Goal: Task Accomplishment & Management: Manage account settings

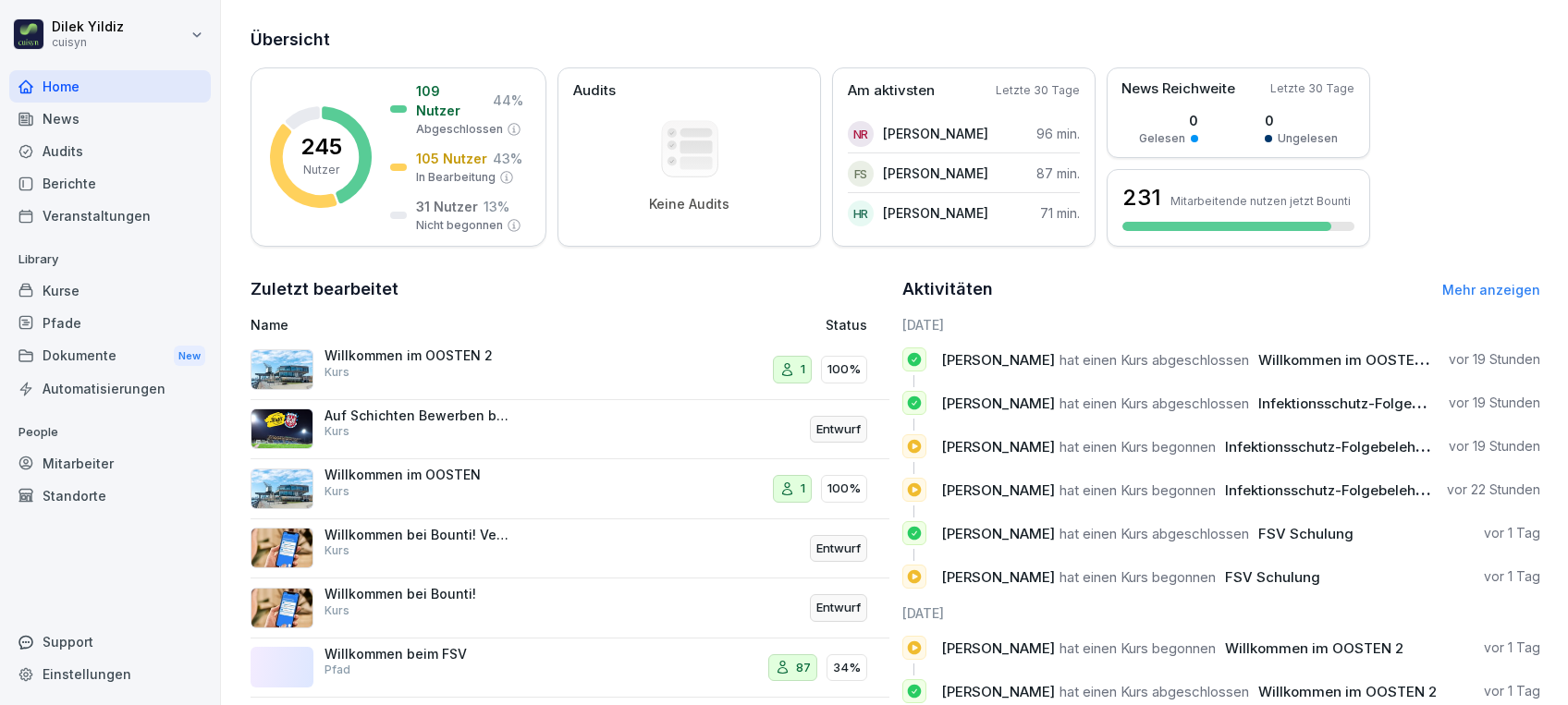
scroll to position [273, 0]
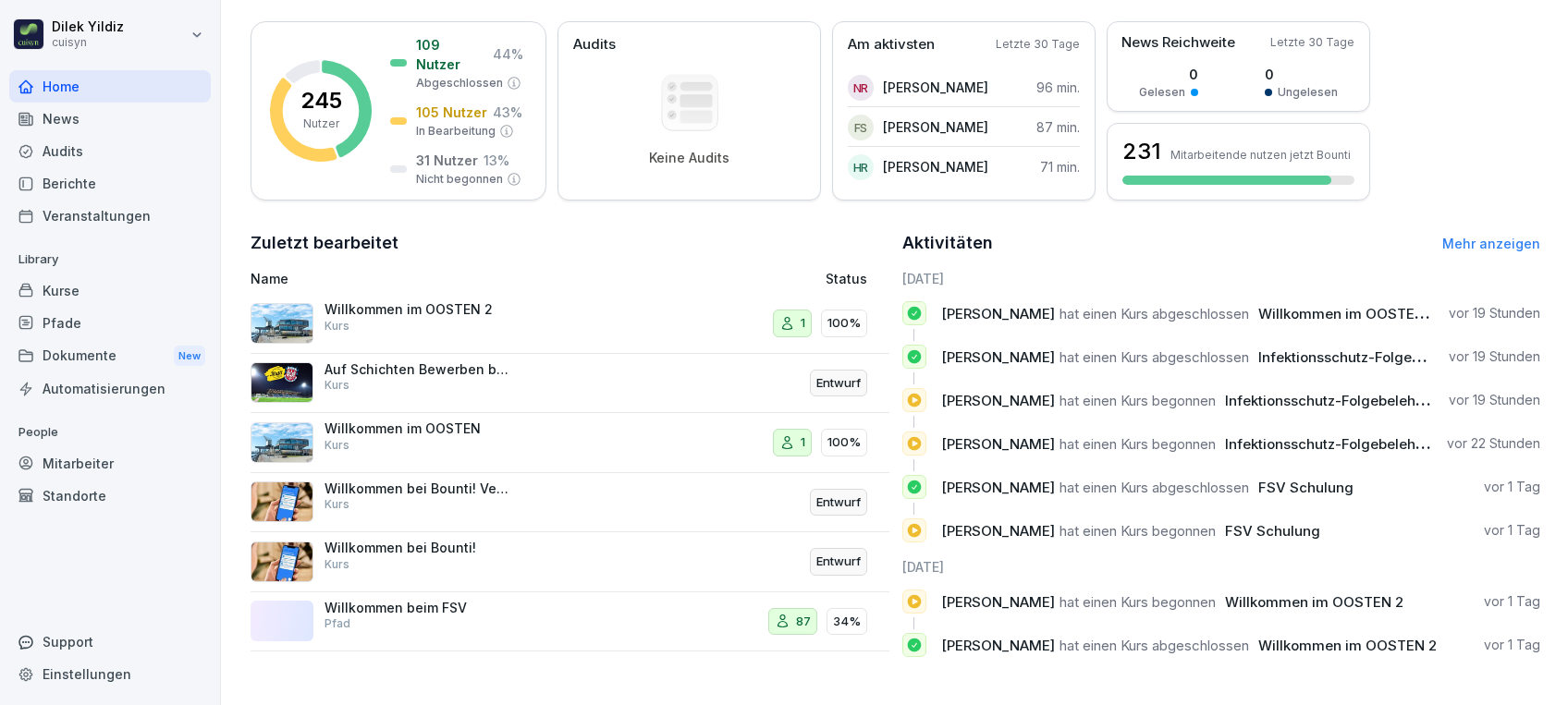
click at [1497, 236] on link "Mehr anzeigen" at bounding box center [1491, 243] width 98 height 16
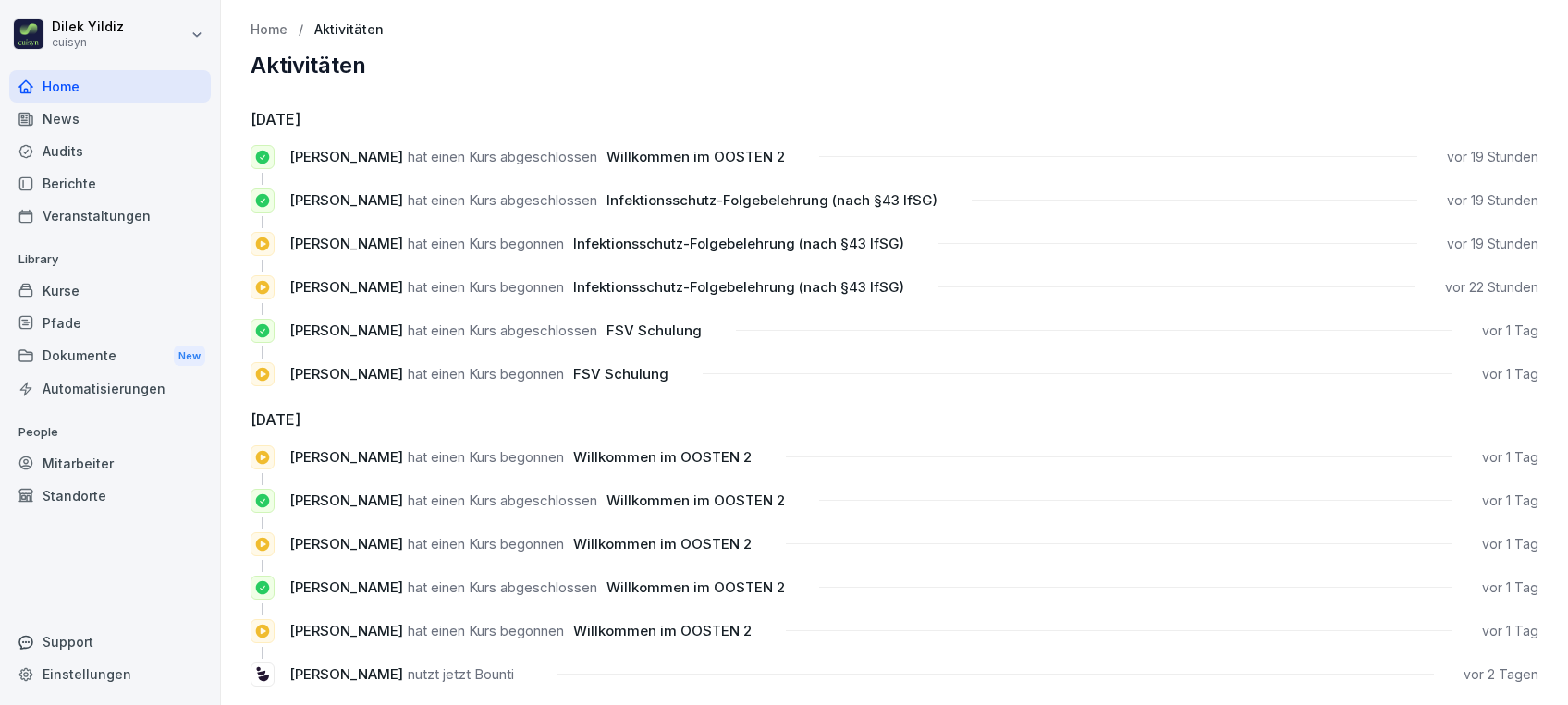
click at [80, 461] on div "Mitarbeiter" at bounding box center [110, 464] width 202 height 32
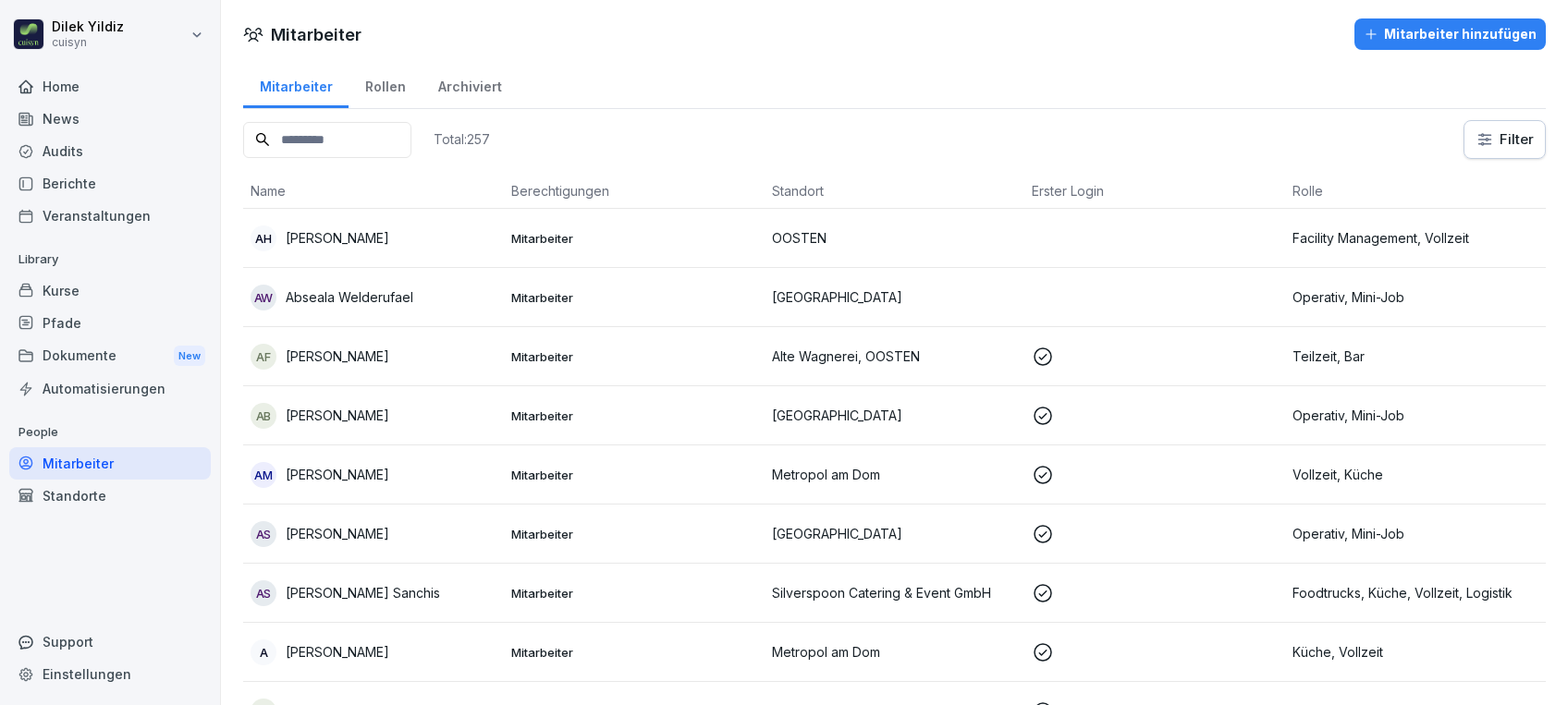
click at [374, 134] on input at bounding box center [327, 140] width 168 height 36
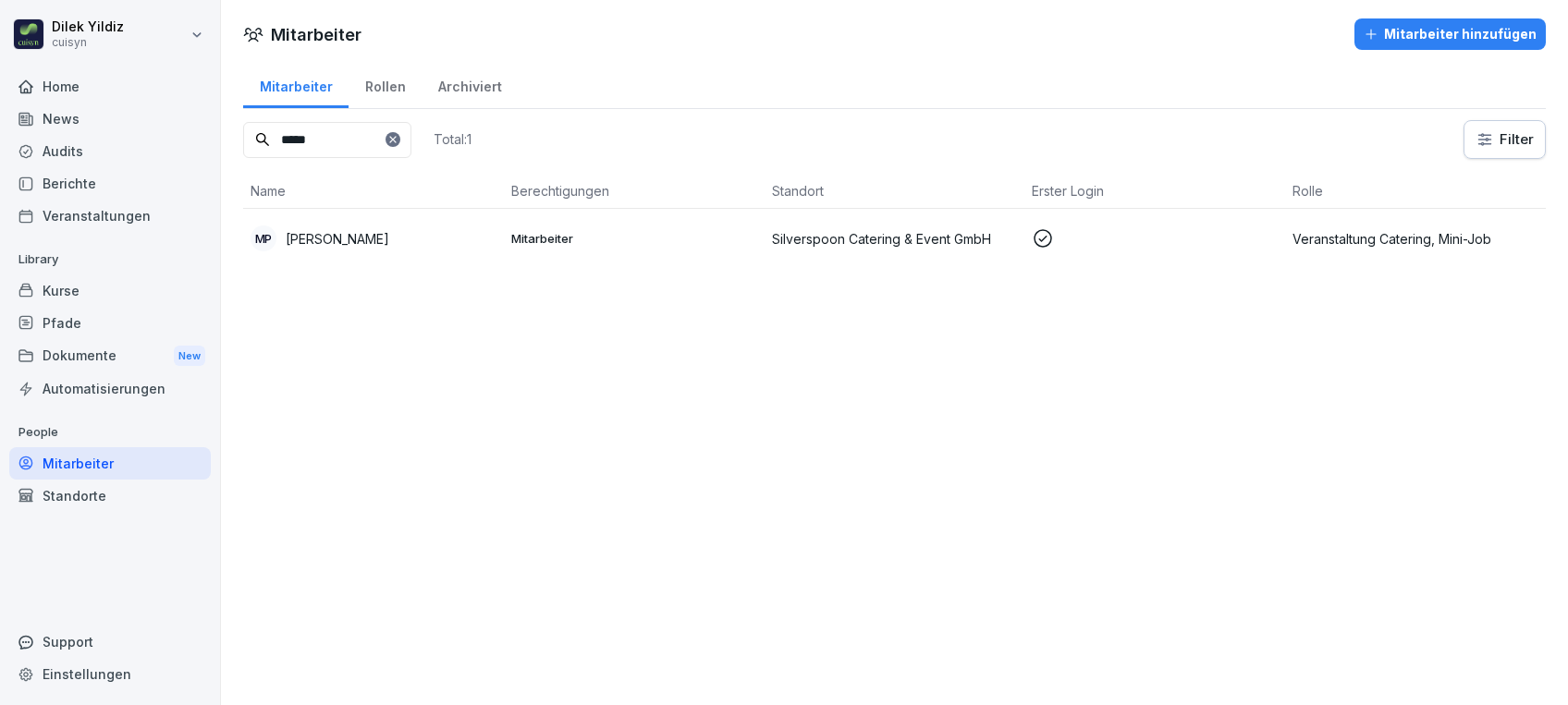
type input "*****"
click at [354, 241] on p "[PERSON_NAME]" at bounding box center [337, 238] width 103 height 20
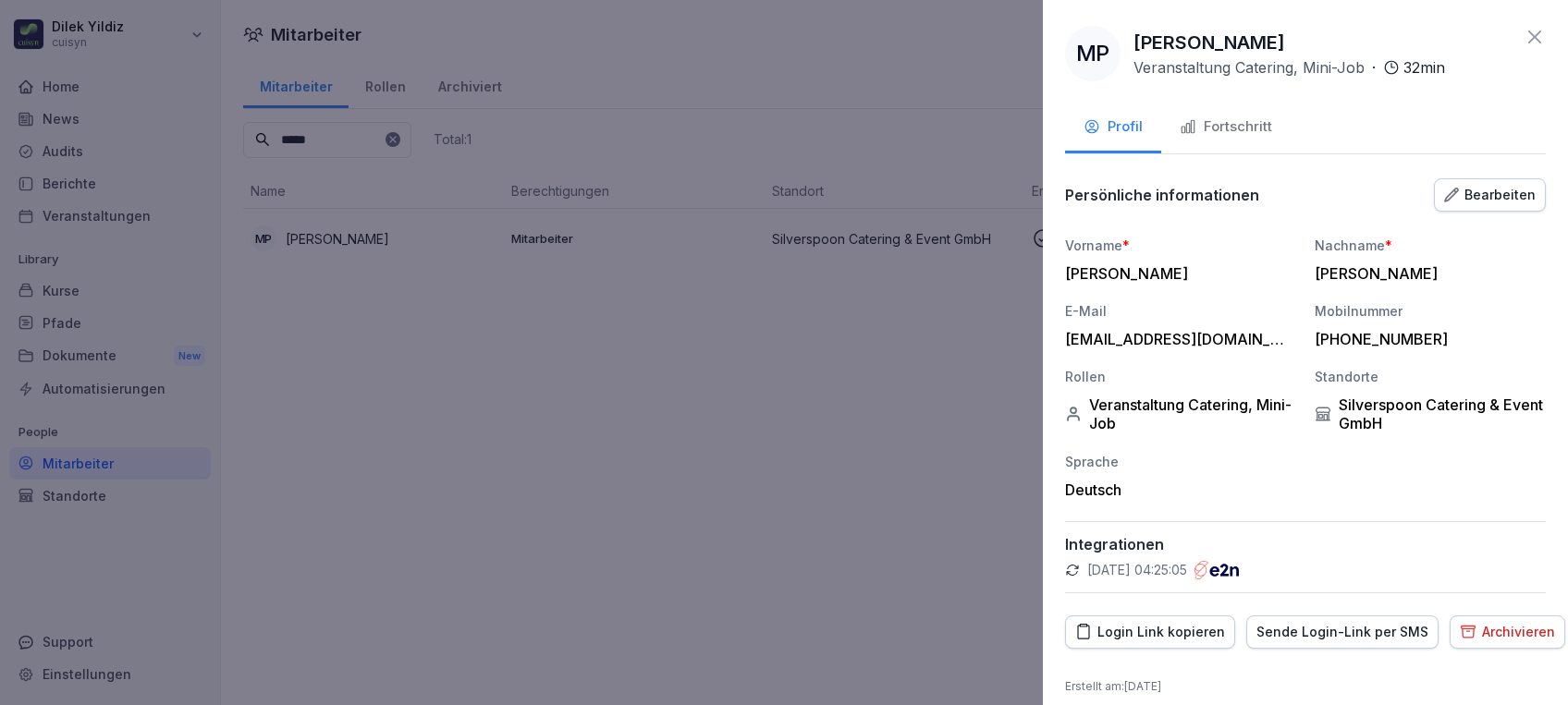
click at [1205, 127] on div "Fortschritt" at bounding box center [1225, 127] width 93 height 21
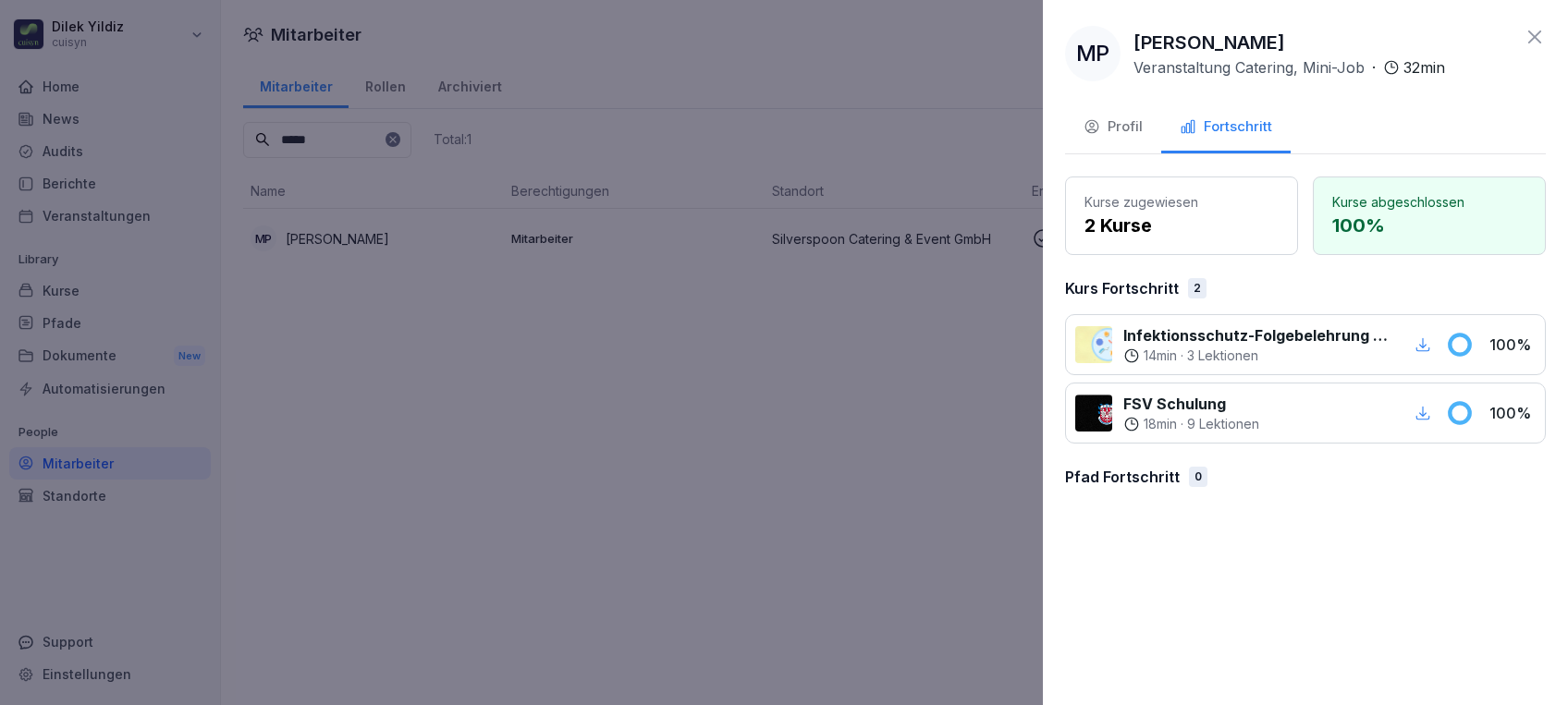
click at [1420, 344] on icon "button" at bounding box center [1422, 344] width 14 height 14
drag, startPoint x: 95, startPoint y: 279, endPoint x: 100, endPoint y: 272, distance: 8.6
click at [95, 279] on div at bounding box center [784, 352] width 1568 height 705
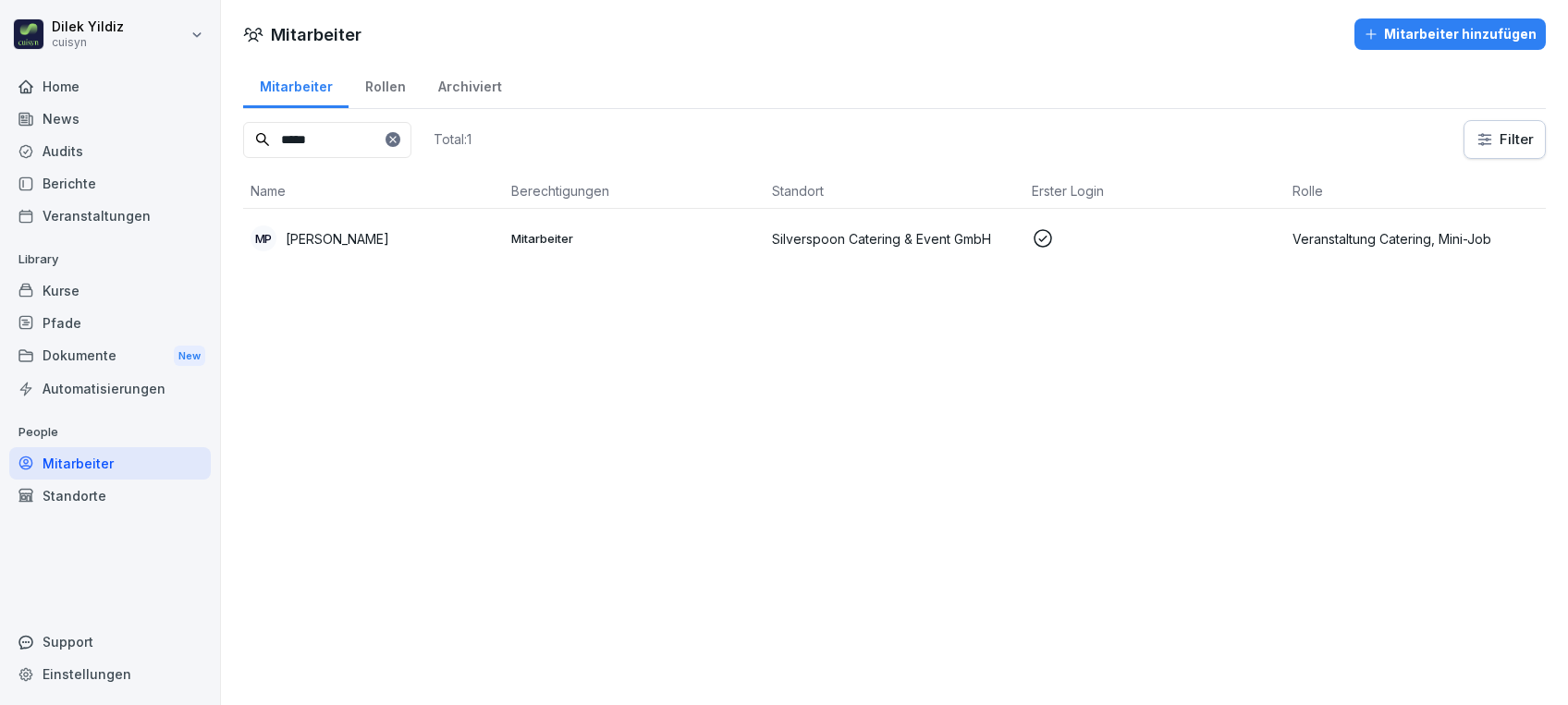
click at [85, 95] on div "Home" at bounding box center [110, 86] width 202 height 32
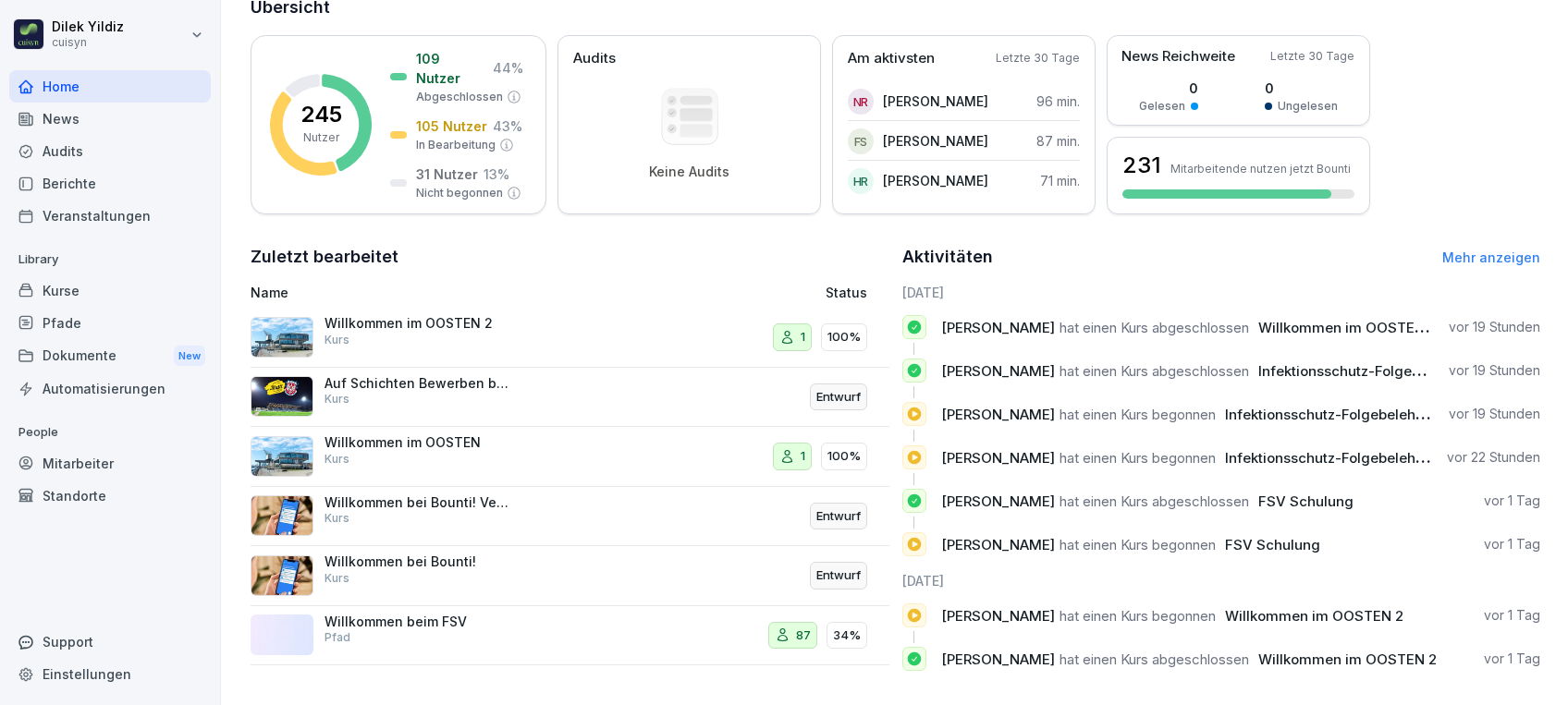
scroll to position [273, 0]
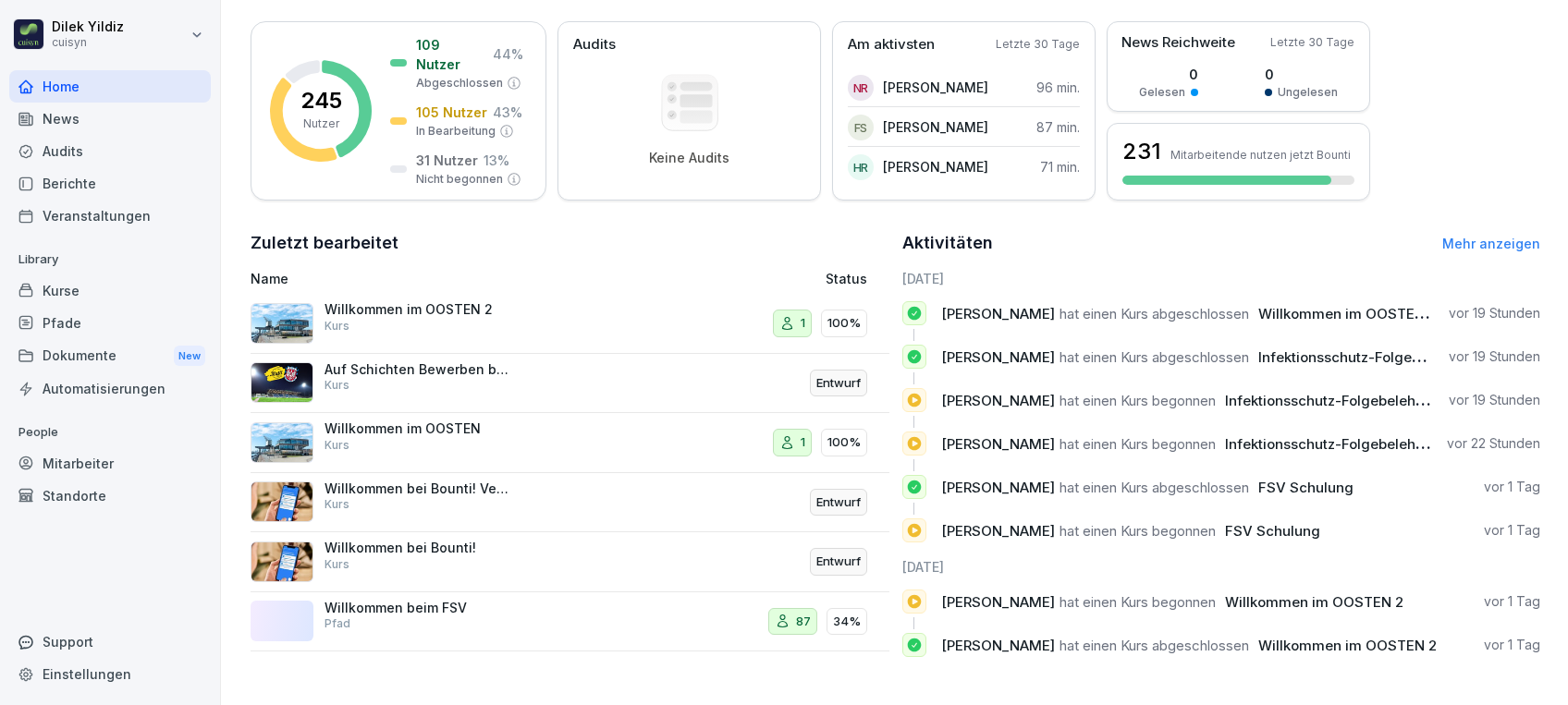
click at [1442, 236] on link "Mehr anzeigen" at bounding box center [1491, 243] width 98 height 16
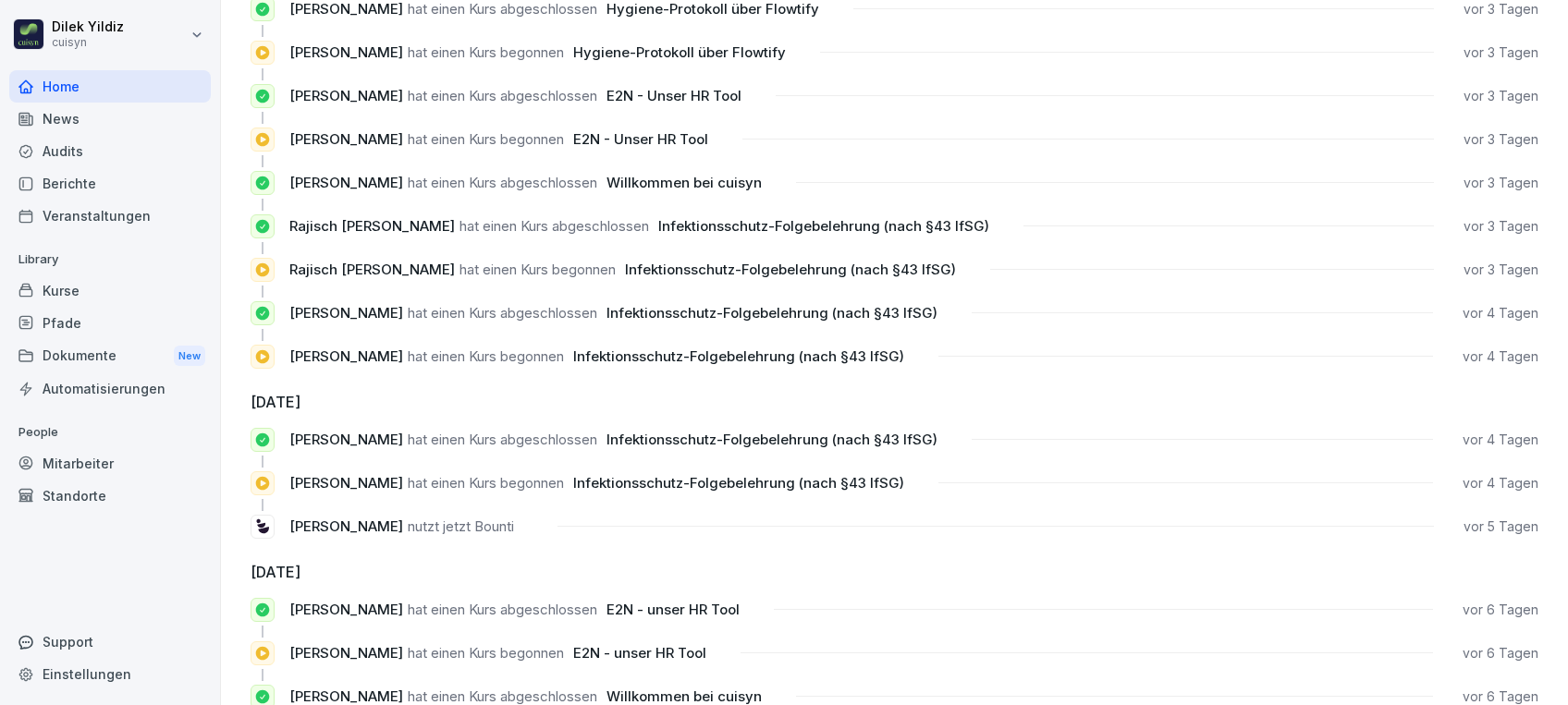
scroll to position [973, 0]
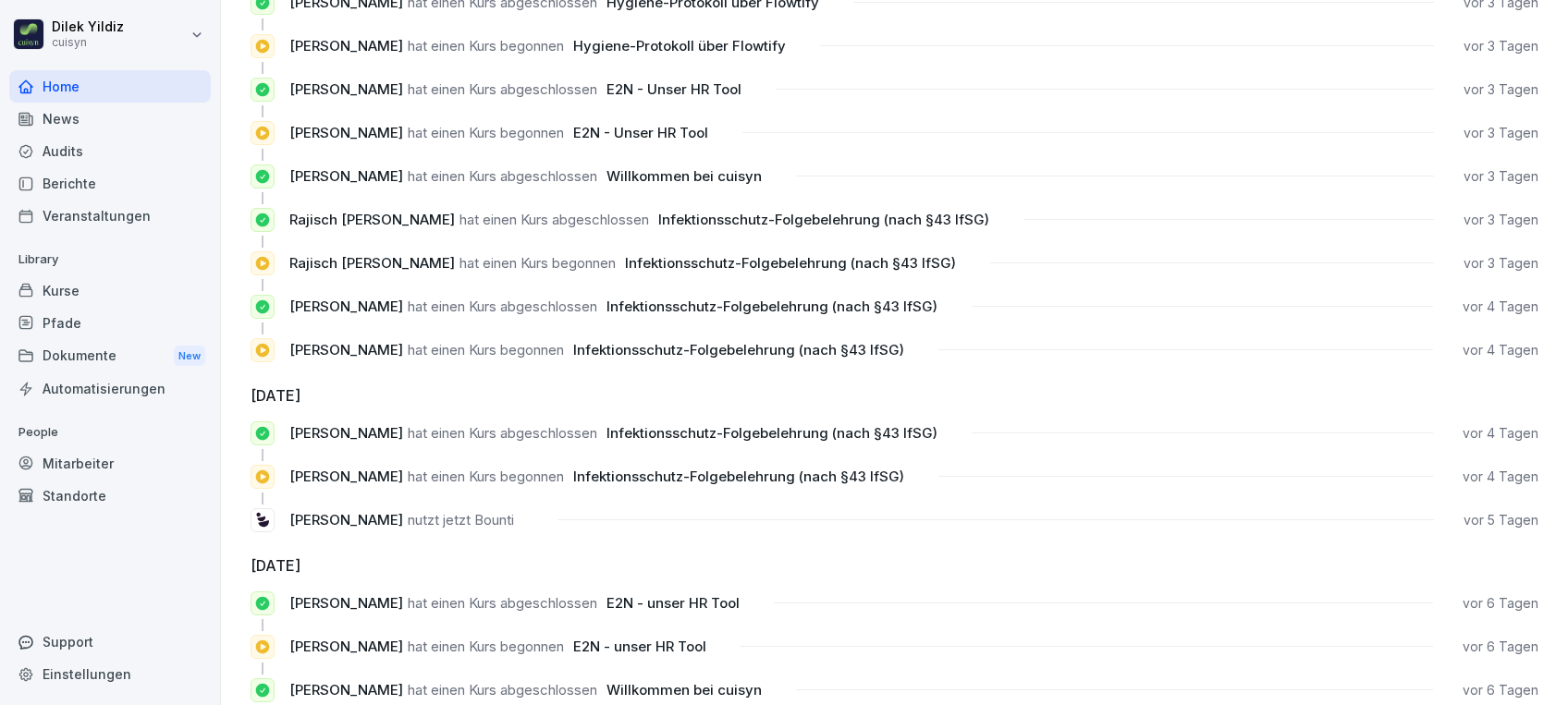
click at [87, 467] on div "Mitarbeiter" at bounding box center [110, 464] width 202 height 32
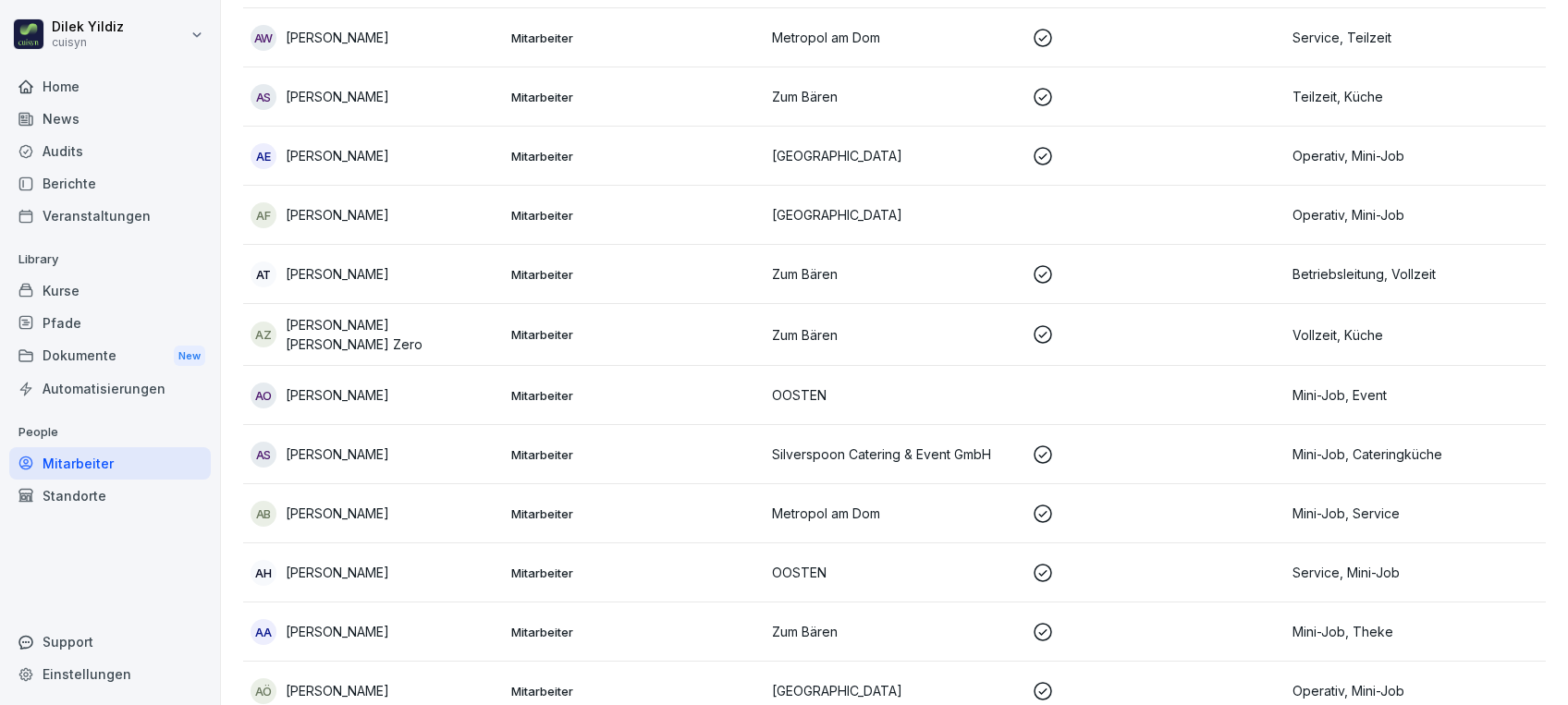
scroll to position [19, 0]
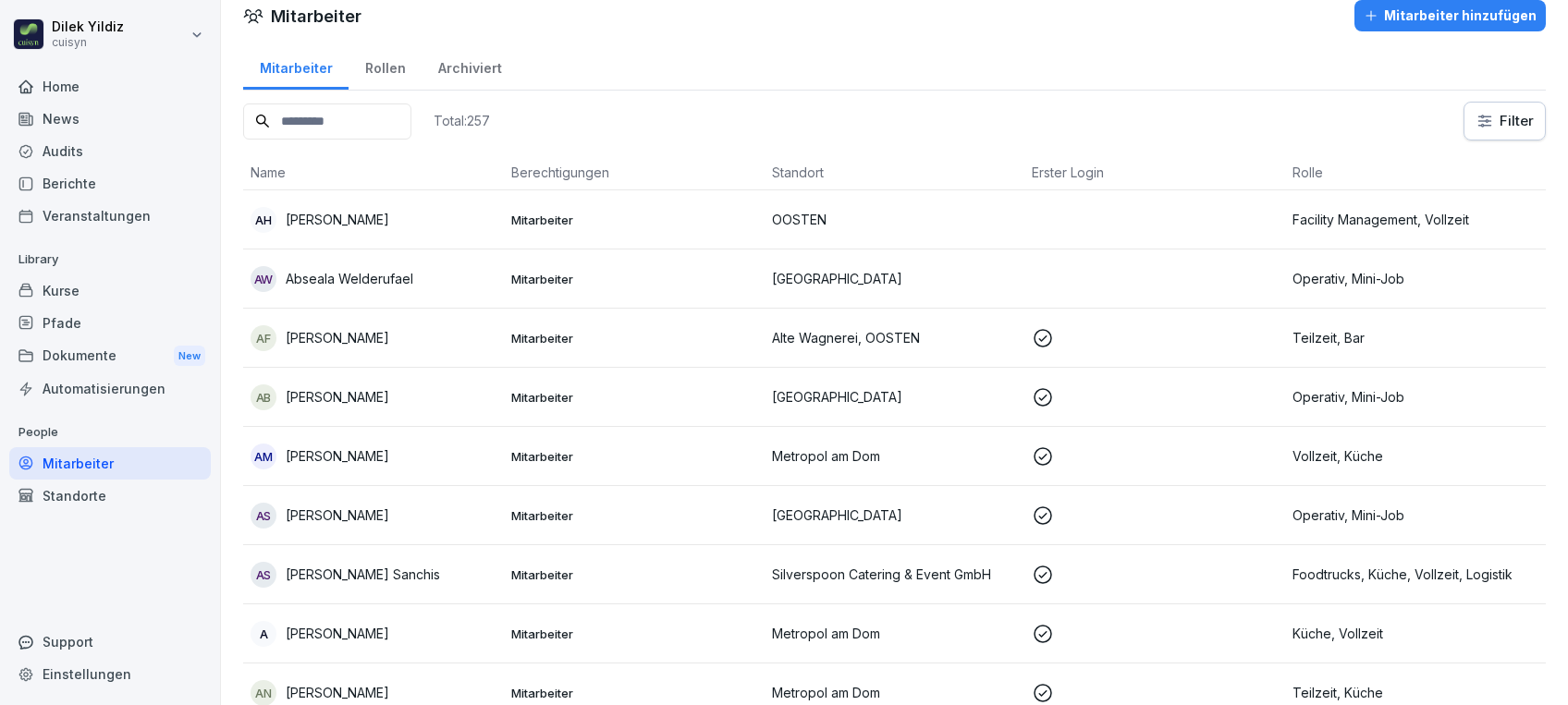
click at [384, 125] on input at bounding box center [327, 121] width 168 height 36
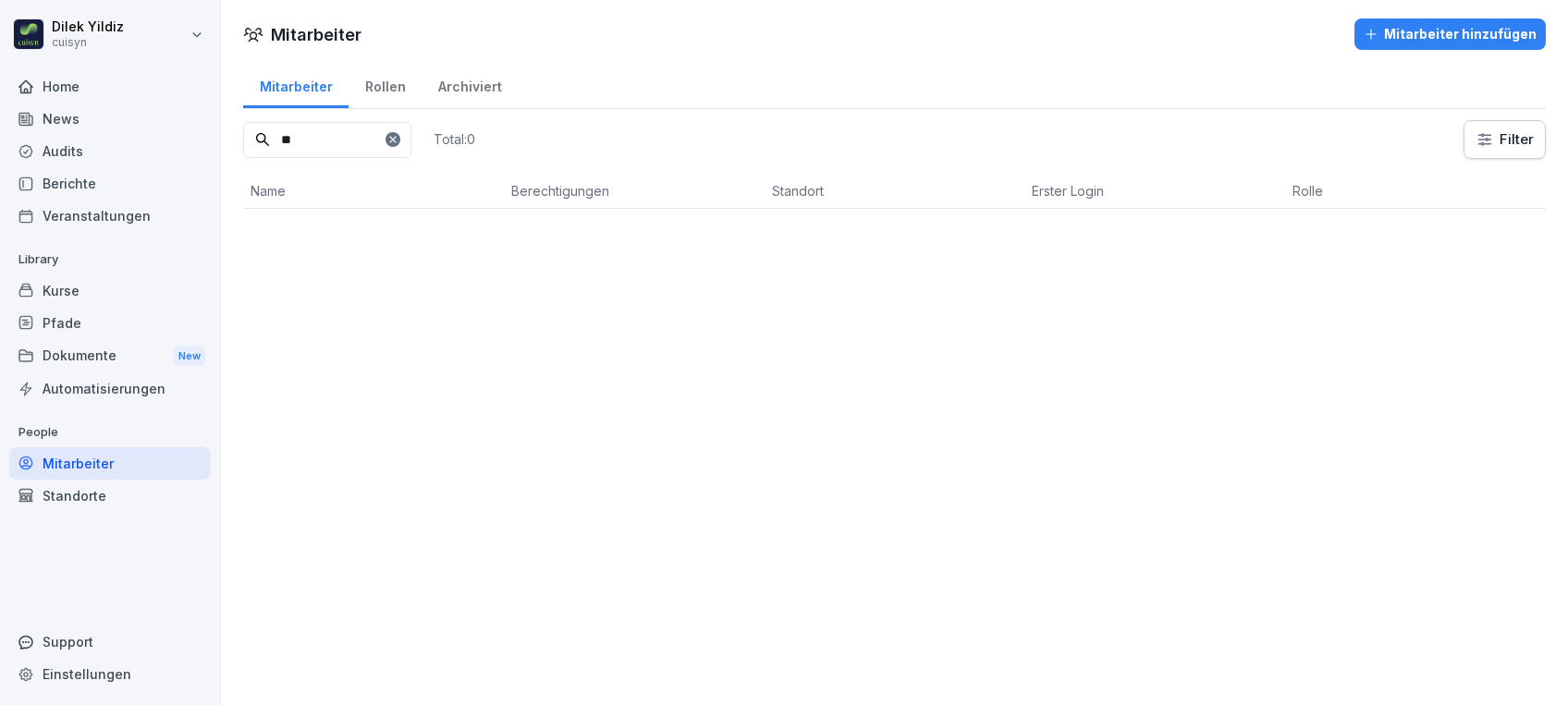
scroll to position [0, 0]
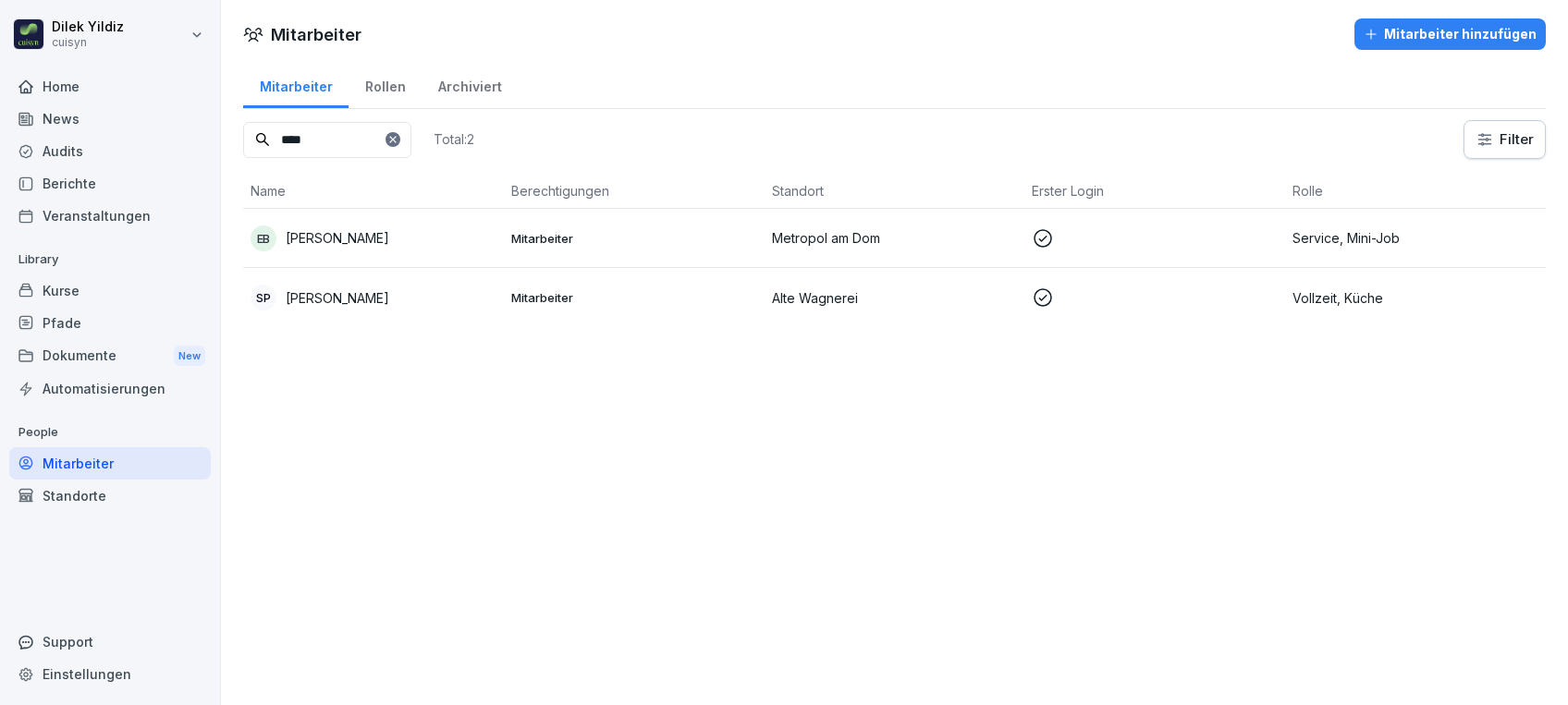
type input "***"
click at [537, 235] on p "Mitarbeiter" at bounding box center [634, 238] width 246 height 17
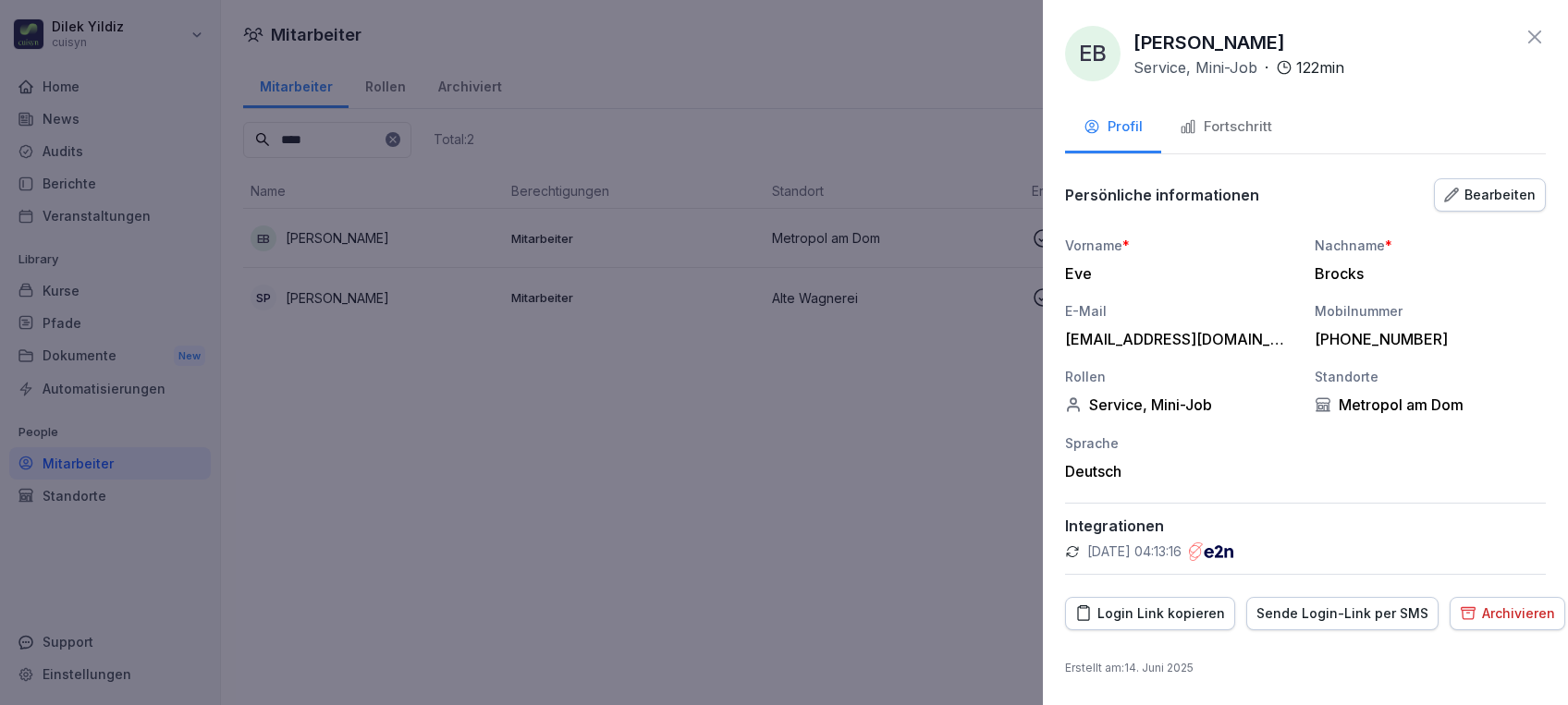
click at [1212, 122] on div "Fortschritt" at bounding box center [1225, 127] width 93 height 21
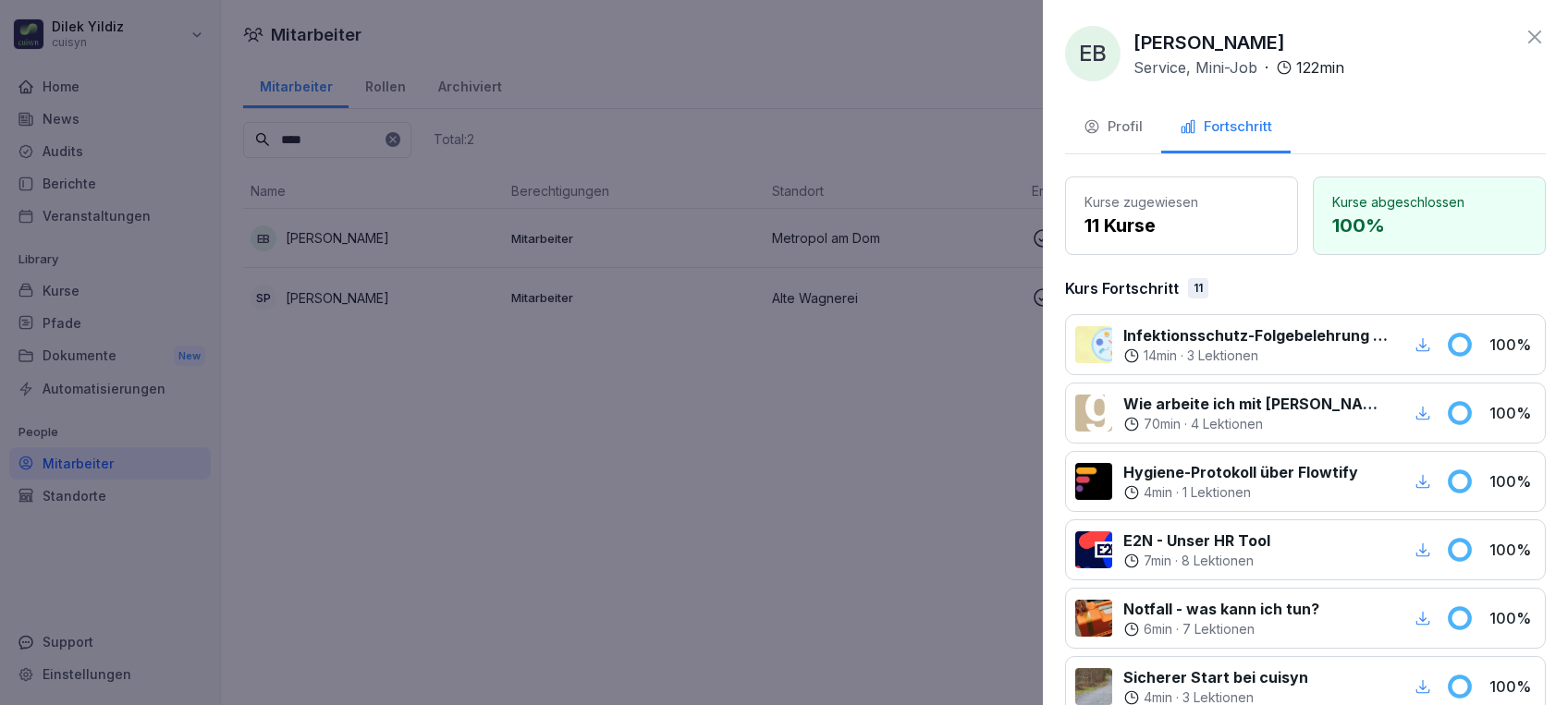
click at [1414, 337] on icon "button" at bounding box center [1422, 345] width 17 height 17
click at [392, 481] on div at bounding box center [784, 352] width 1568 height 705
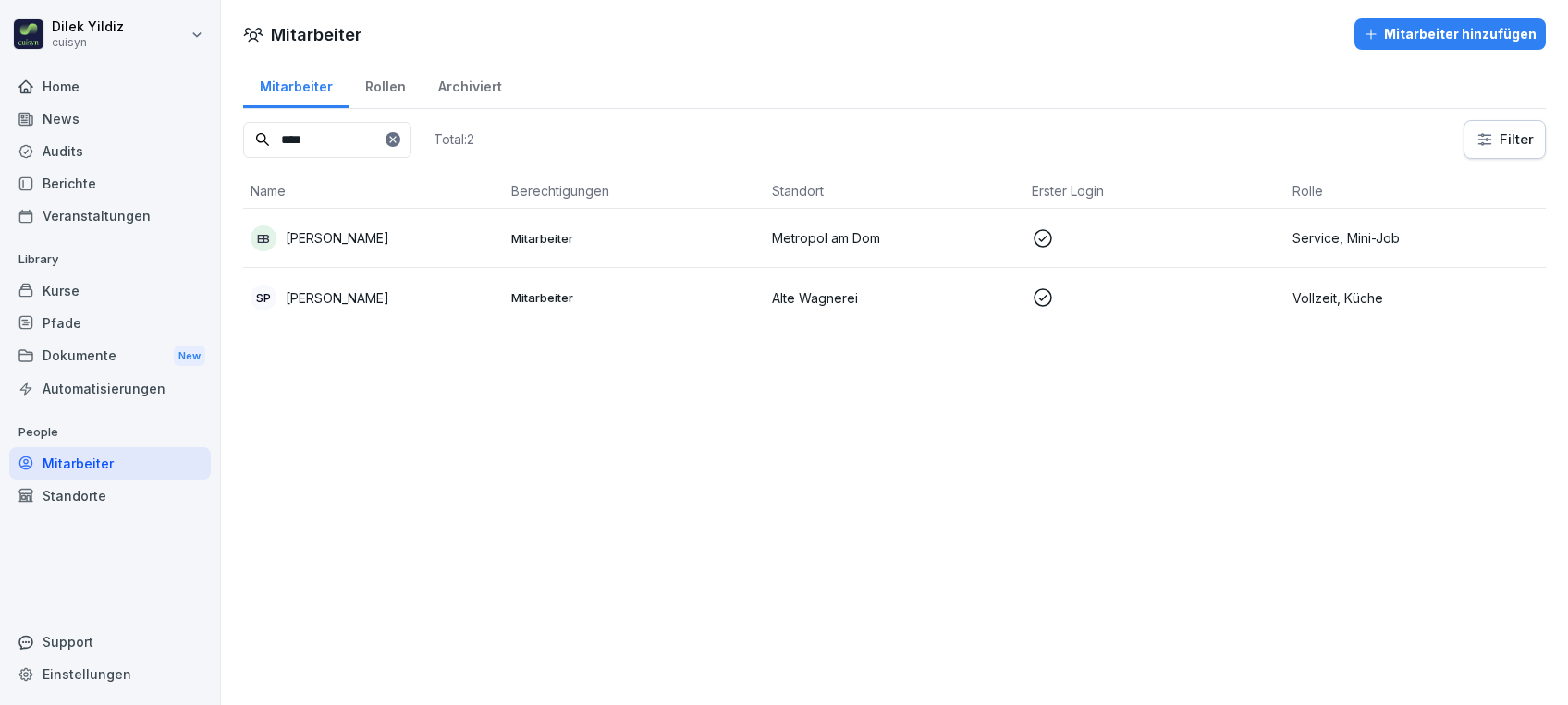
click at [88, 86] on div "Home" at bounding box center [110, 86] width 202 height 32
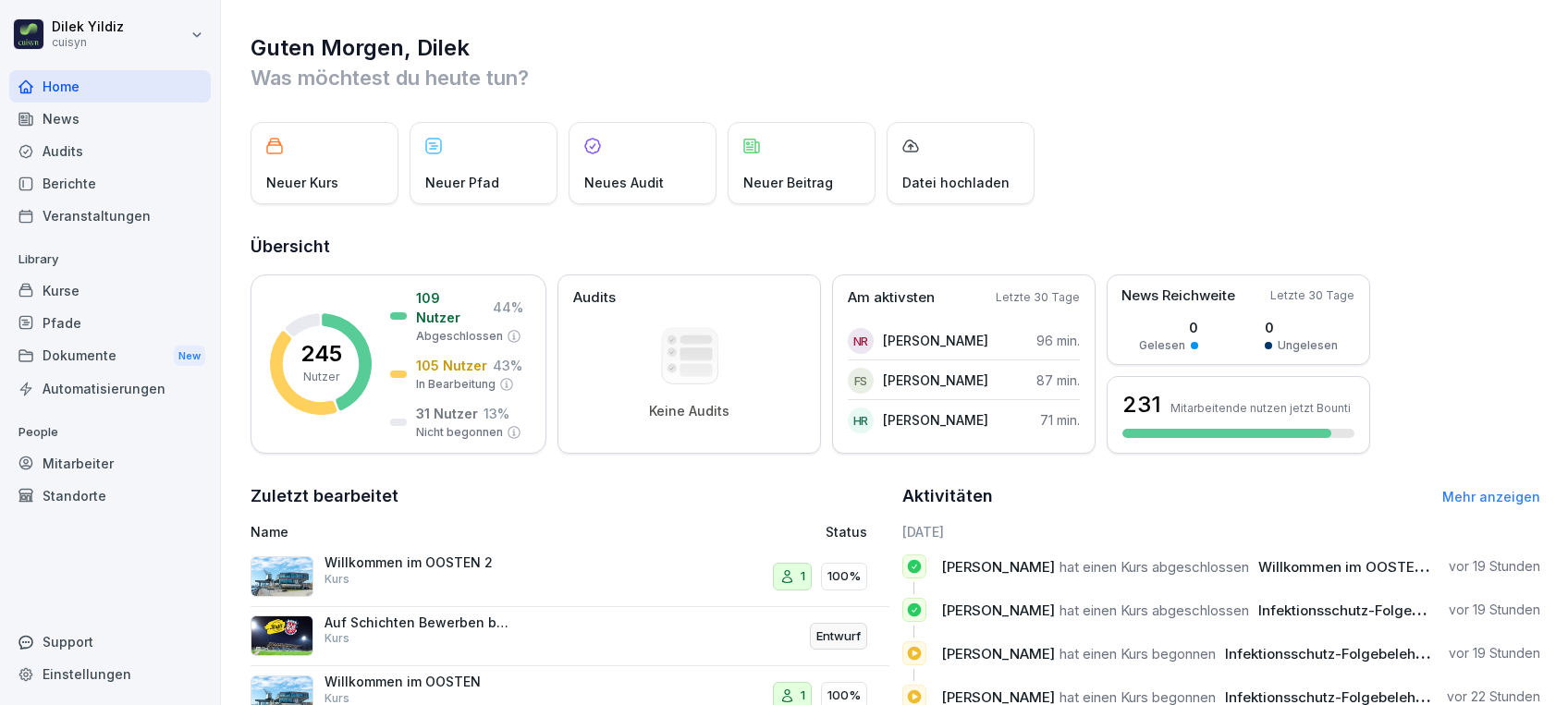
click at [1493, 487] on div "Aktivitäten Mehr anzeigen" at bounding box center [1221, 496] width 639 height 26
click at [1493, 496] on link "Mehr anzeigen" at bounding box center [1491, 497] width 98 height 16
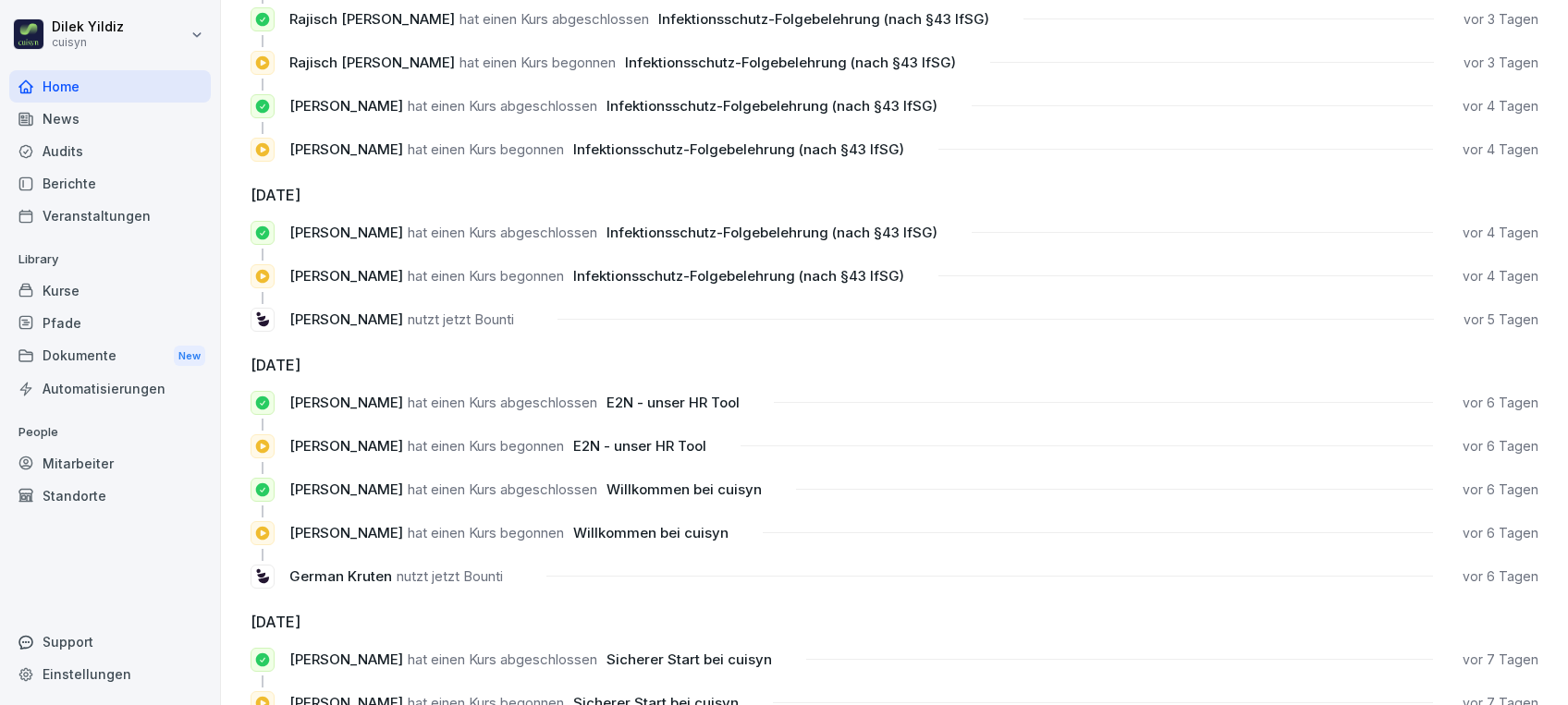
scroll to position [1124, 0]
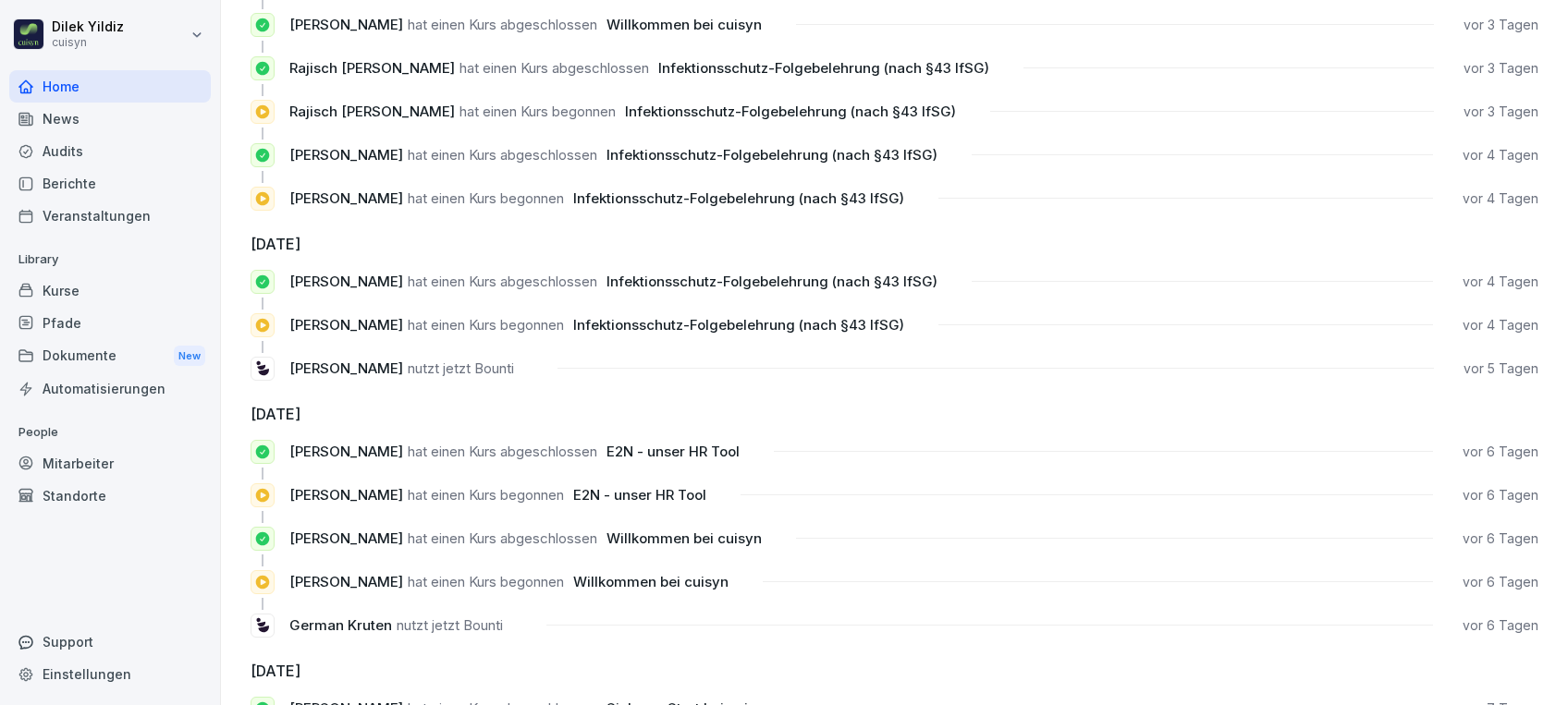
click at [89, 450] on div "Mitarbeiter" at bounding box center [110, 464] width 202 height 32
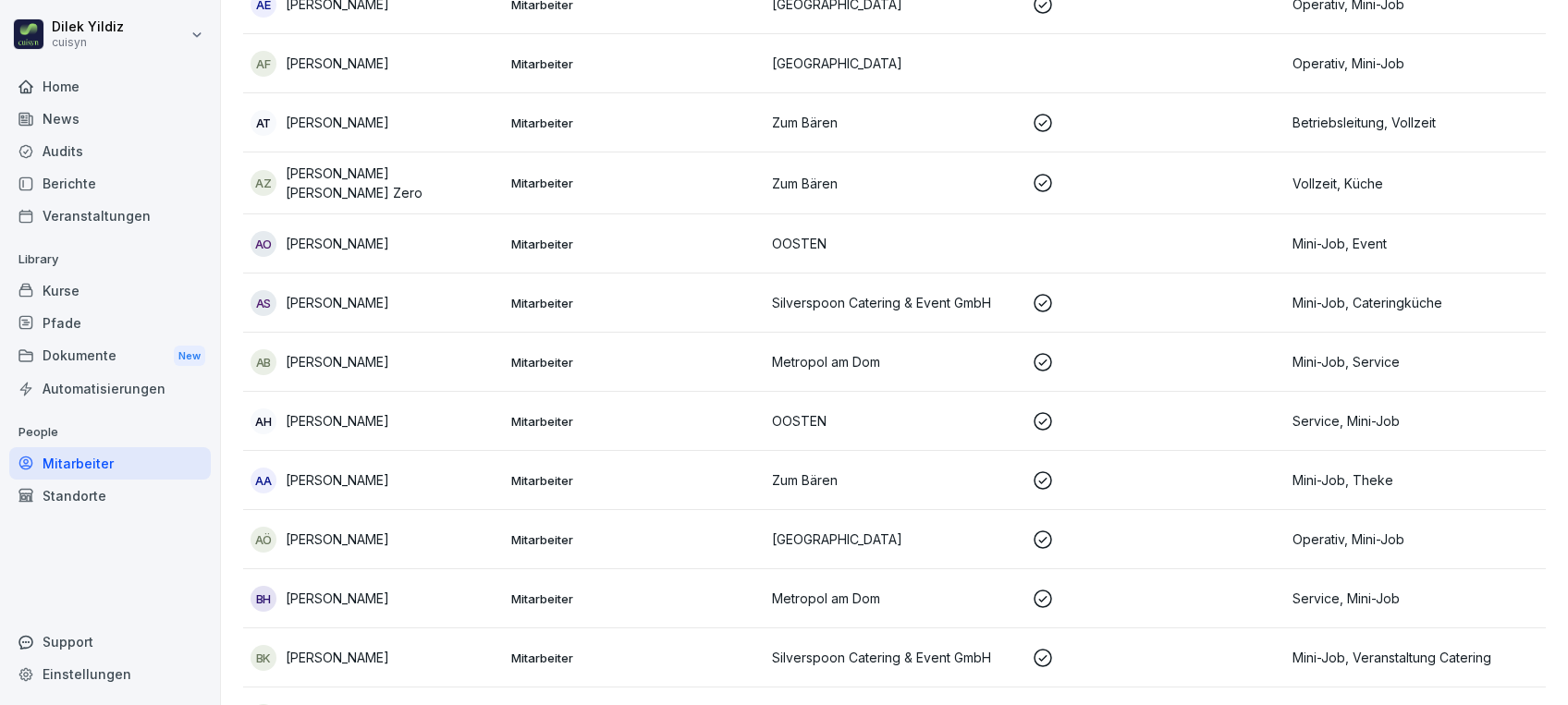
scroll to position [19, 0]
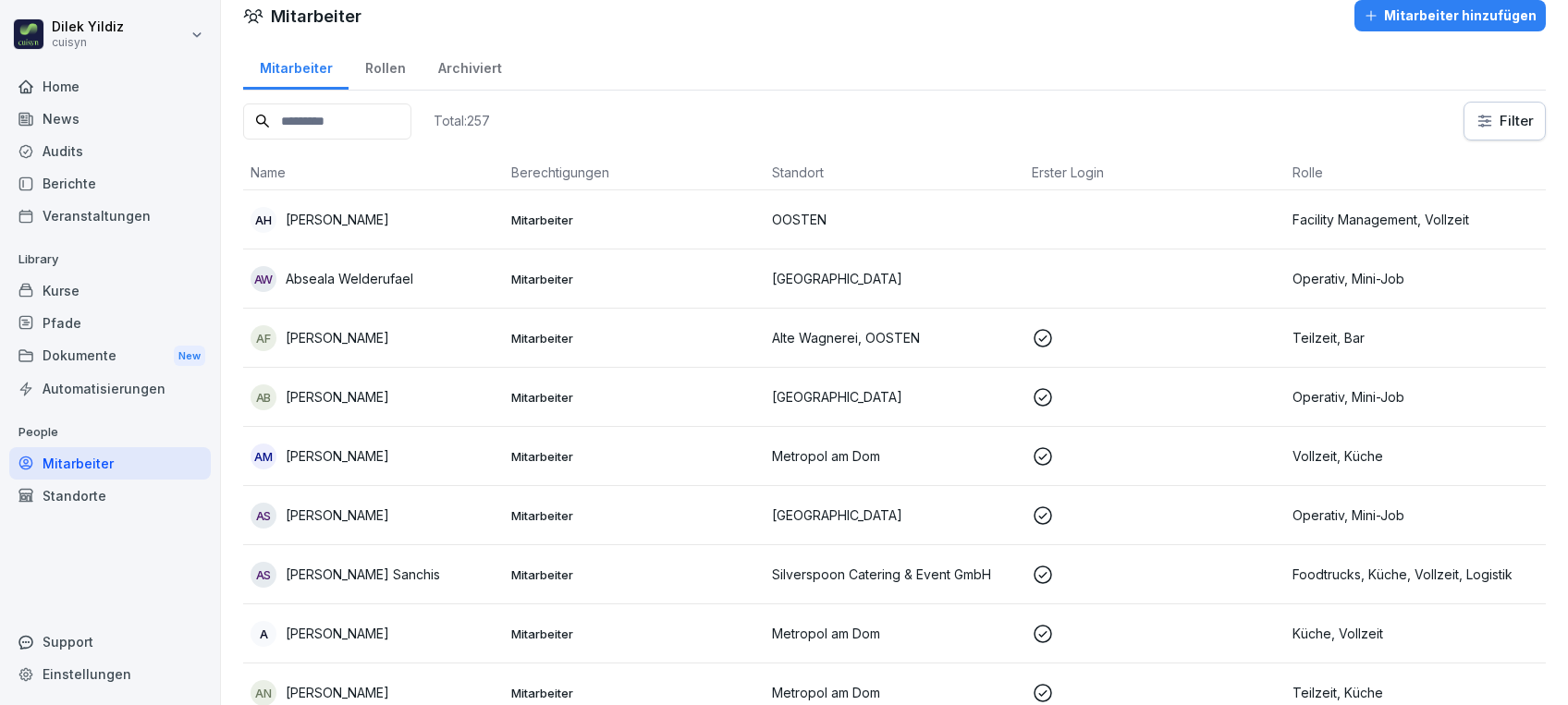
click at [325, 111] on input at bounding box center [327, 121] width 168 height 36
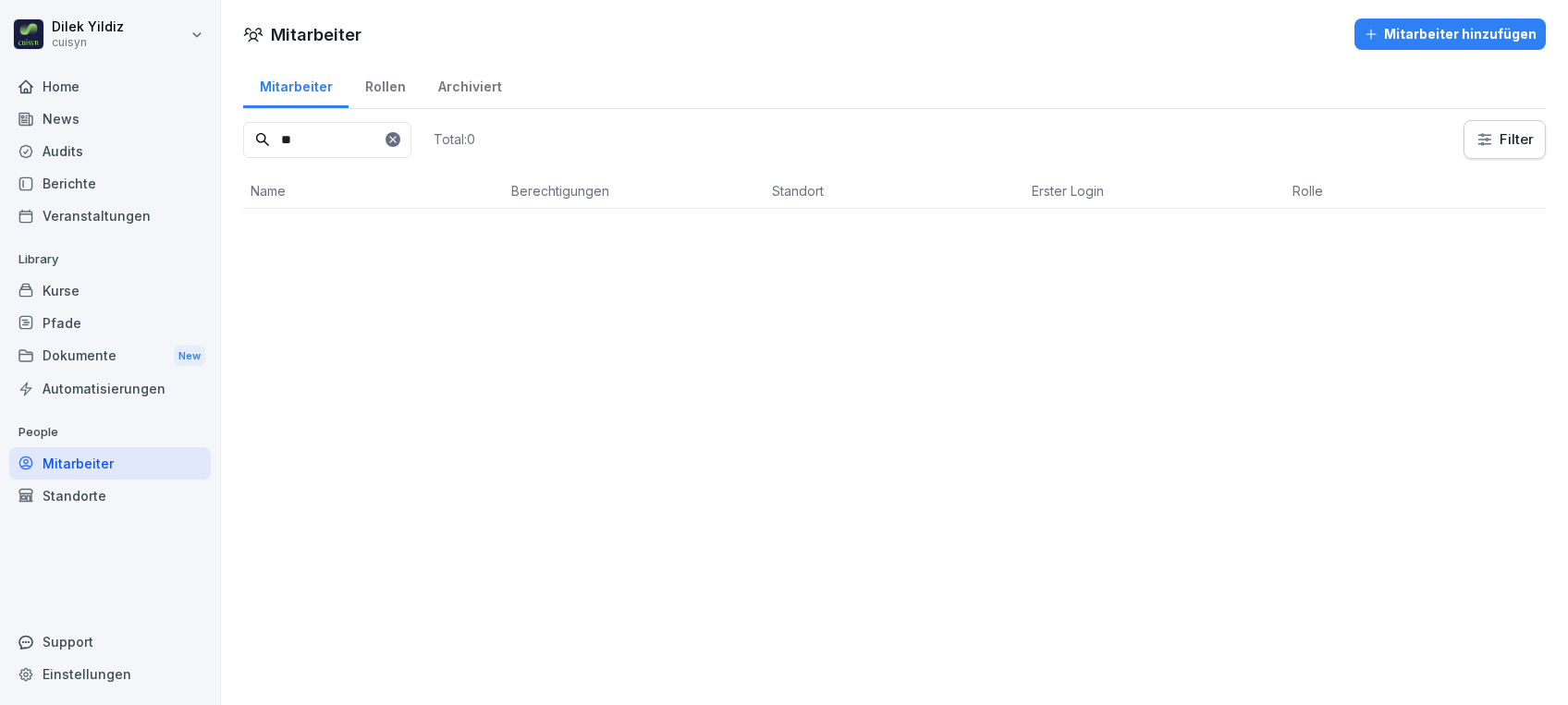
scroll to position [0, 0]
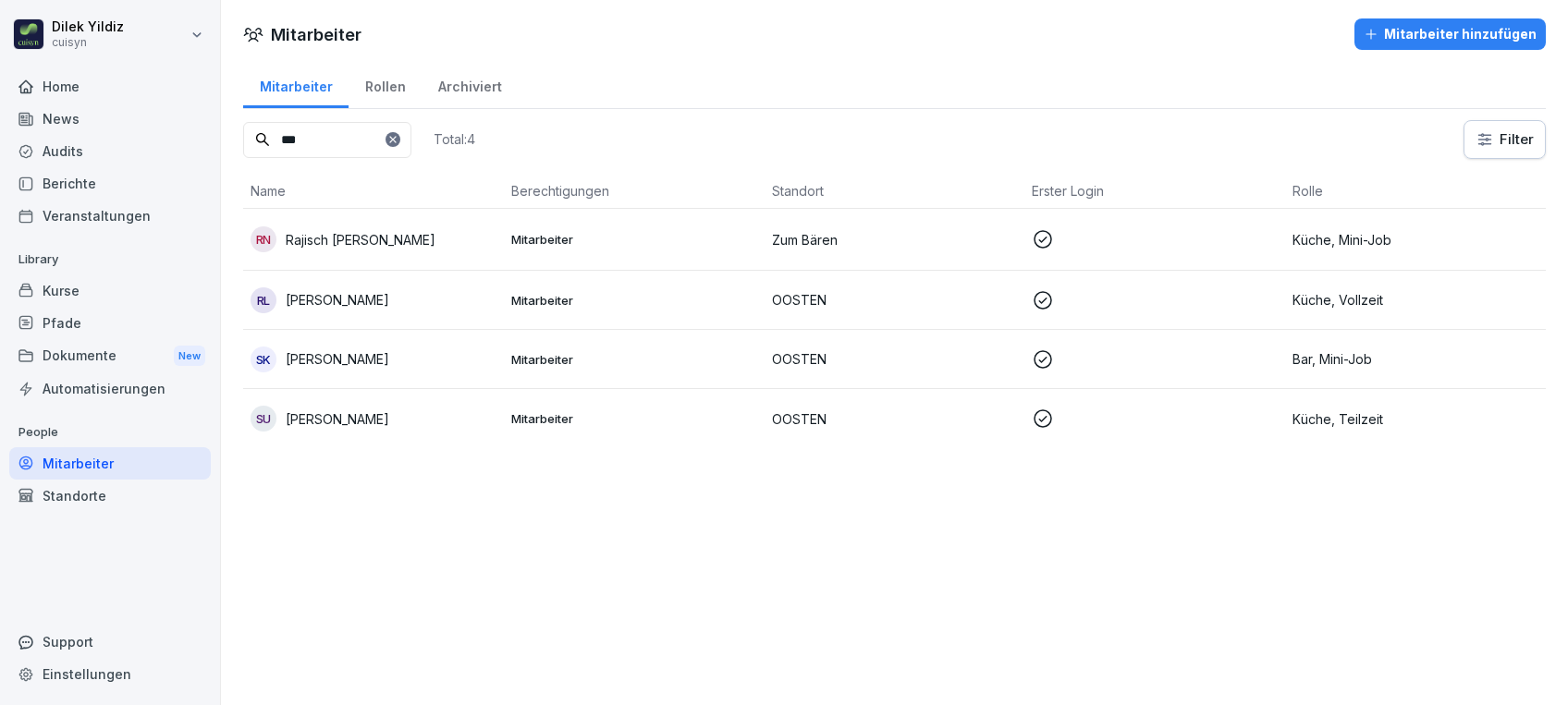
type input "***"
click at [359, 230] on p "Rajisch Nagpal" at bounding box center [361, 239] width 150 height 20
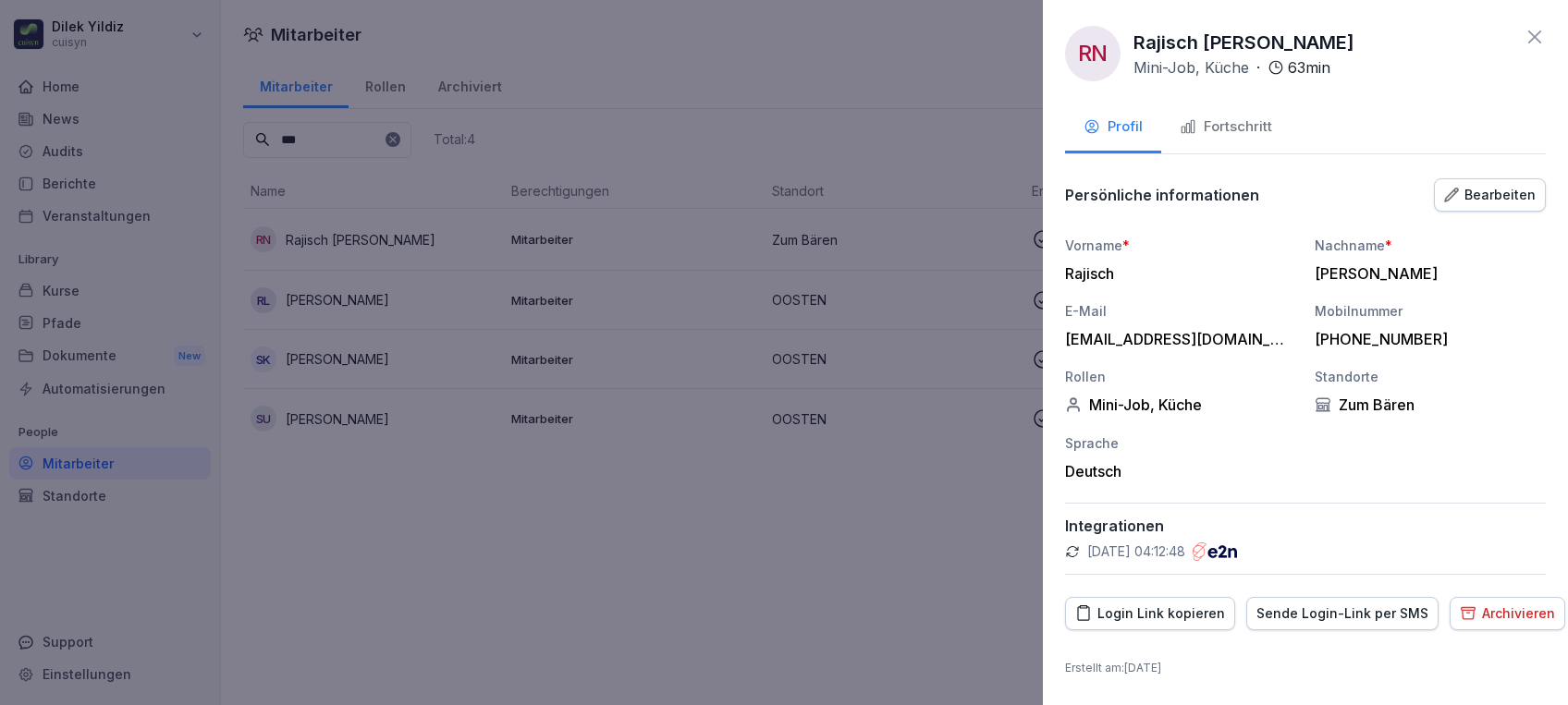
click at [1227, 132] on div "Fortschritt" at bounding box center [1225, 127] width 93 height 21
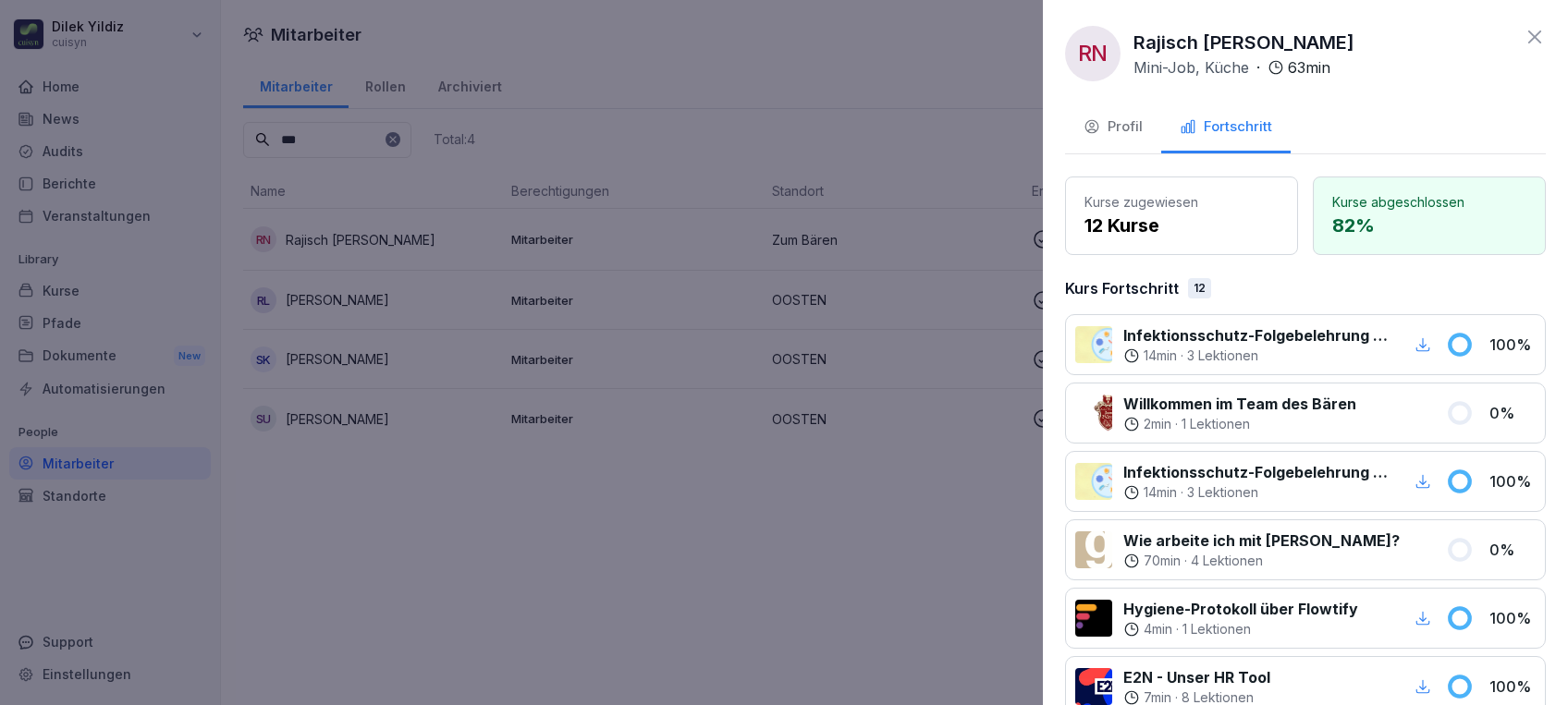
click at [1411, 344] on div "button" at bounding box center [1422, 344] width 24 height 24
click at [628, 606] on div at bounding box center [784, 352] width 1568 height 705
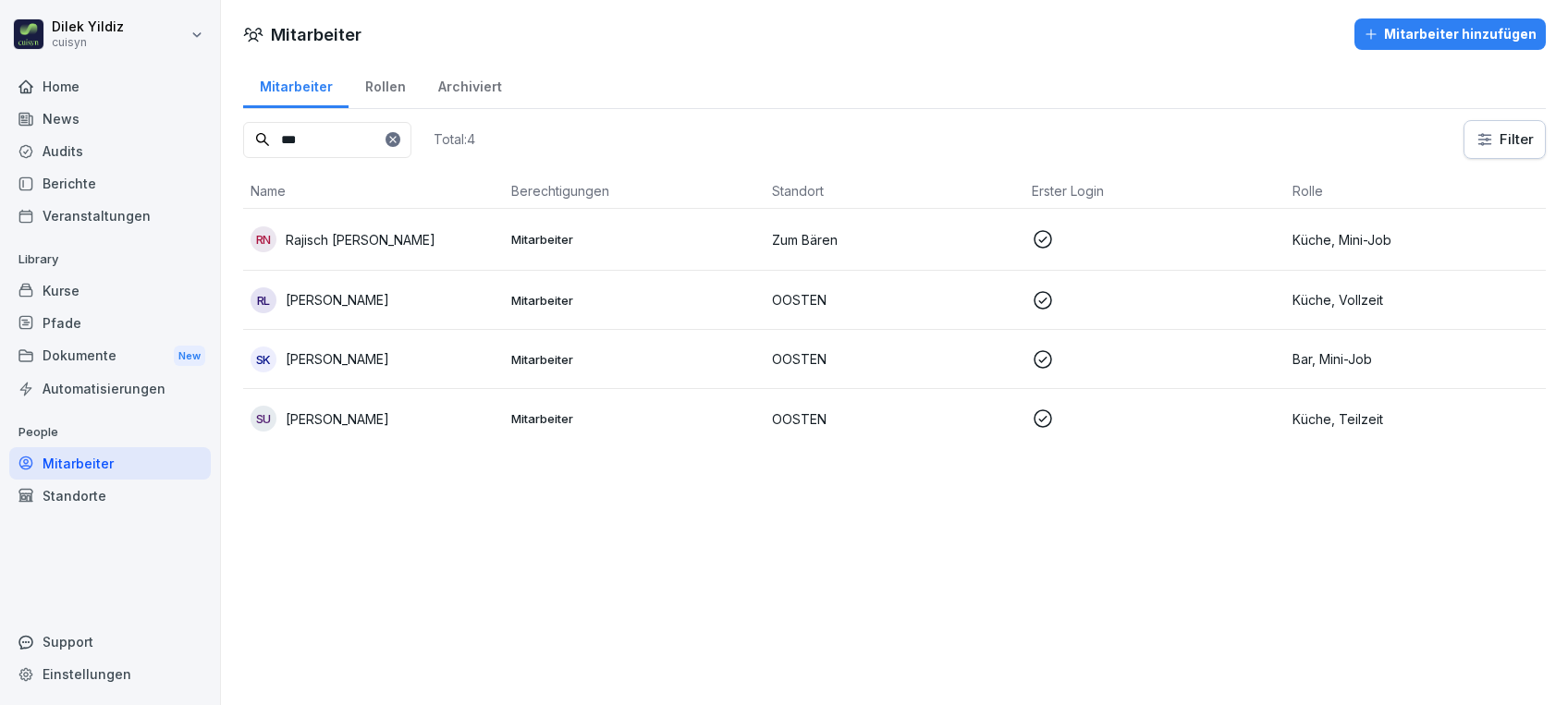
click at [49, 290] on div "Kurse" at bounding box center [110, 291] width 202 height 32
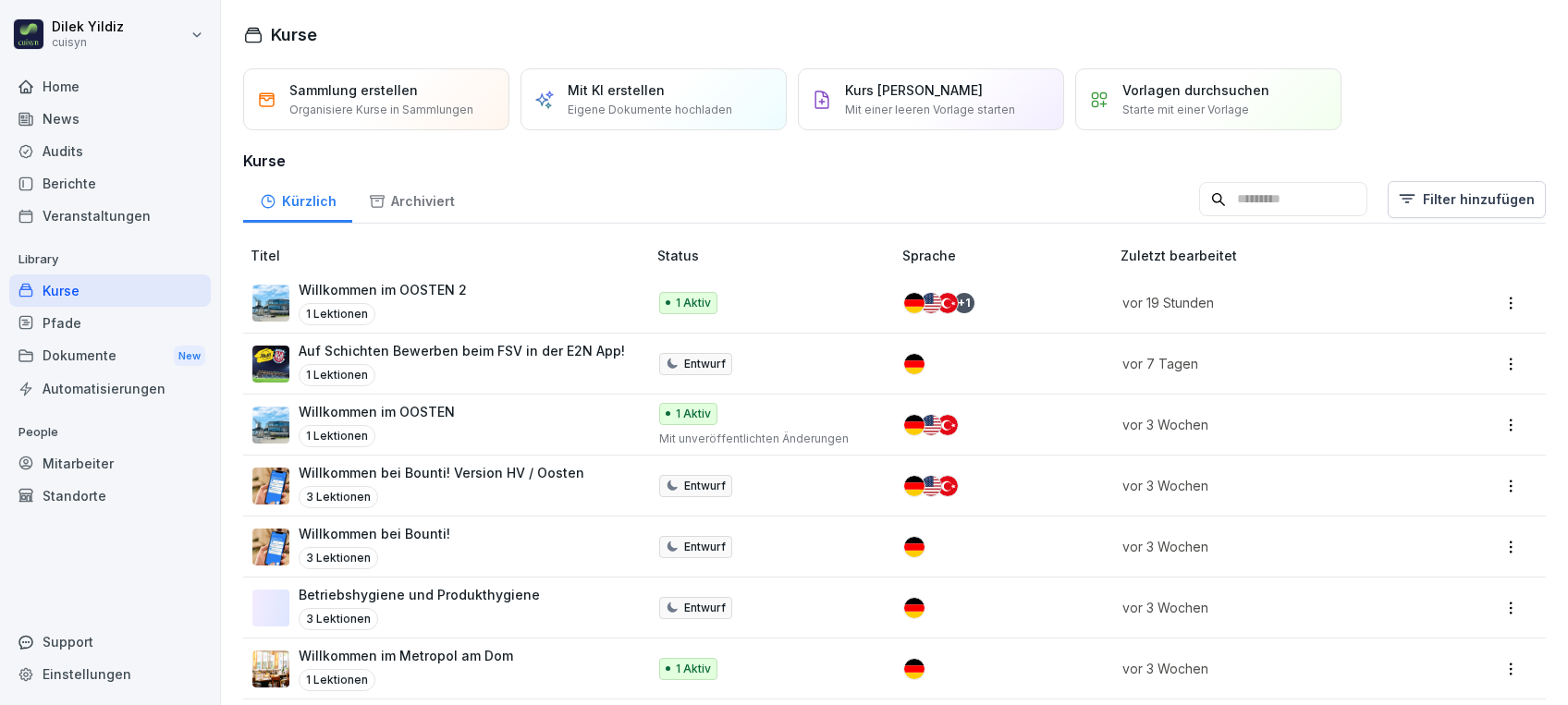
click at [1248, 194] on input at bounding box center [1283, 199] width 168 height 35
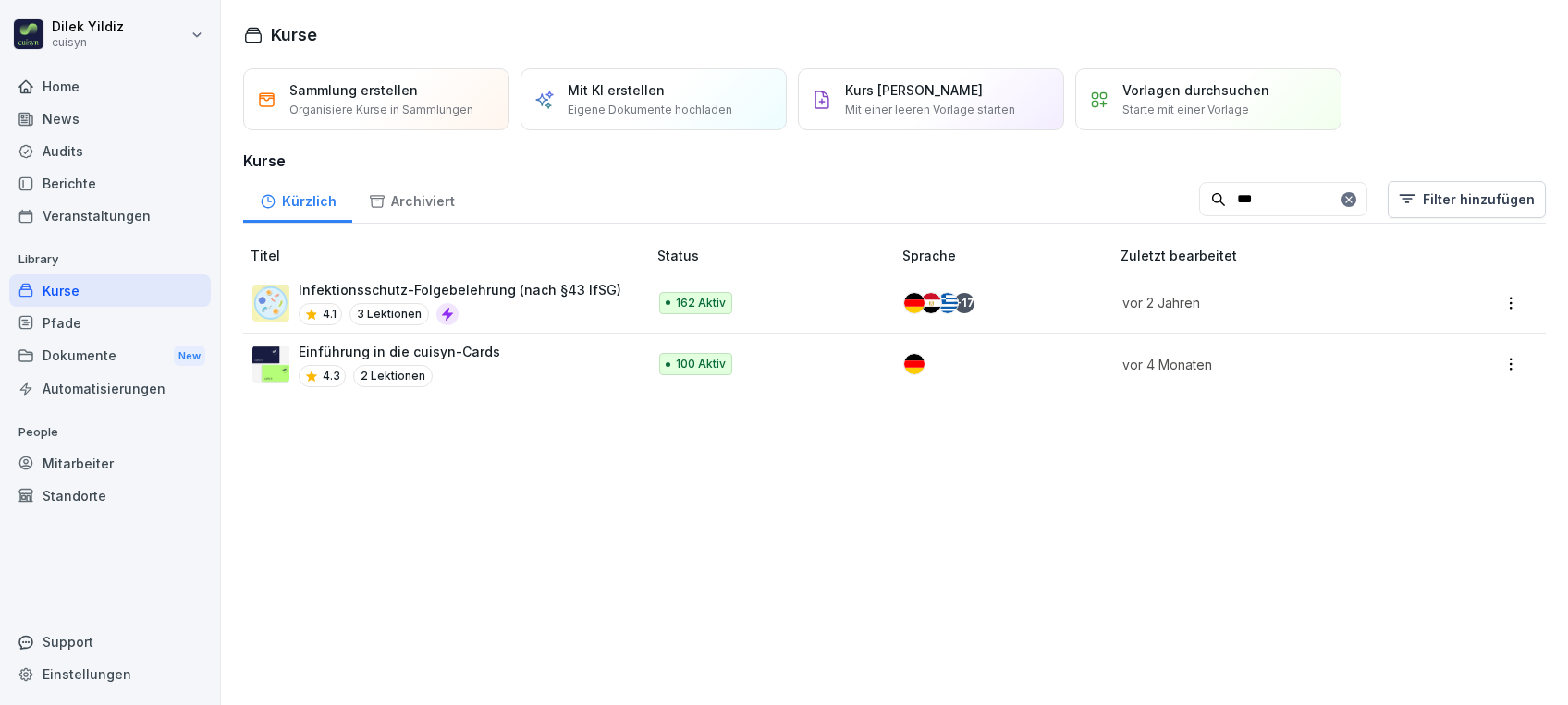
type input "***"
click at [470, 286] on p "Infektionsschutz-Folgebelehrung (nach §43 IfSG)" at bounding box center [459, 290] width 323 height 20
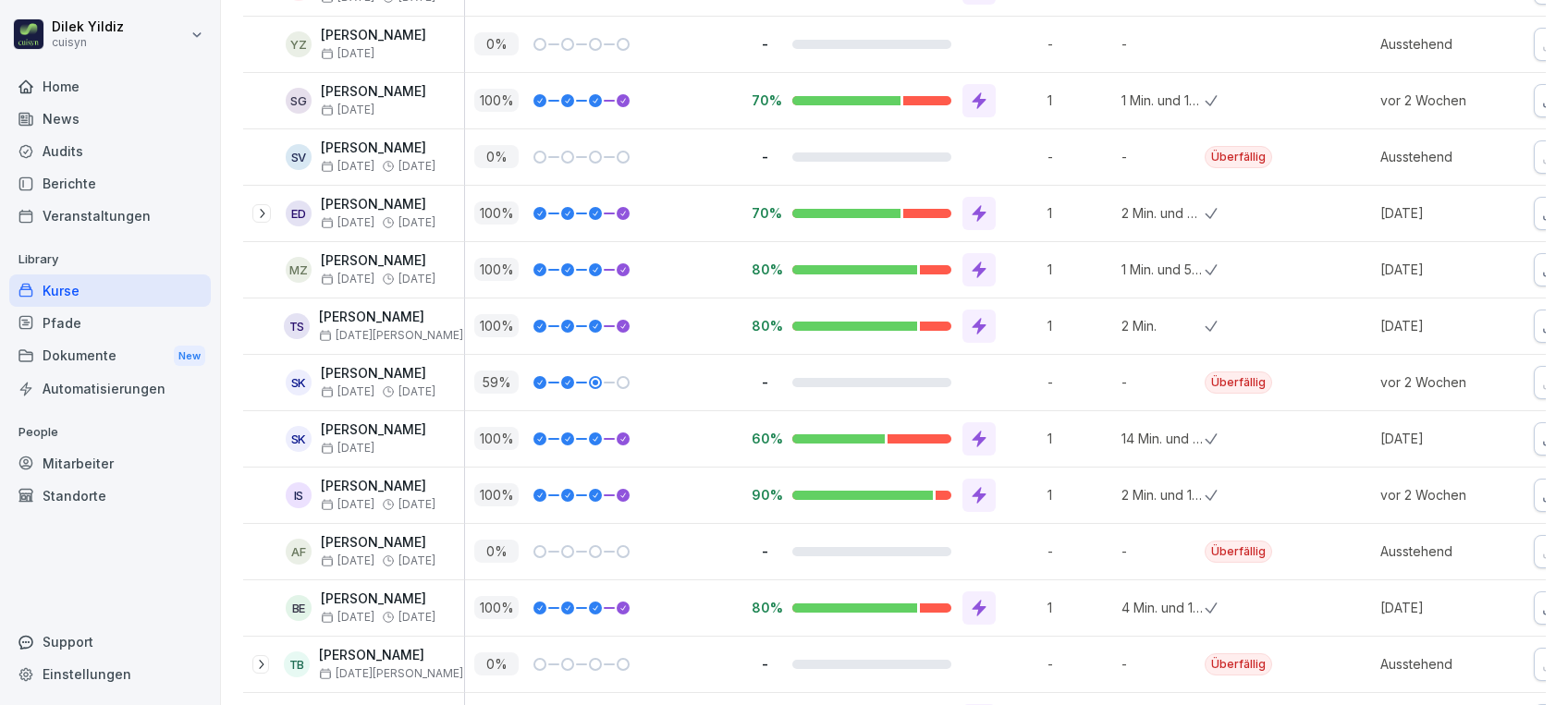
scroll to position [6360, 0]
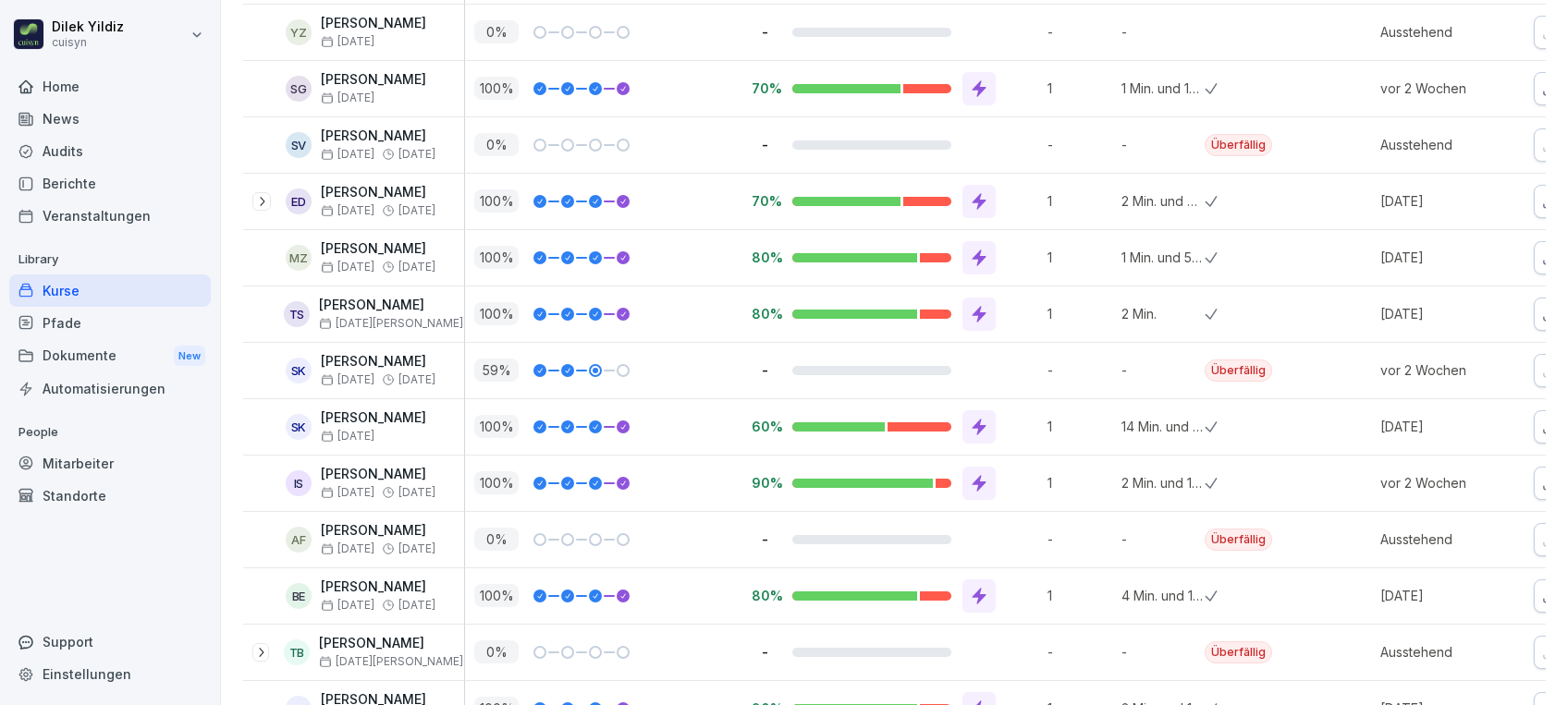
click at [77, 469] on div "Mitarbeiter" at bounding box center [110, 464] width 202 height 32
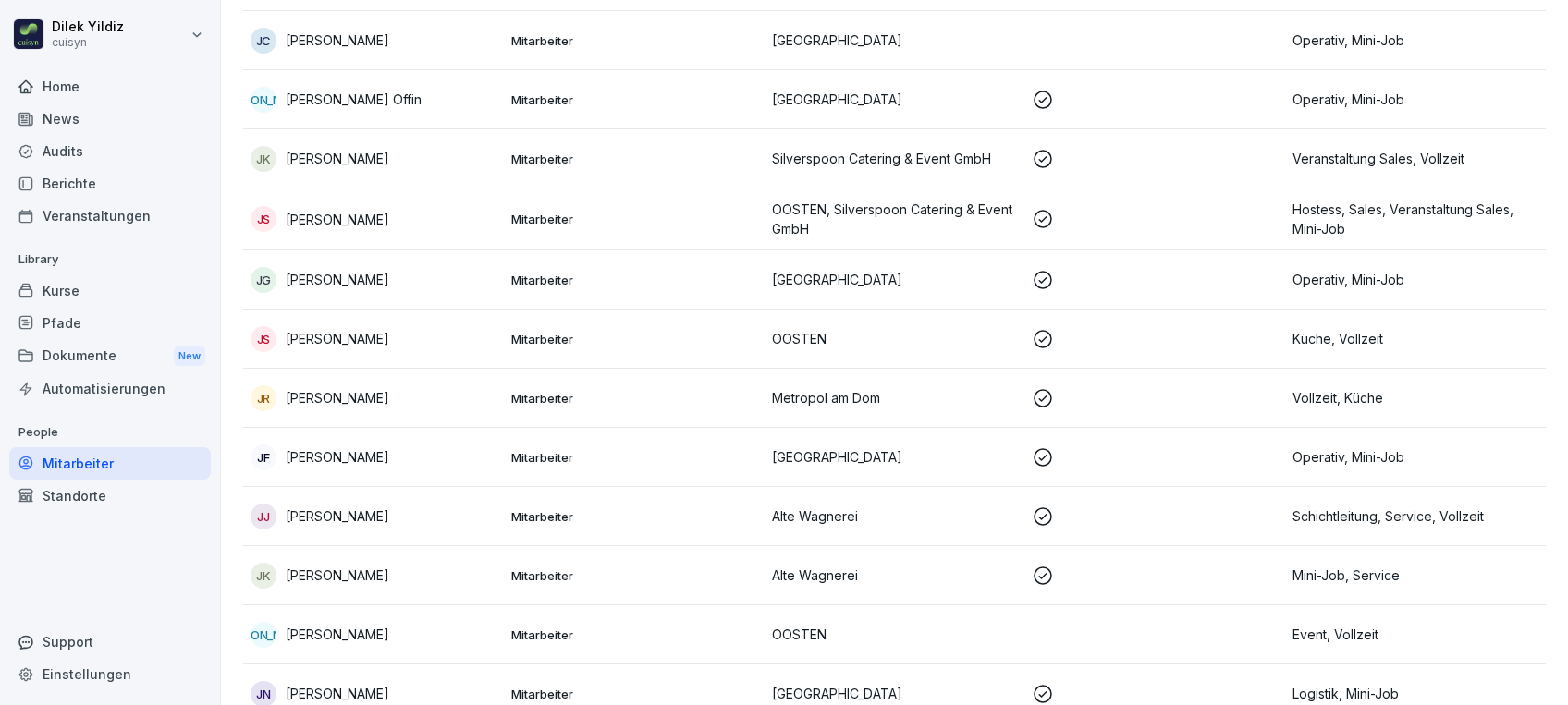
scroll to position [19, 0]
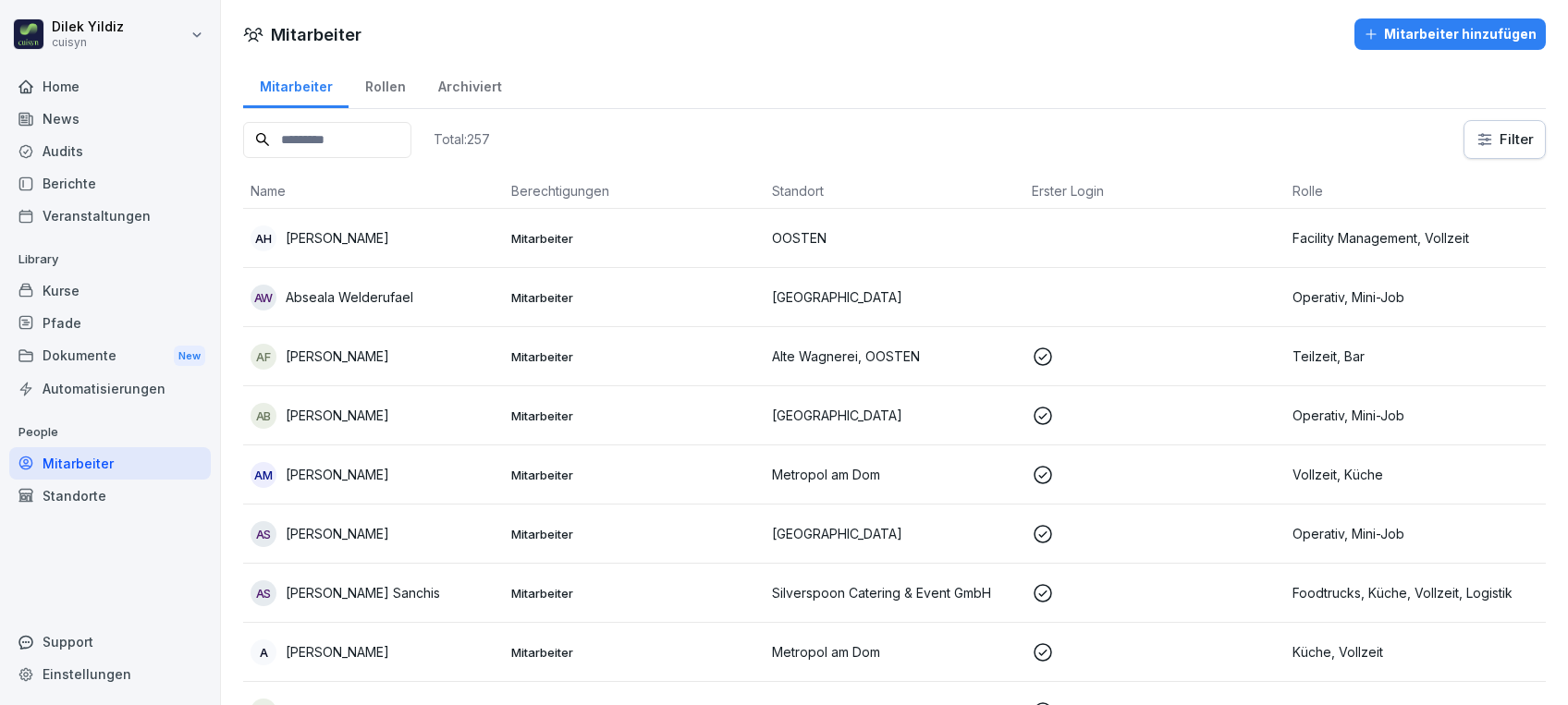
click at [111, 291] on div "Kurse" at bounding box center [110, 291] width 202 height 32
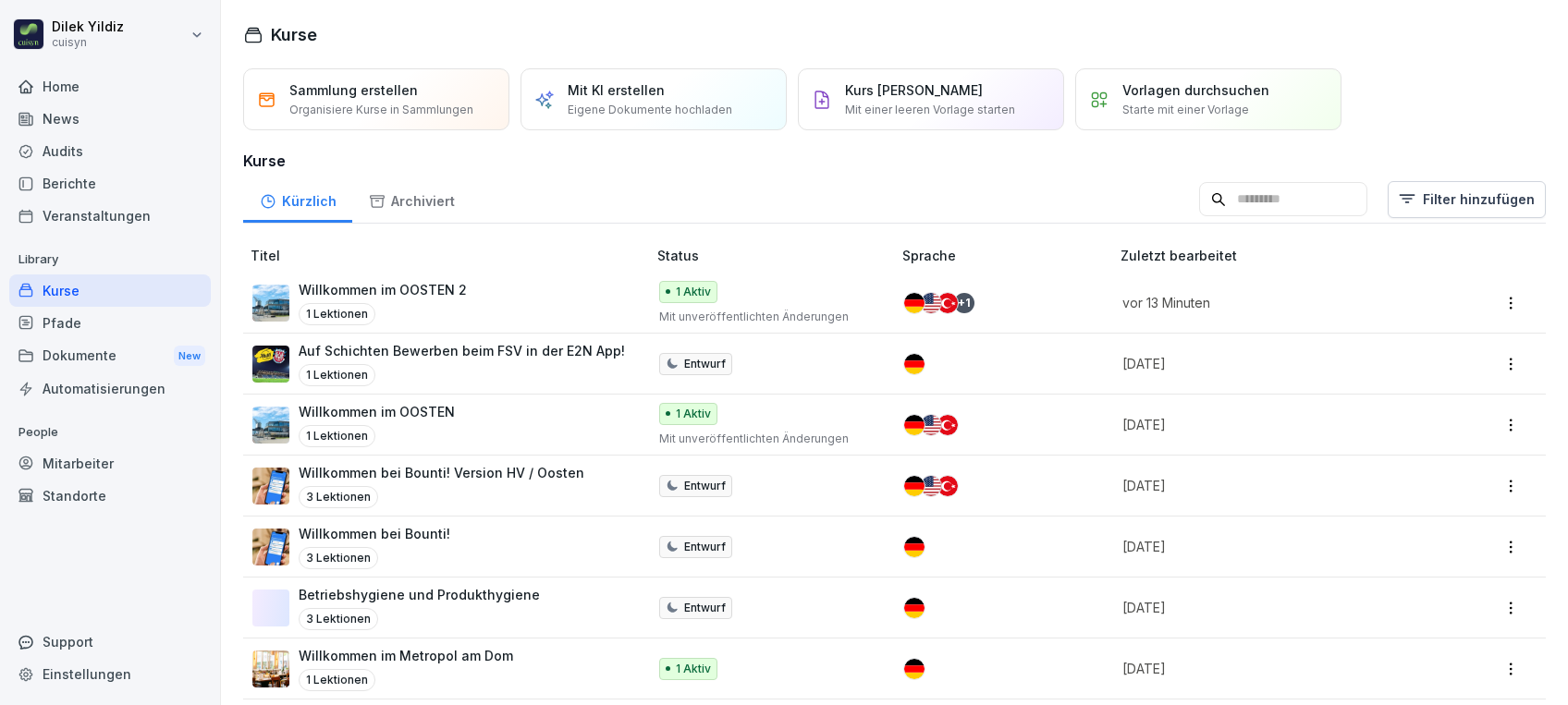
click at [74, 89] on div "Home" at bounding box center [110, 86] width 202 height 32
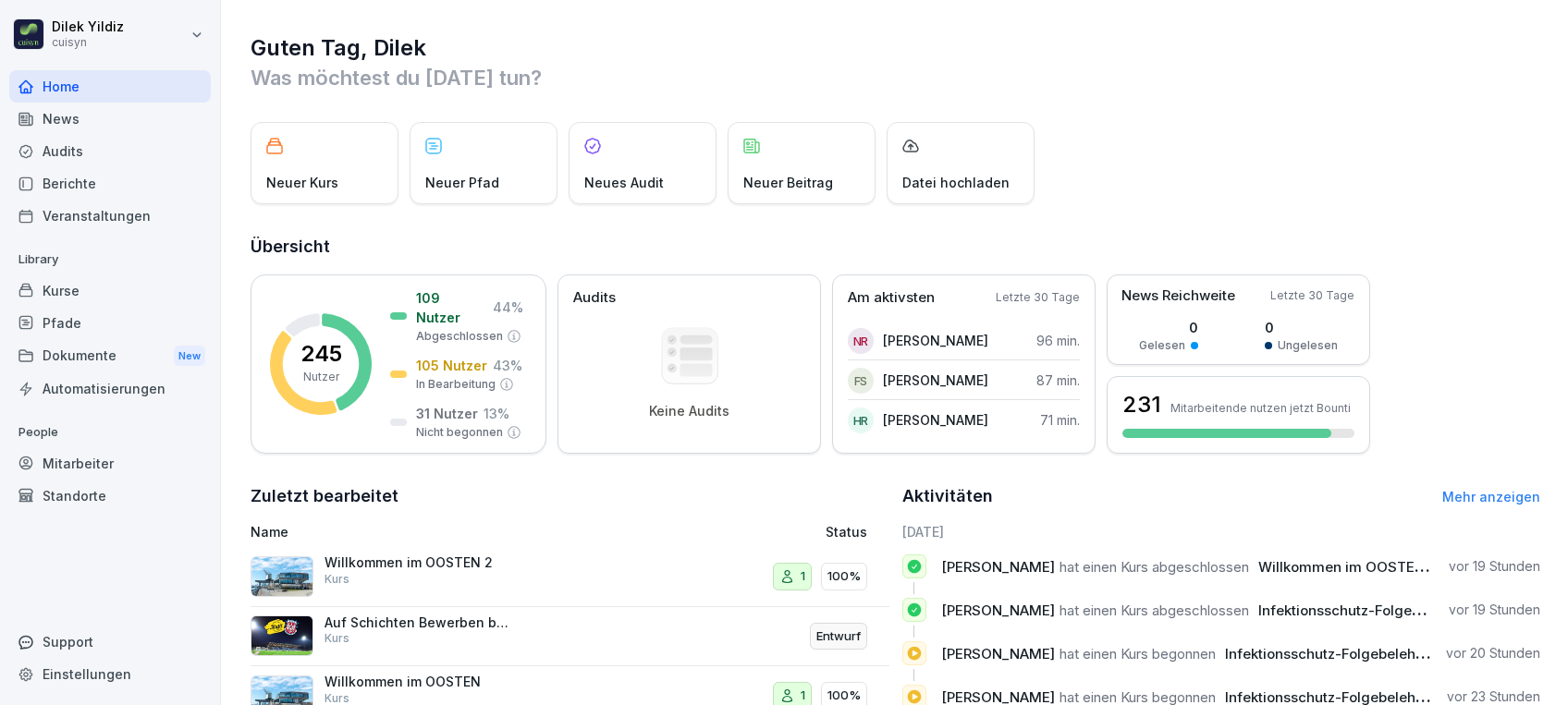
scroll to position [273, 0]
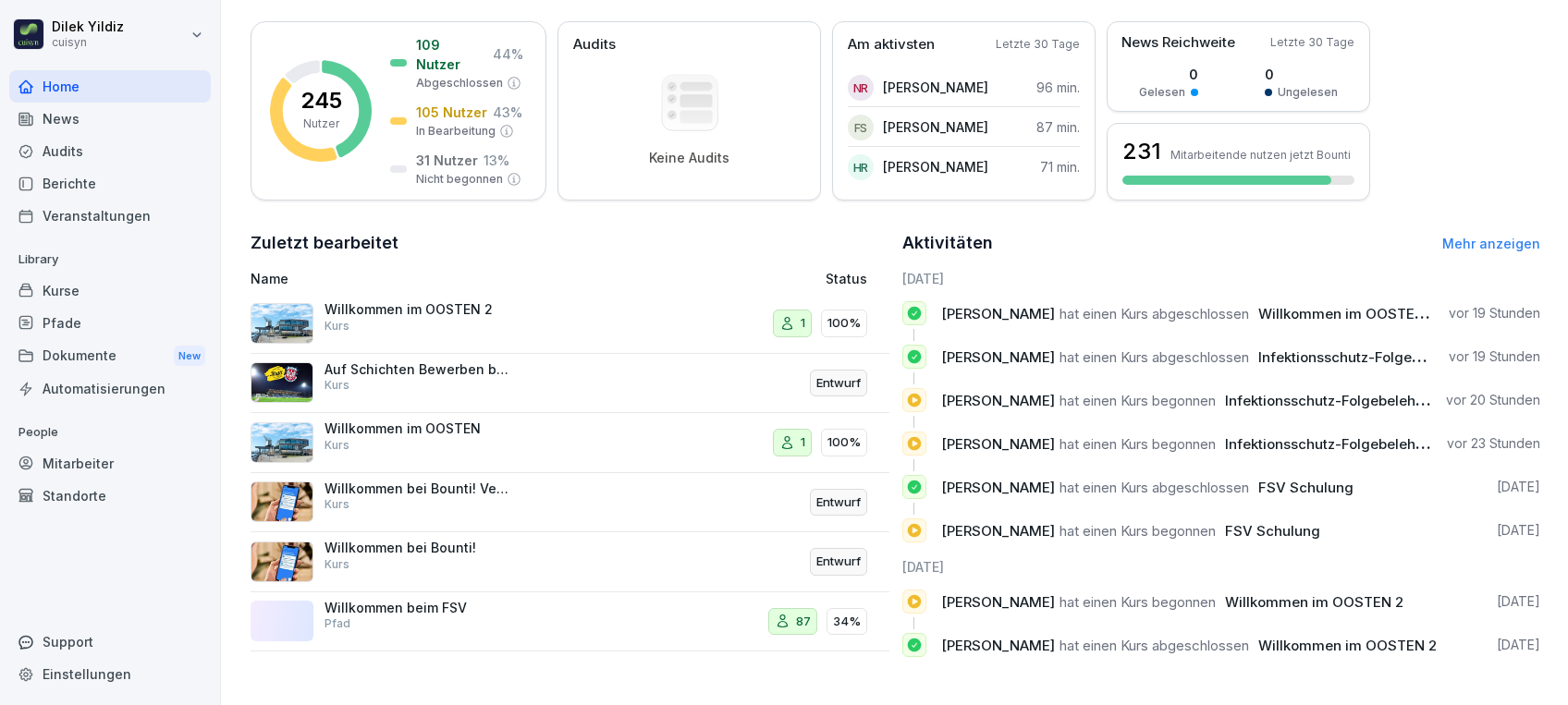
click at [1472, 236] on link "Mehr anzeigen" at bounding box center [1491, 243] width 98 height 16
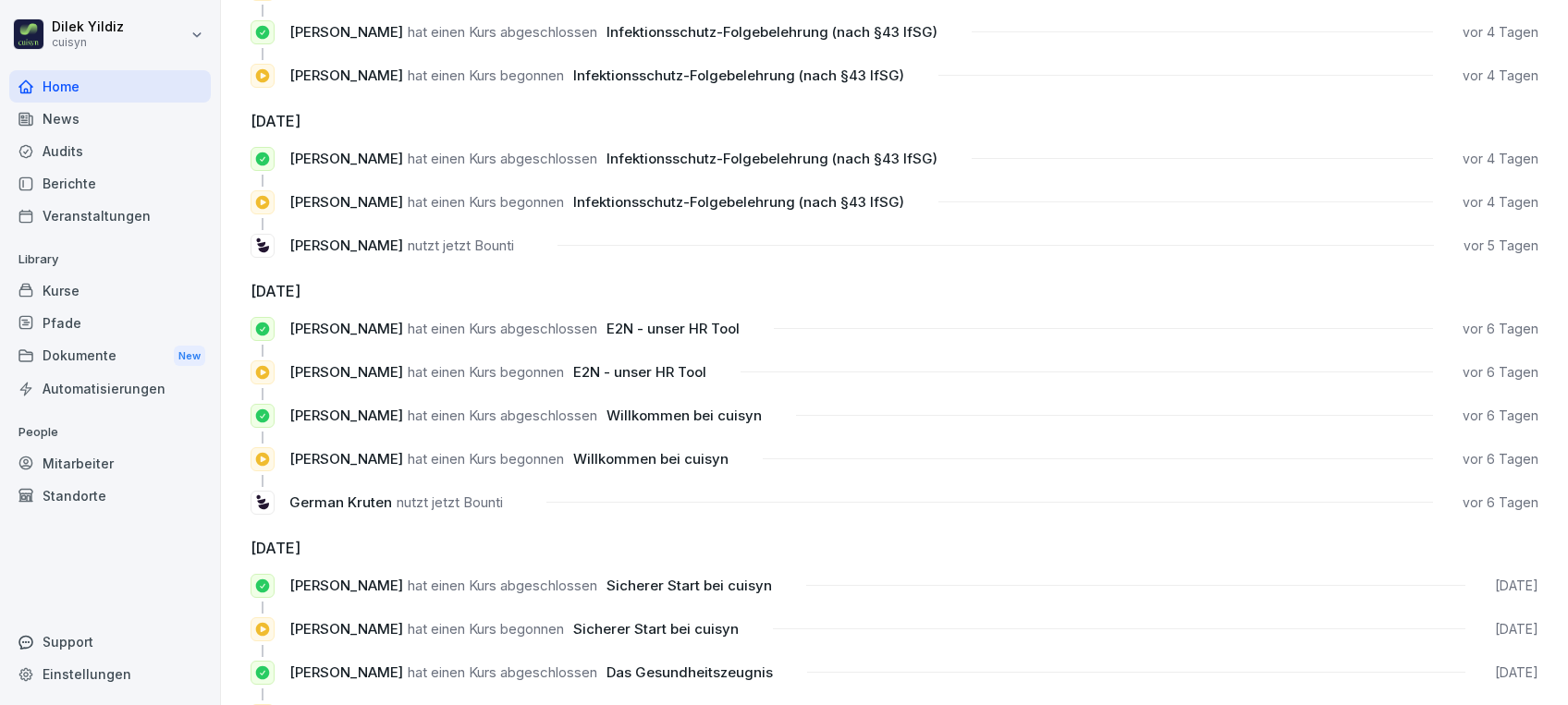
scroll to position [49, 0]
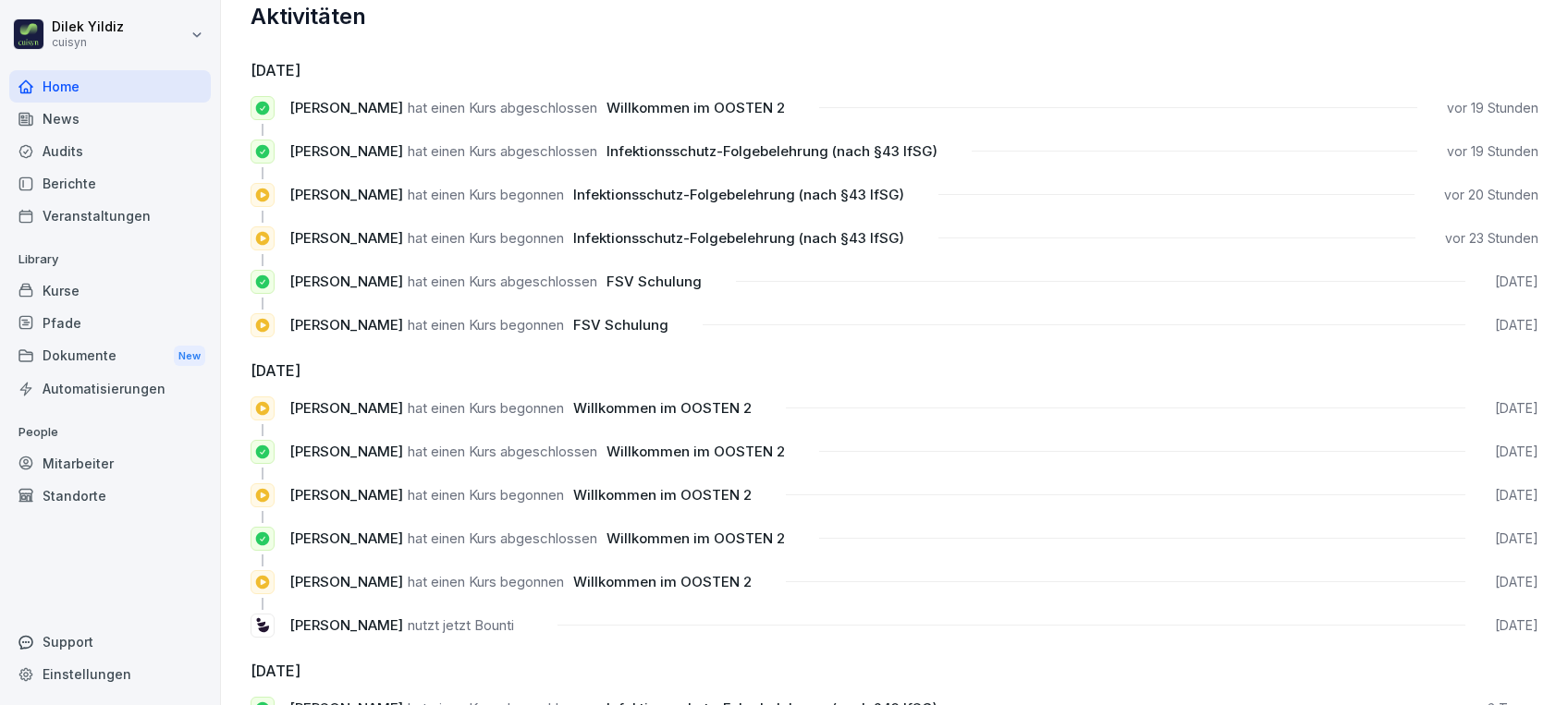
click at [83, 290] on div "Kurse" at bounding box center [110, 291] width 202 height 32
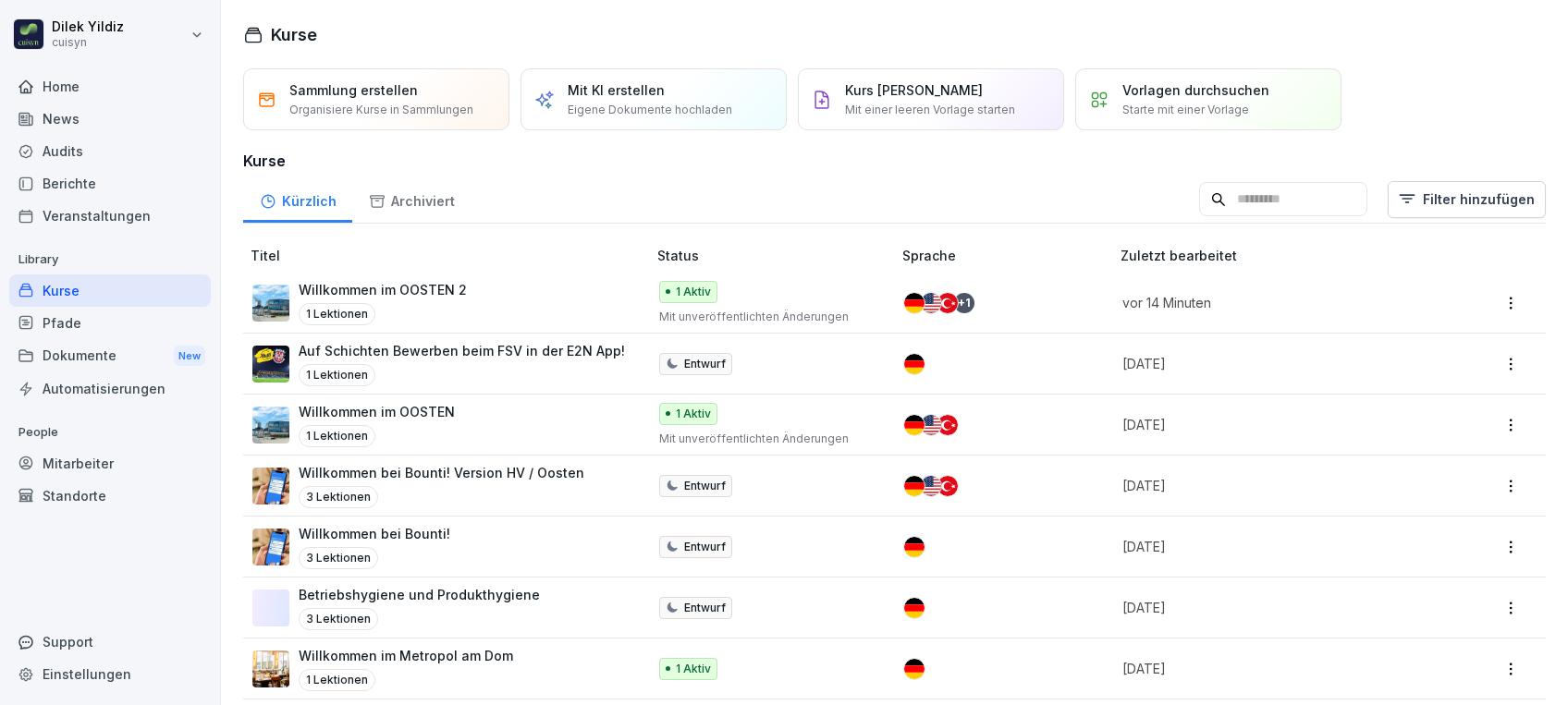
click at [1249, 200] on input at bounding box center [1283, 199] width 168 height 35
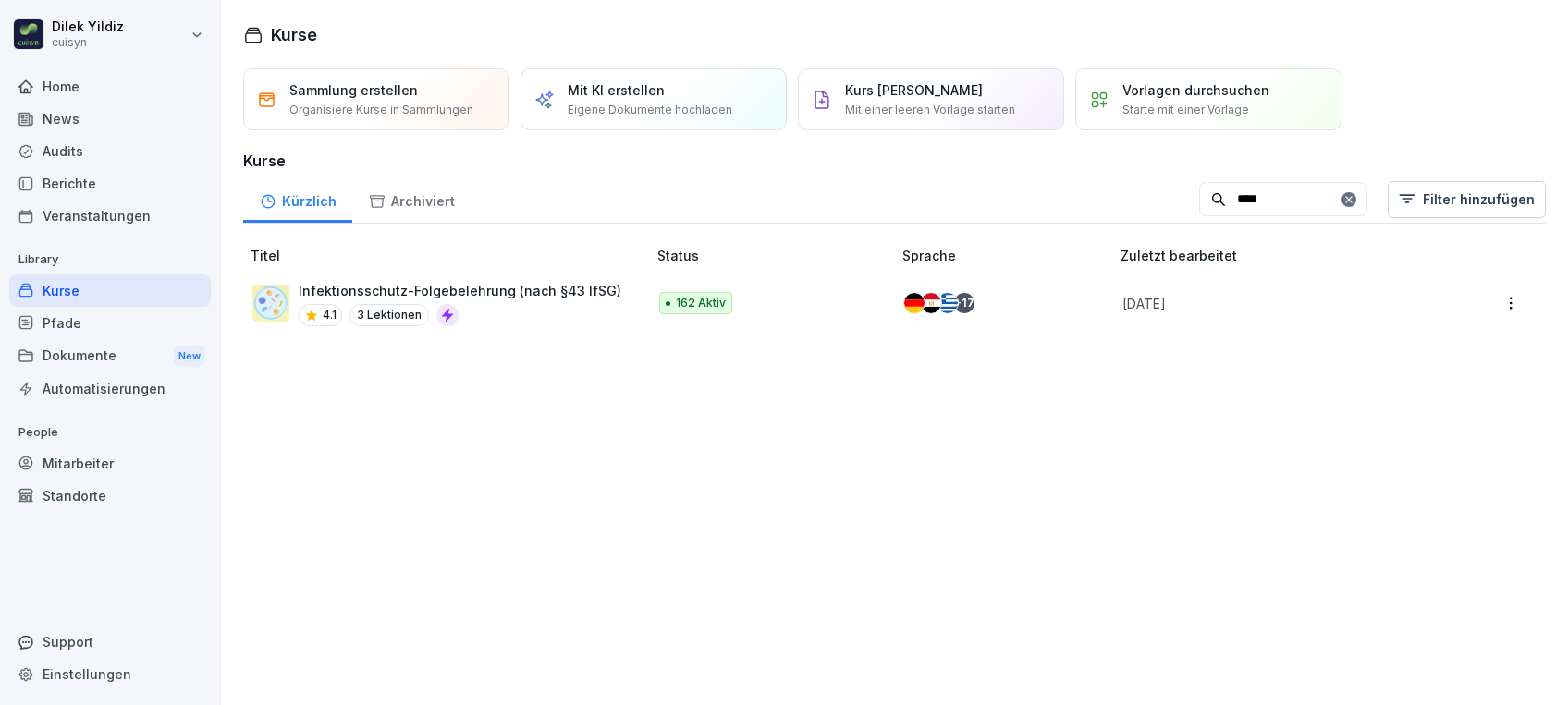
type input "****"
click at [537, 309] on div "4.1 3 Lektionen" at bounding box center [459, 314] width 323 height 22
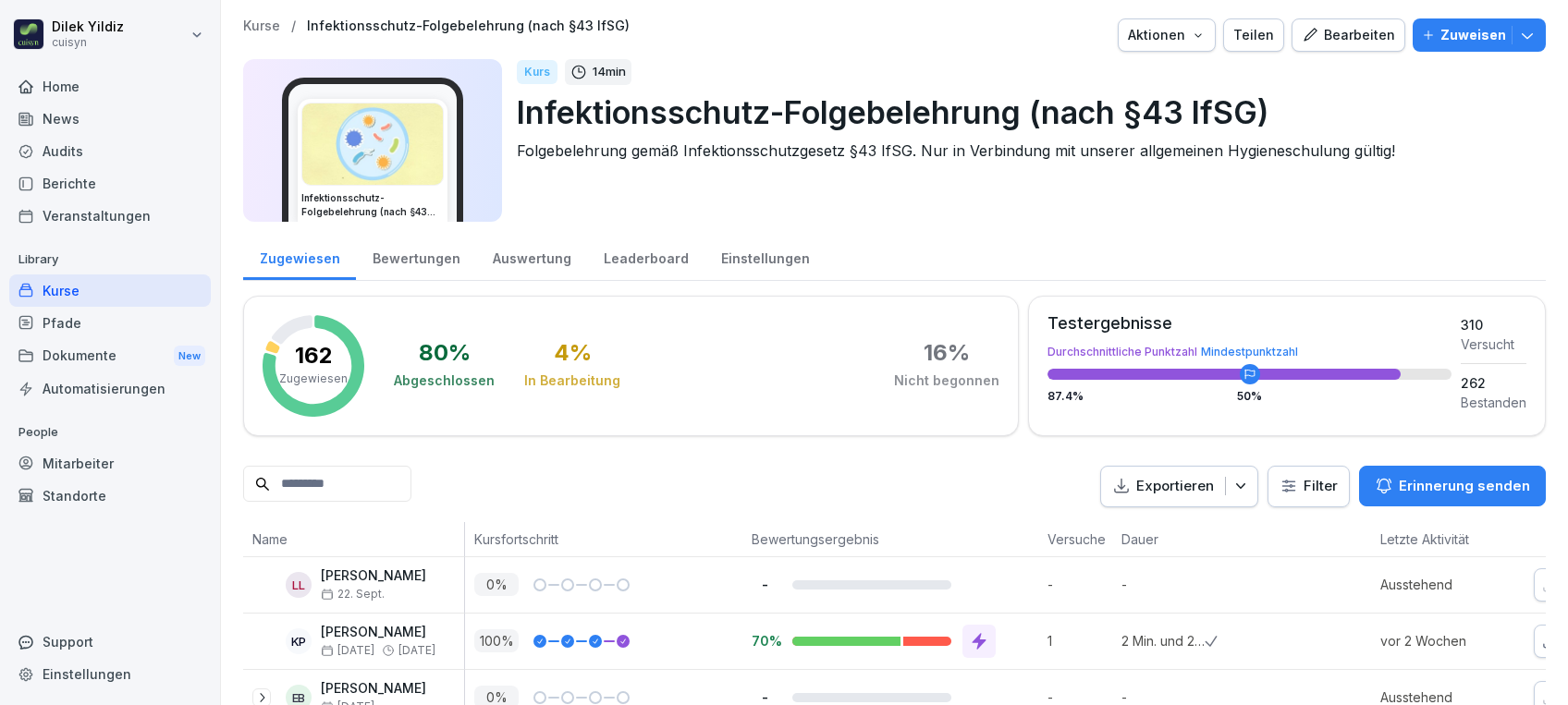
click at [1444, 30] on p "Zuweisen" at bounding box center [1472, 34] width 65 height 20
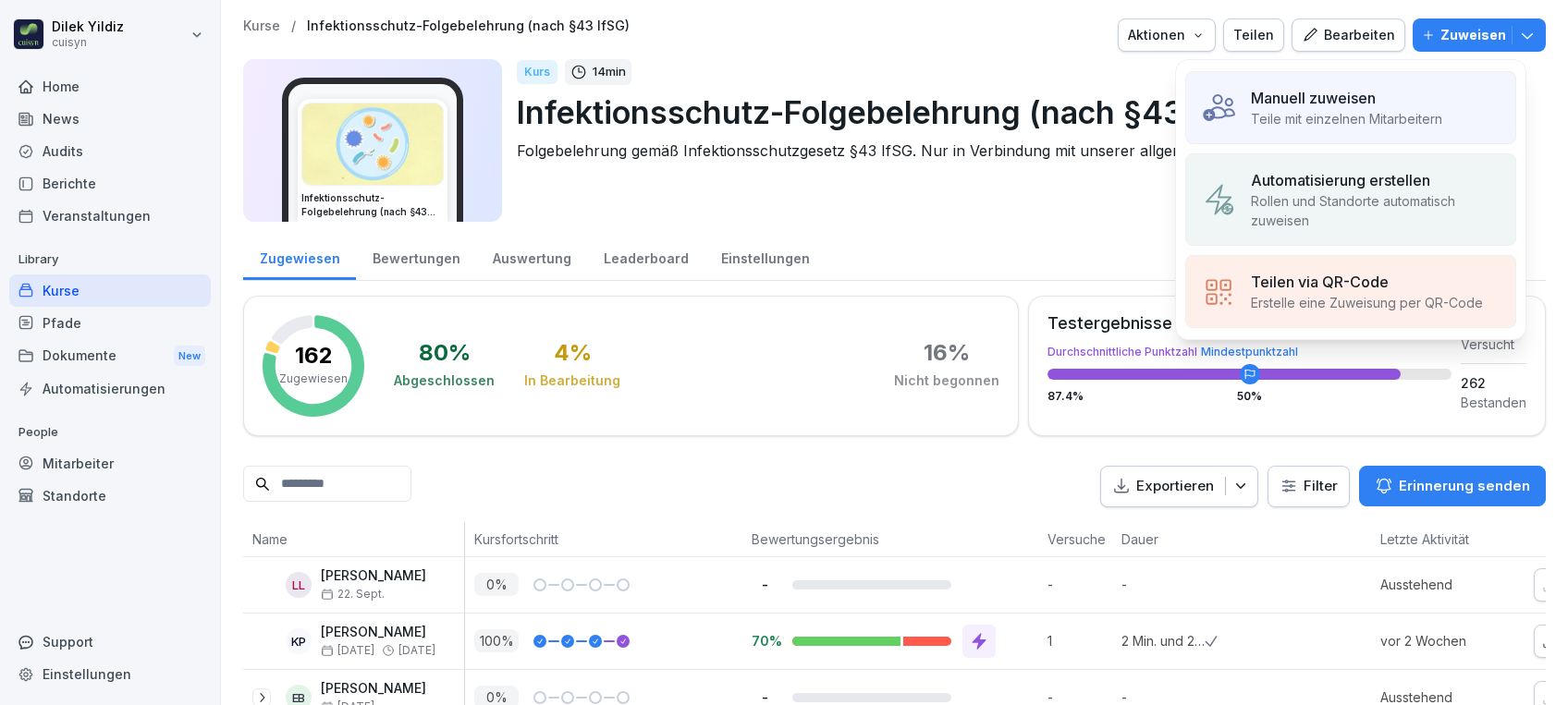
click at [1354, 97] on p "Manuell zuweisen" at bounding box center [1313, 97] width 125 height 22
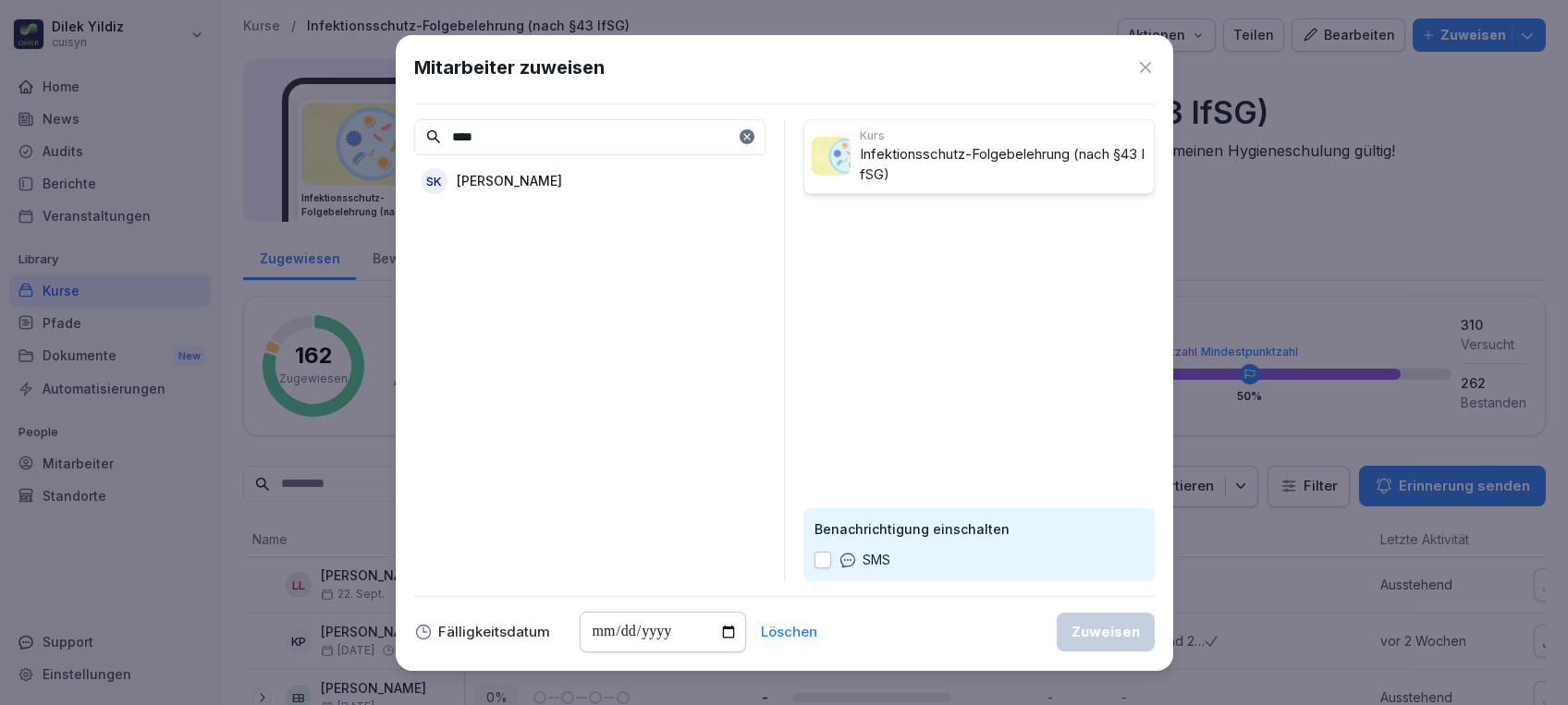
type input "****"
click at [561, 179] on div "SK Shabuj Khan" at bounding box center [590, 181] width 351 height 33
click at [717, 634] on input "date" at bounding box center [662, 632] width 167 height 41
type input "**********"
click at [819, 555] on button "button" at bounding box center [823, 560] width 17 height 17
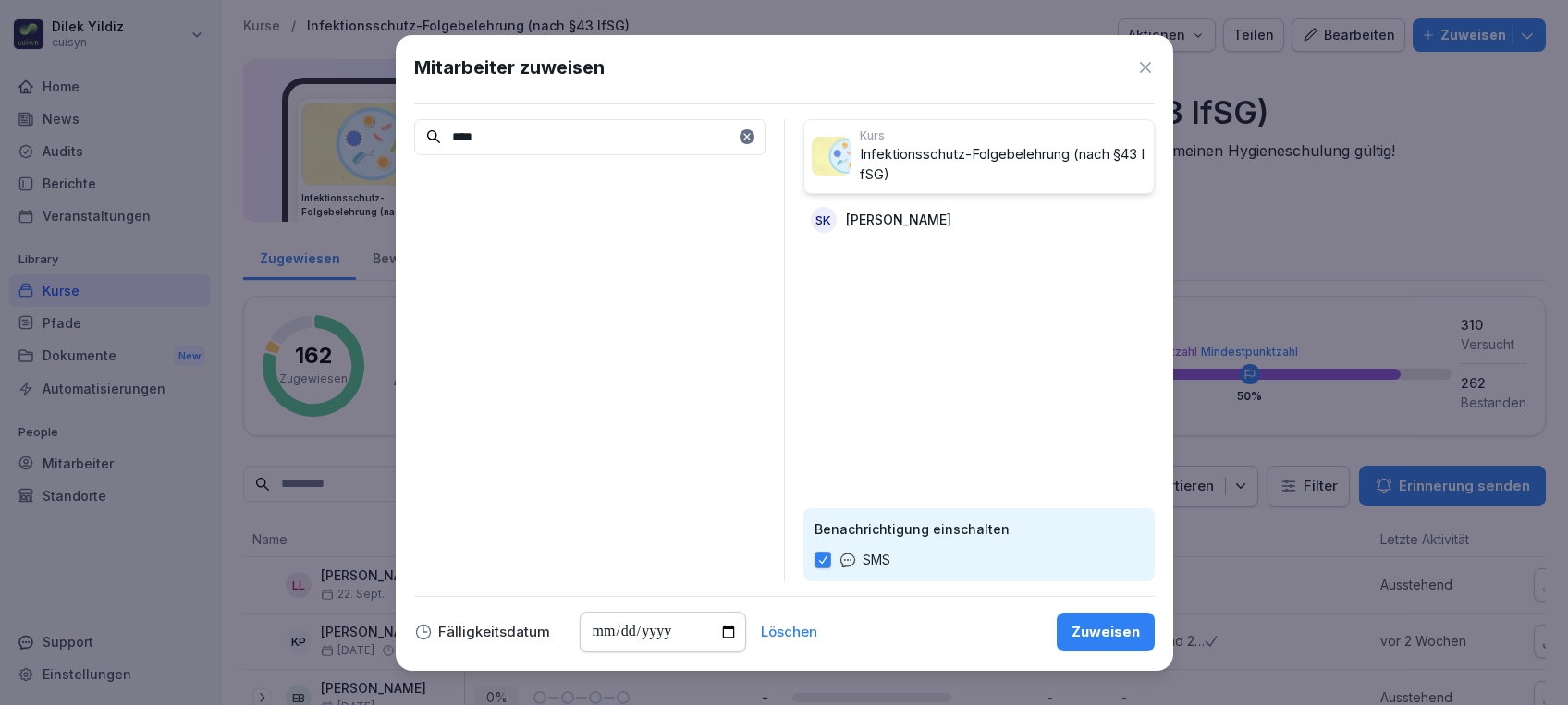
click at [1113, 631] on div "Zuweisen" at bounding box center [1105, 631] width 68 height 20
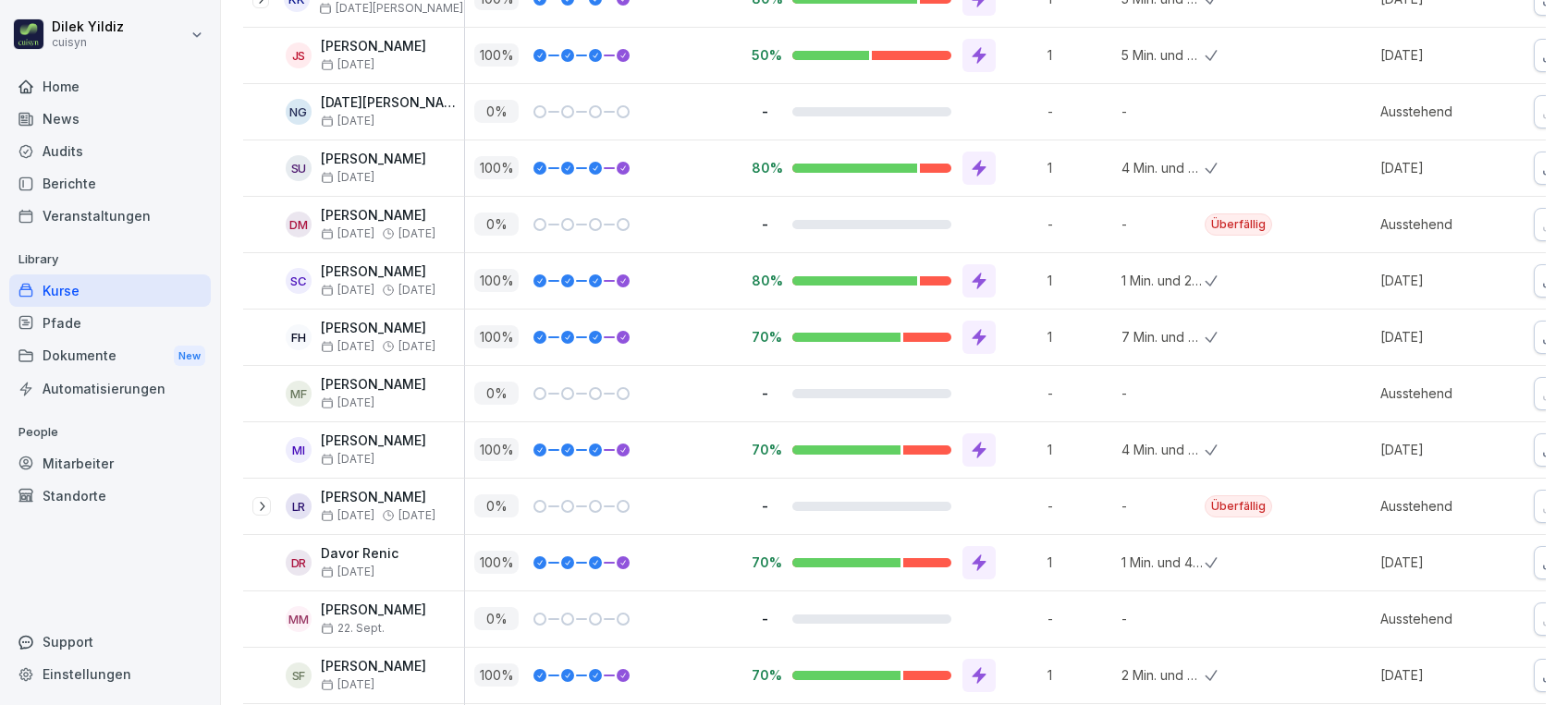
scroll to position [7628, 0]
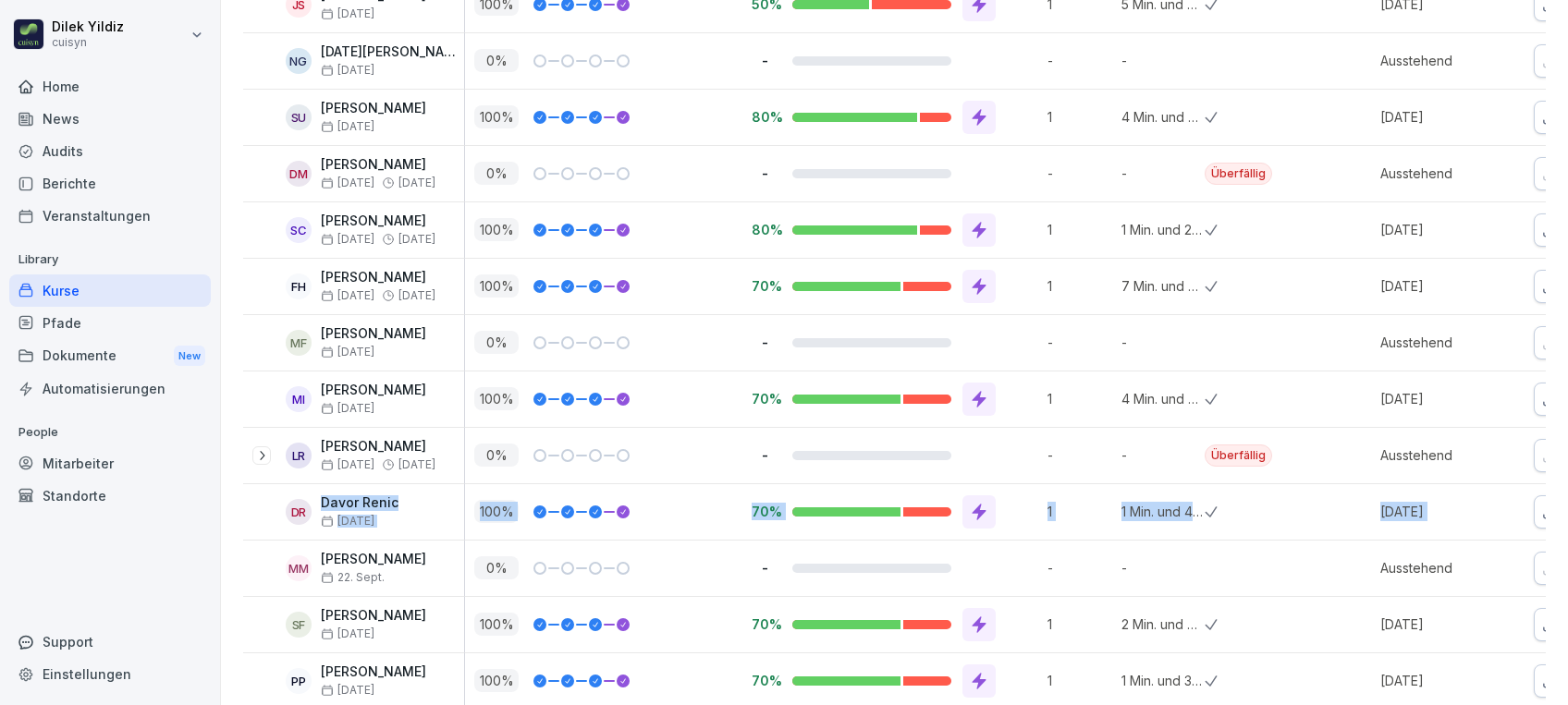
drag, startPoint x: 1524, startPoint y: 432, endPoint x: 1552, endPoint y: 509, distance: 81.9
click at [1552, 509] on div "Kurse / Infektionsschutz-Folgebelehrung (nach §43 IfSG) Aktionen Teilen Bearbei…" at bounding box center [893, 352] width 1347 height 705
drag, startPoint x: 1552, startPoint y: 509, endPoint x: 1545, endPoint y: 534, distance: 26.0
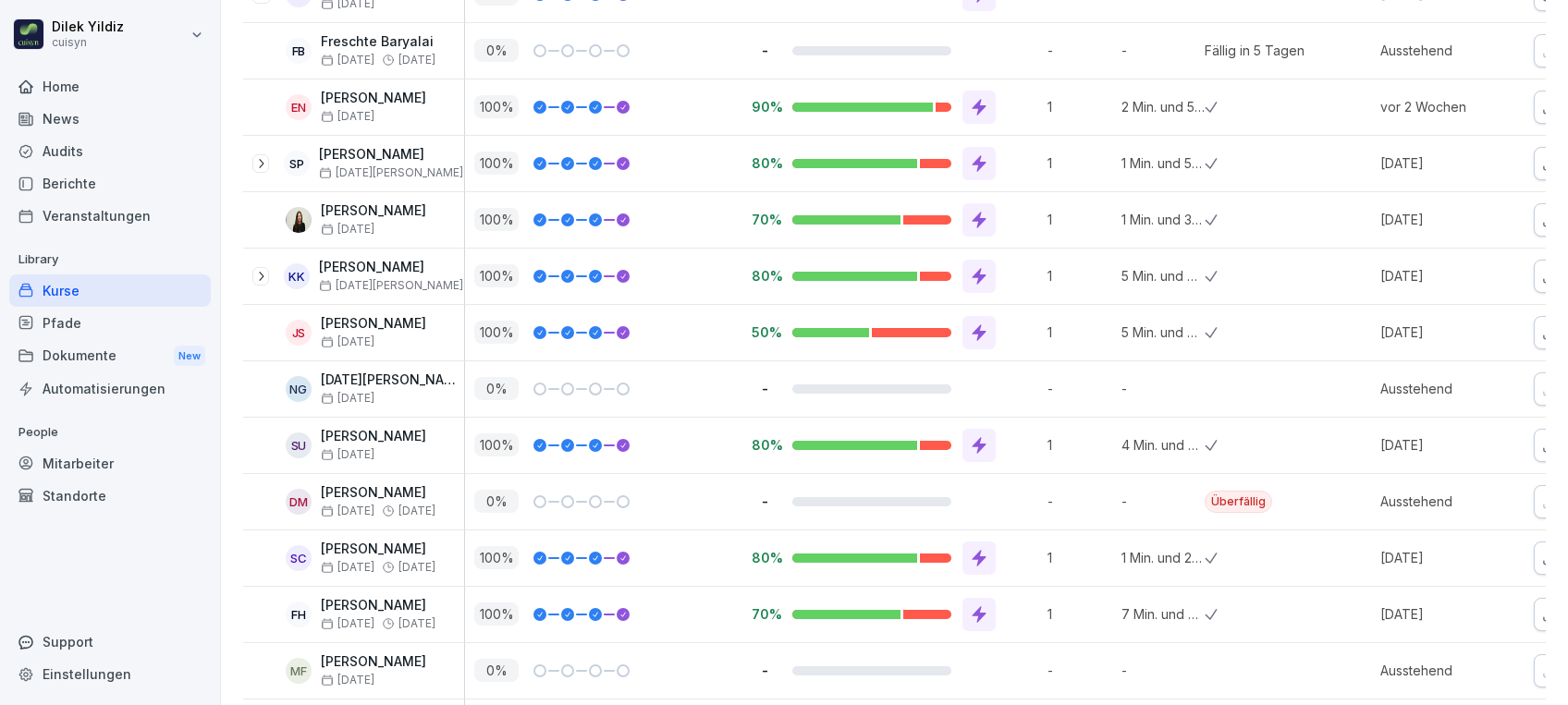
scroll to position [7252, 0]
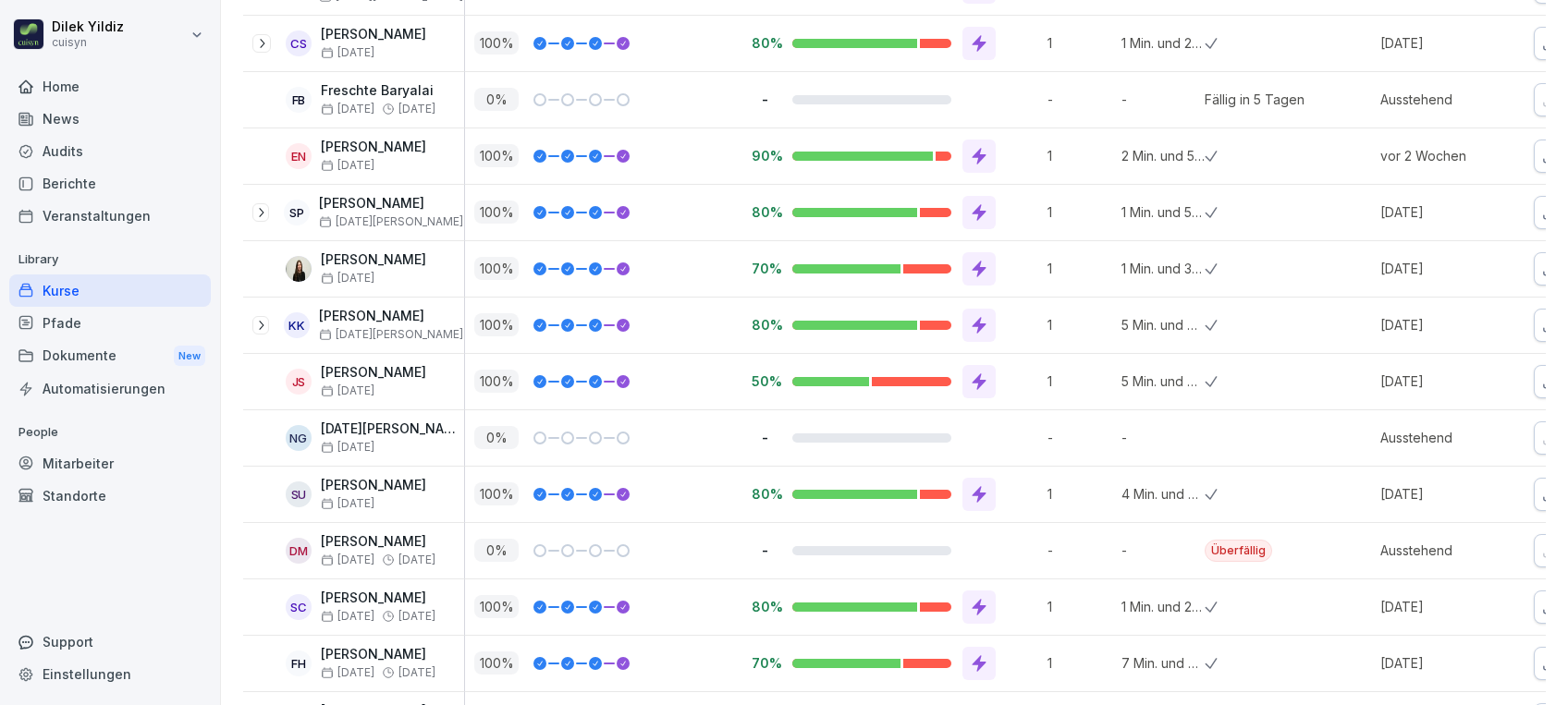
click at [86, 464] on div "Mitarbeiter" at bounding box center [110, 464] width 202 height 32
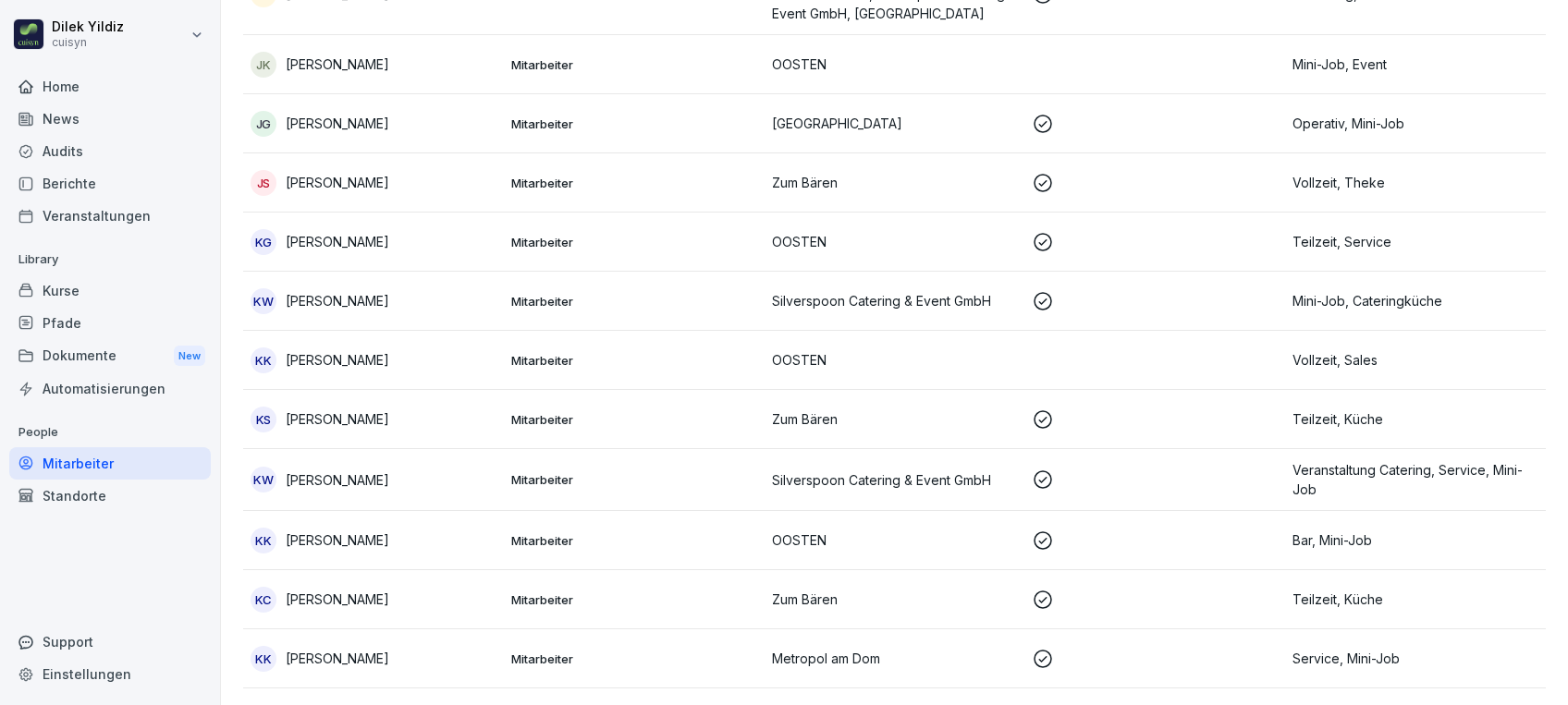
scroll to position [19, 0]
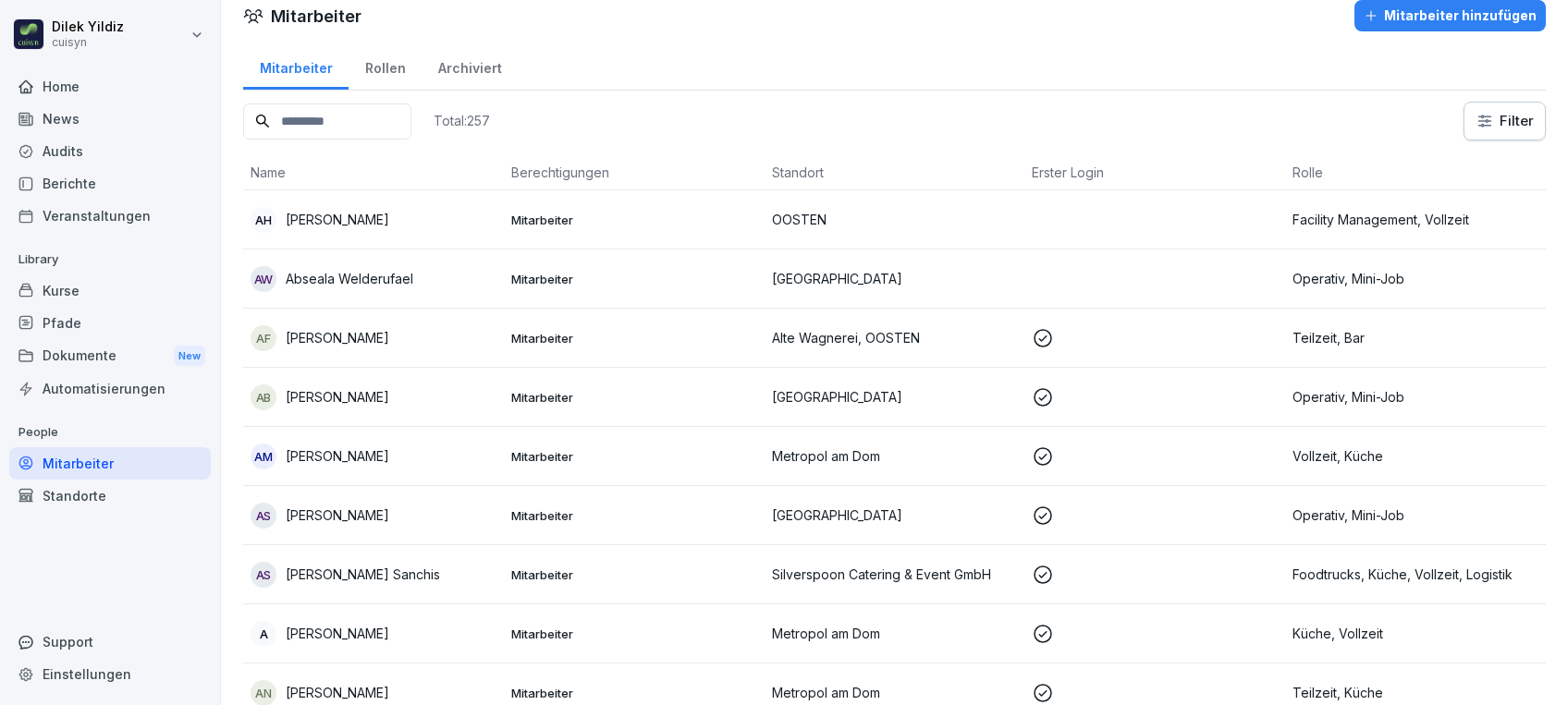
click at [335, 108] on input at bounding box center [327, 121] width 168 height 36
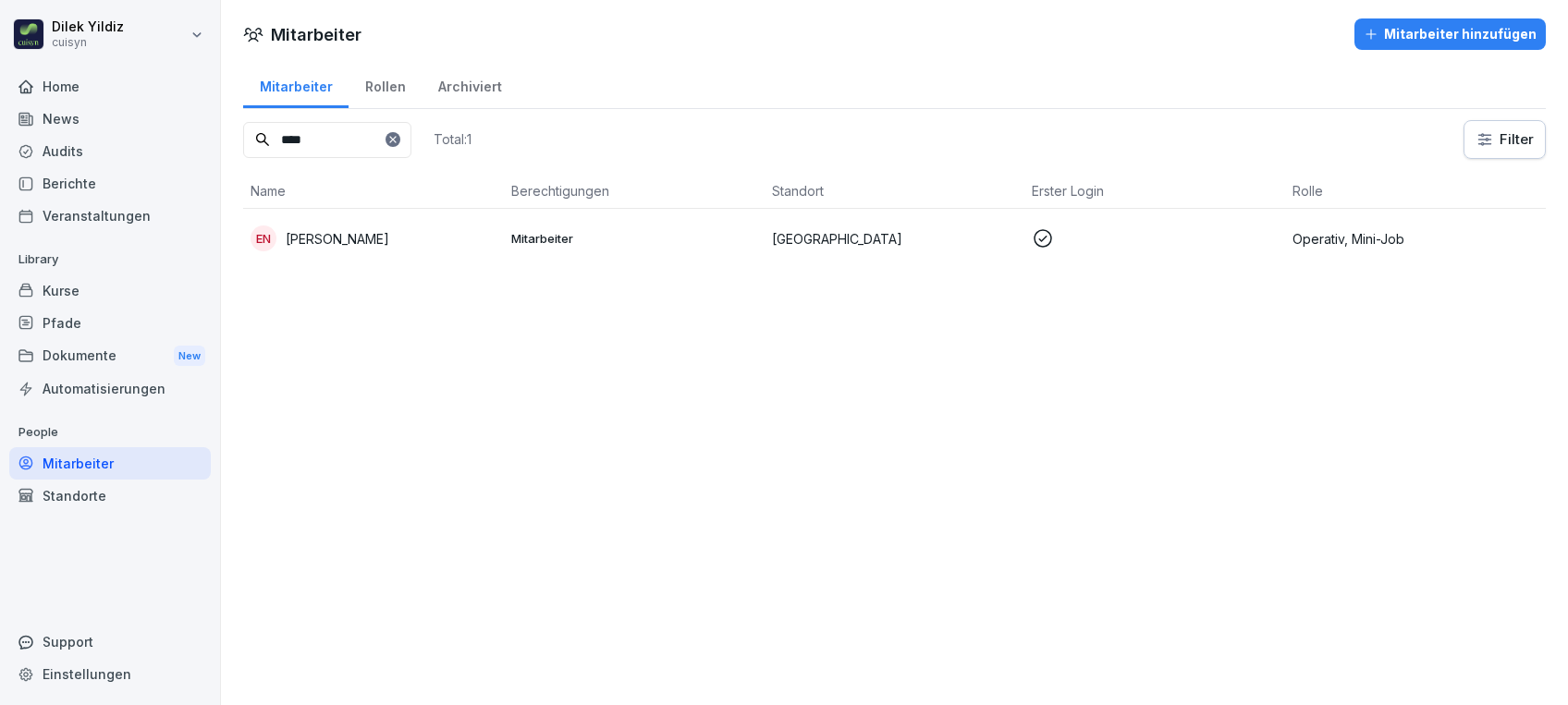
click at [409, 232] on div "EN Elke Nixdorf" at bounding box center [374, 238] width 246 height 26
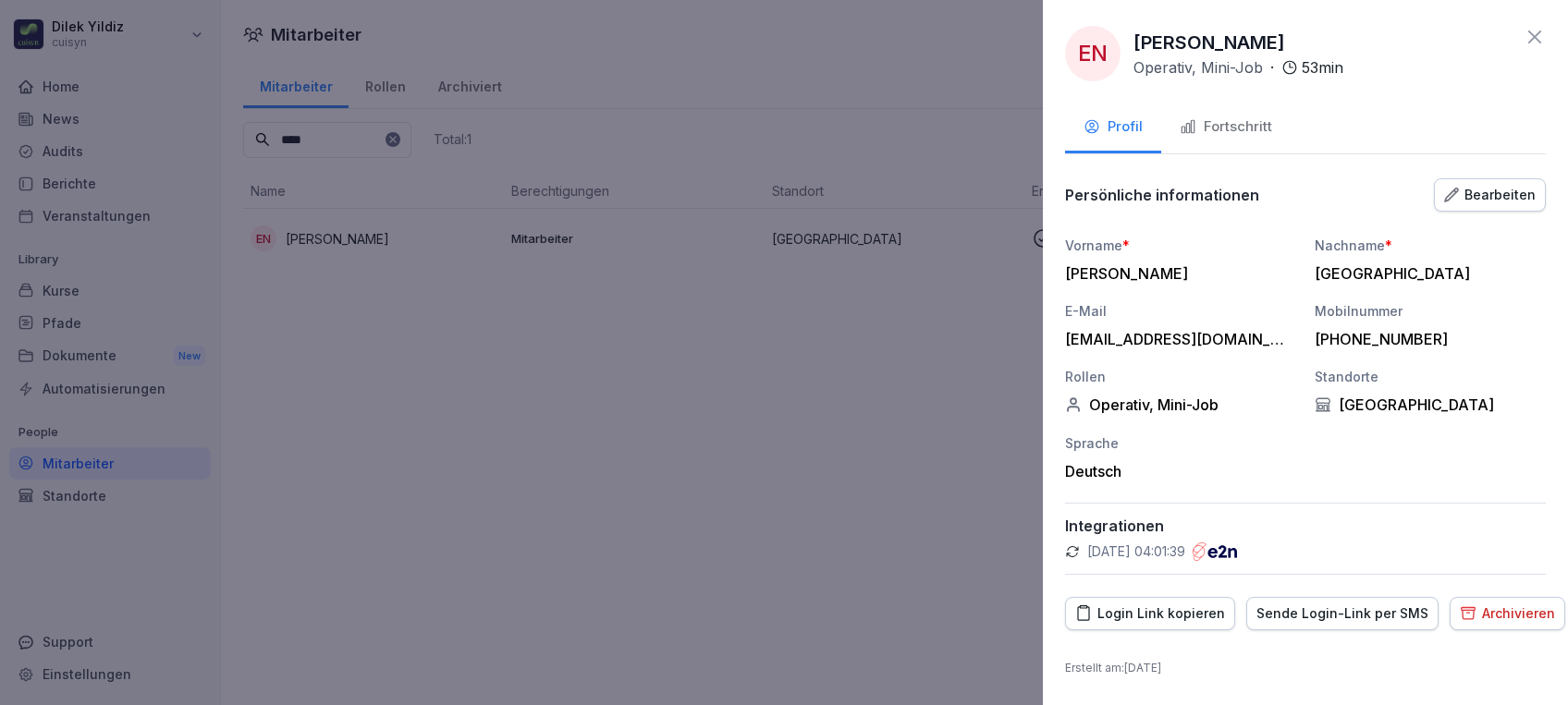
click at [1235, 124] on div "Fortschritt" at bounding box center [1225, 127] width 93 height 21
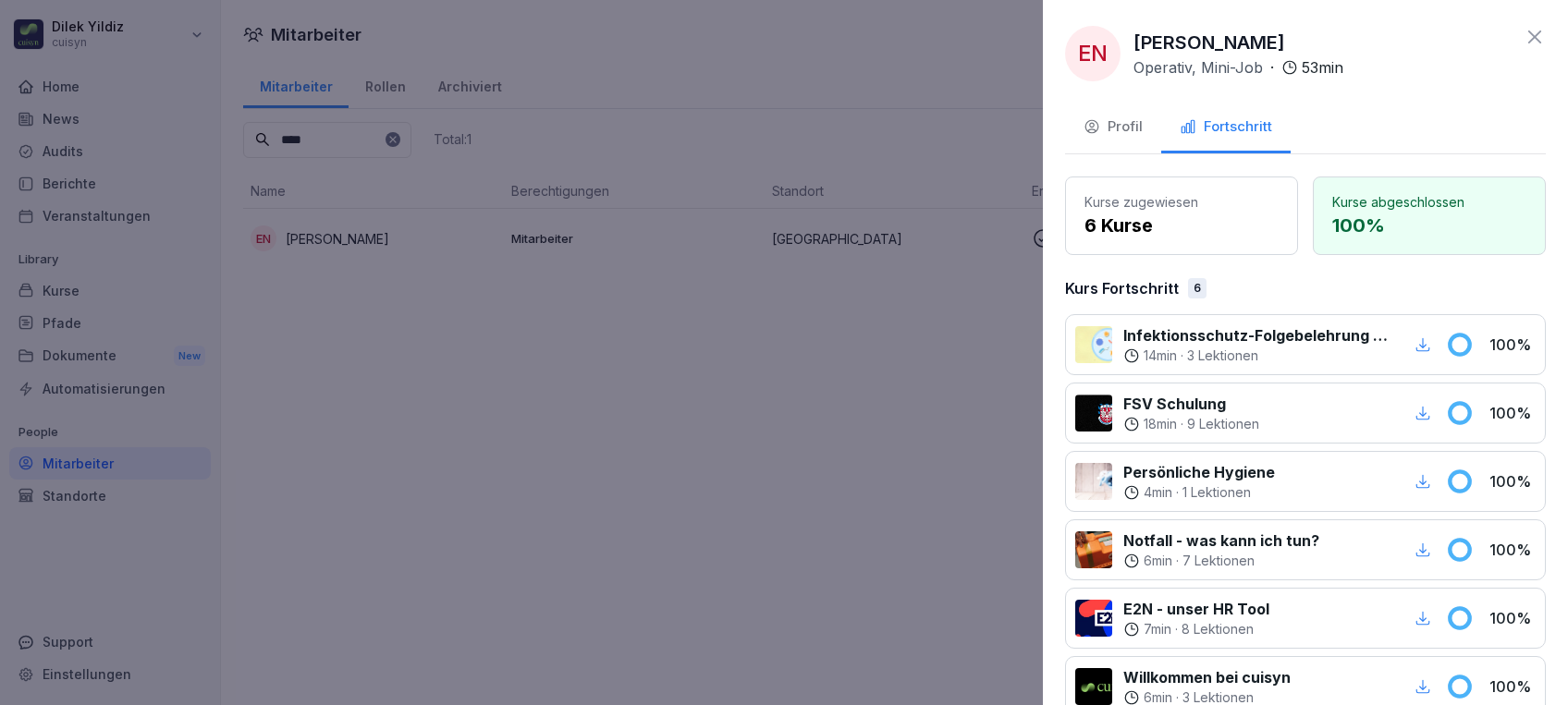
click at [1413, 341] on div "button" at bounding box center [1422, 344] width 24 height 24
click at [744, 305] on div at bounding box center [784, 352] width 1568 height 705
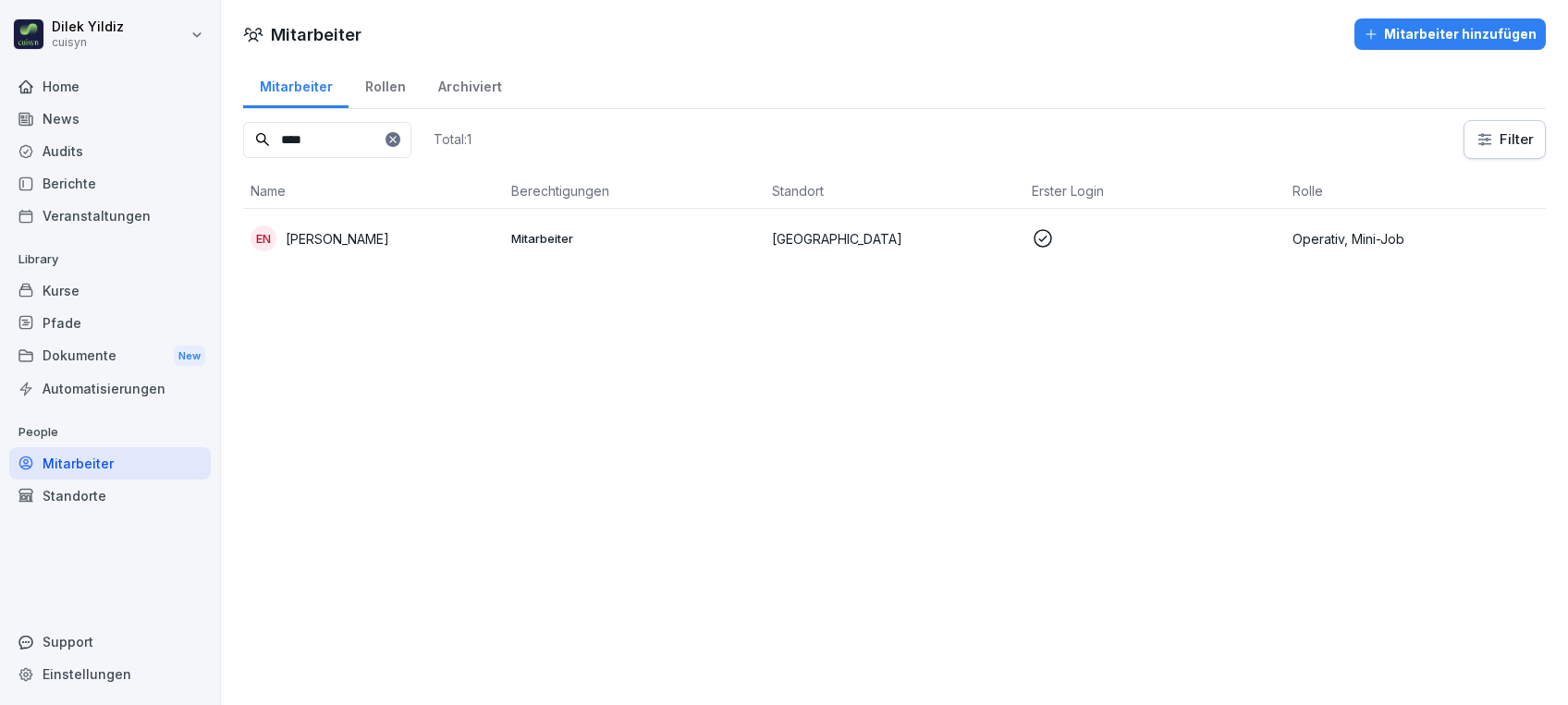
click at [333, 140] on input "****" at bounding box center [327, 140] width 168 height 36
type input "*"
type input "****"
click at [347, 308] on div "JC Jana Camber" at bounding box center [374, 299] width 246 height 26
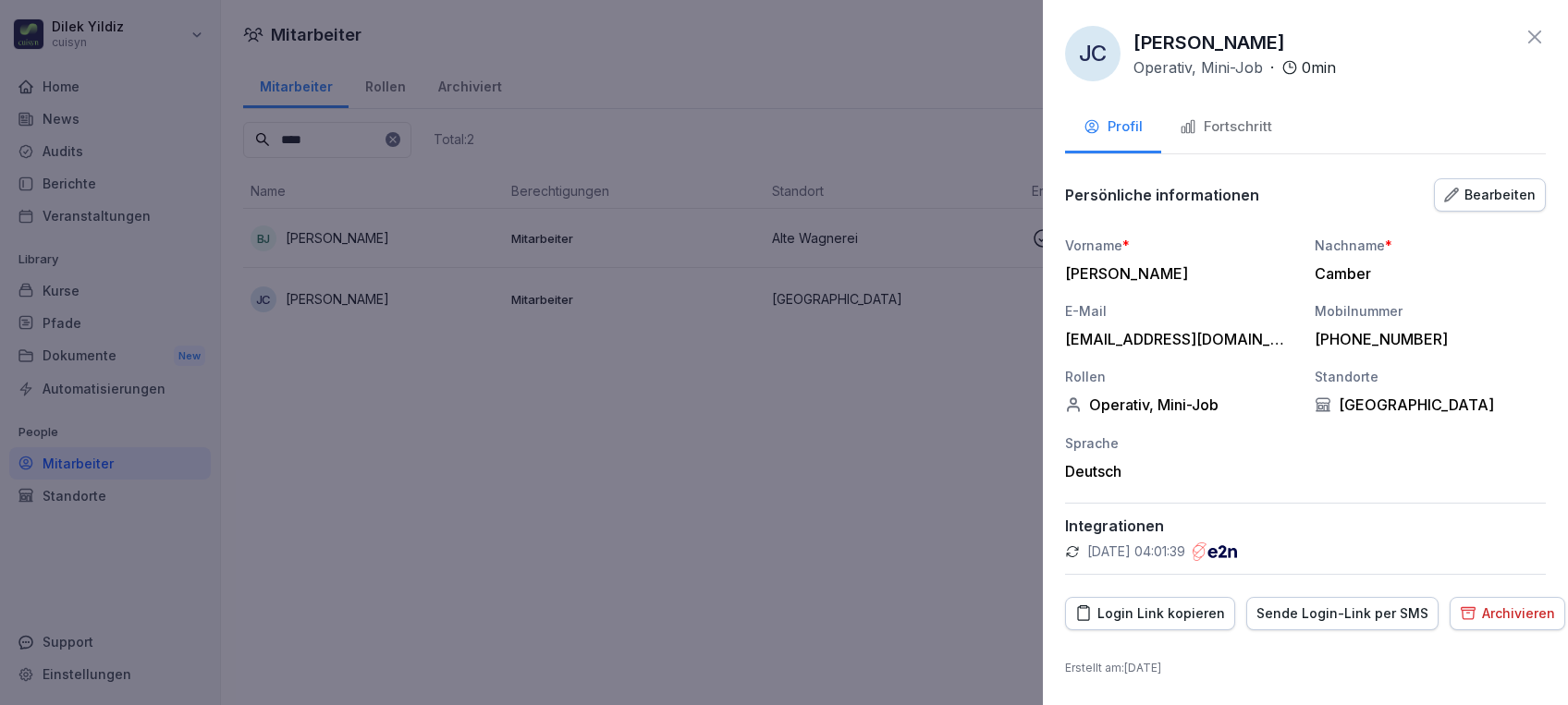
click at [1250, 130] on div "Fortschritt" at bounding box center [1225, 127] width 93 height 21
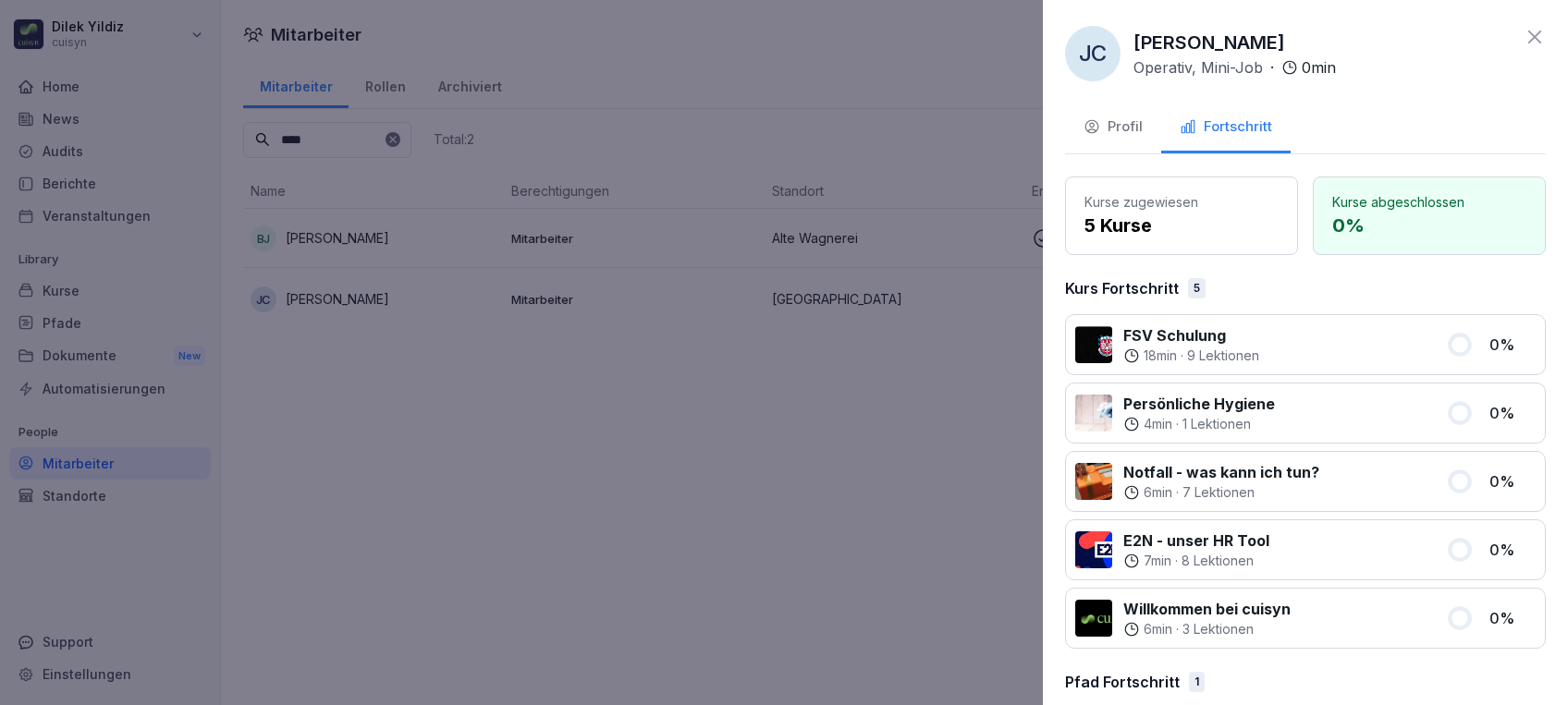
click at [737, 399] on div at bounding box center [784, 352] width 1568 height 705
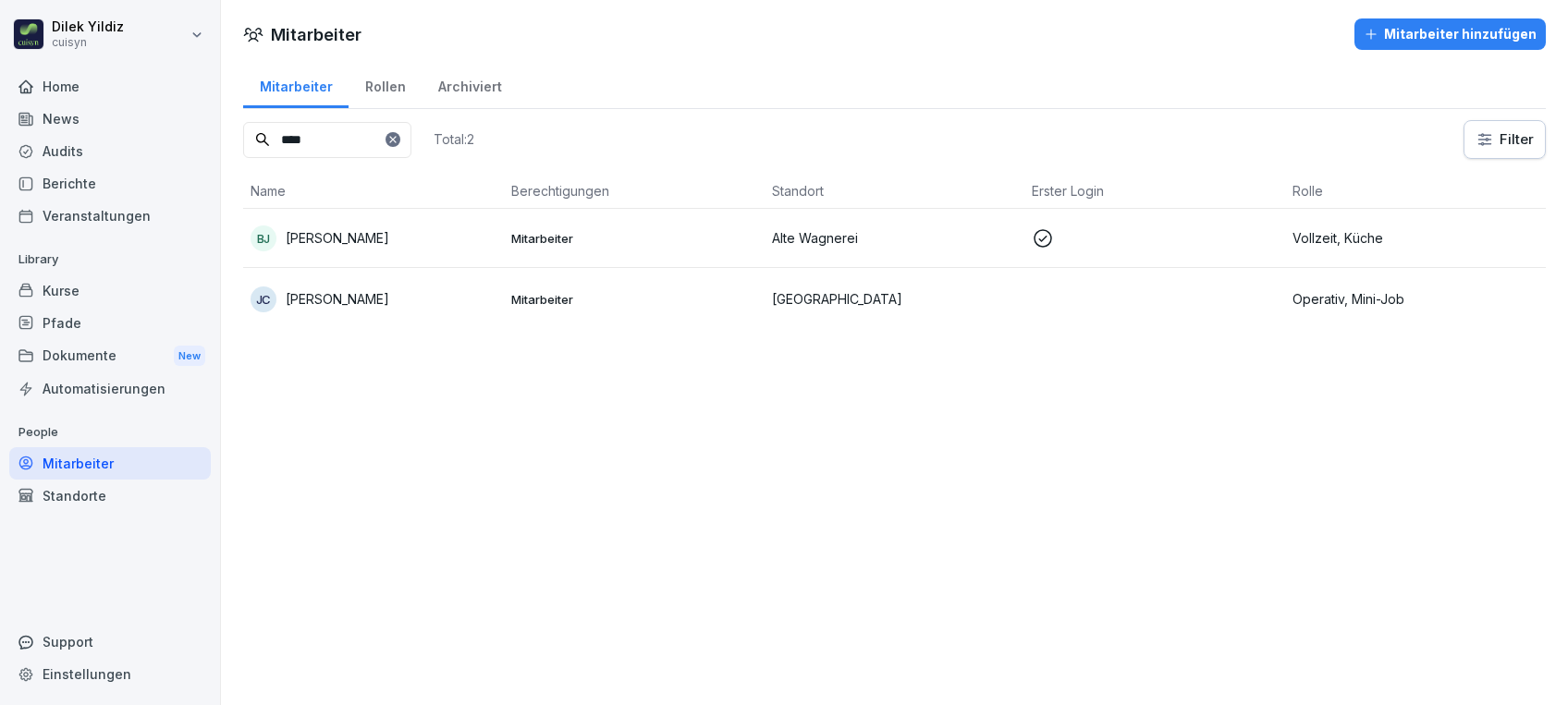
click at [115, 296] on div "Kurse" at bounding box center [110, 291] width 202 height 32
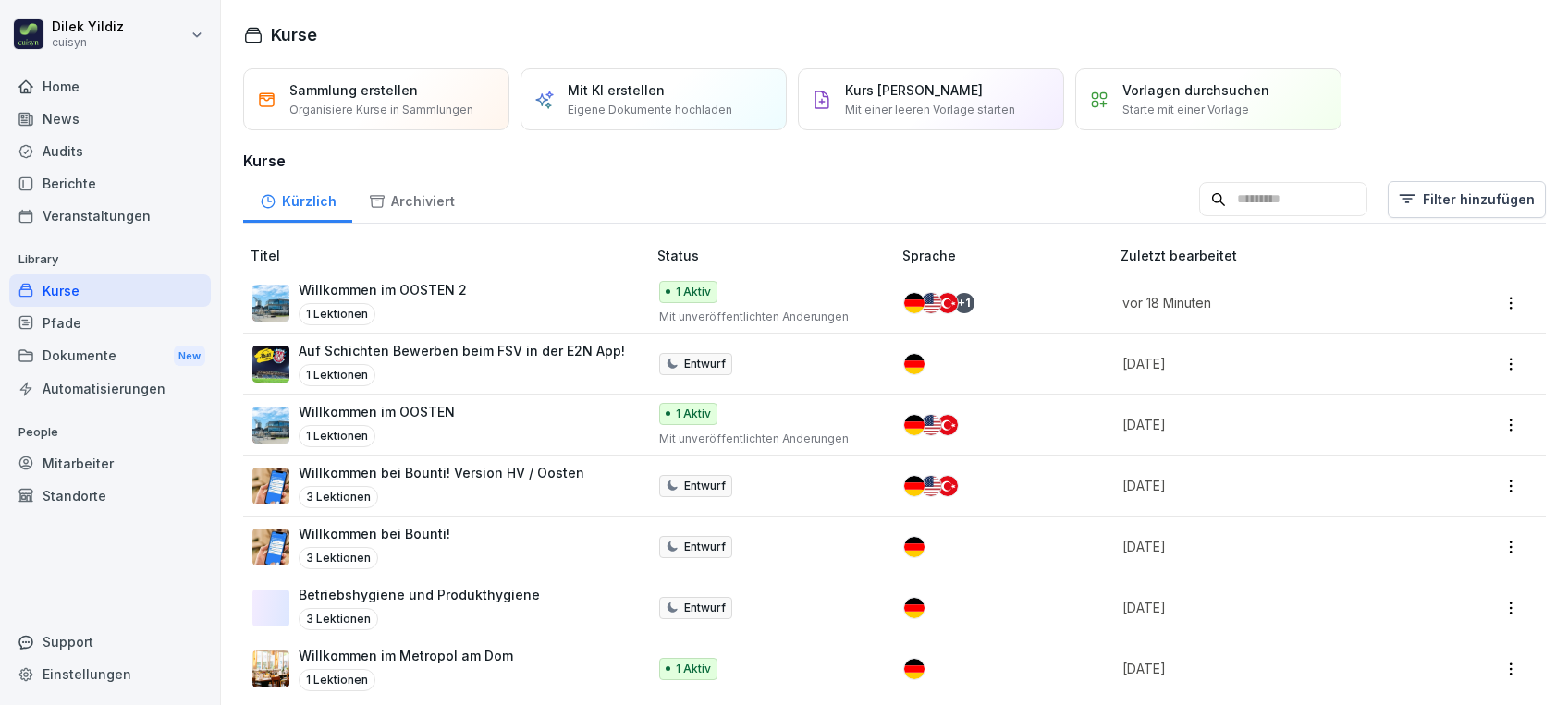
click at [1200, 198] on input at bounding box center [1283, 199] width 168 height 35
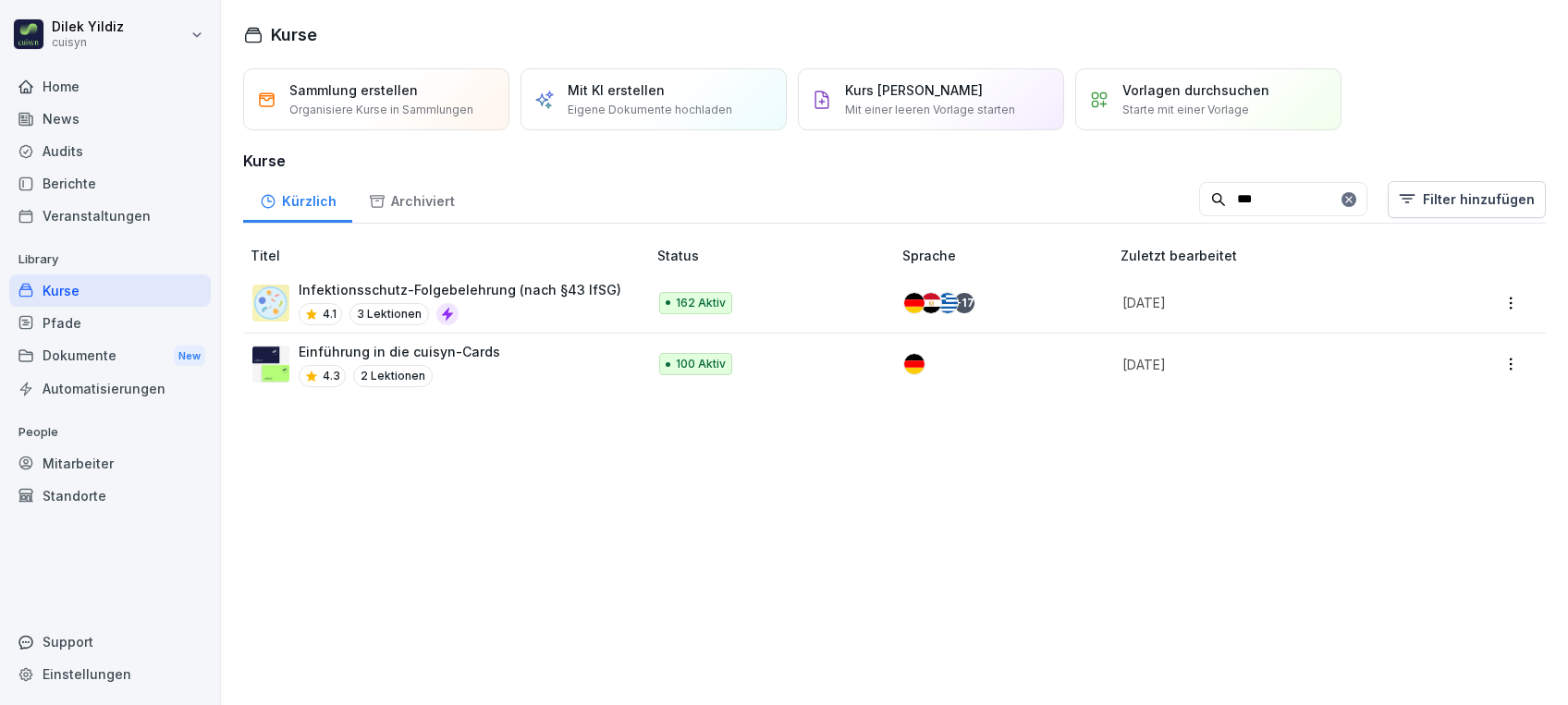
type input "***"
click at [433, 280] on p "Infektionsschutz-Folgebelehrung (nach §43 IfSG)" at bounding box center [459, 290] width 323 height 20
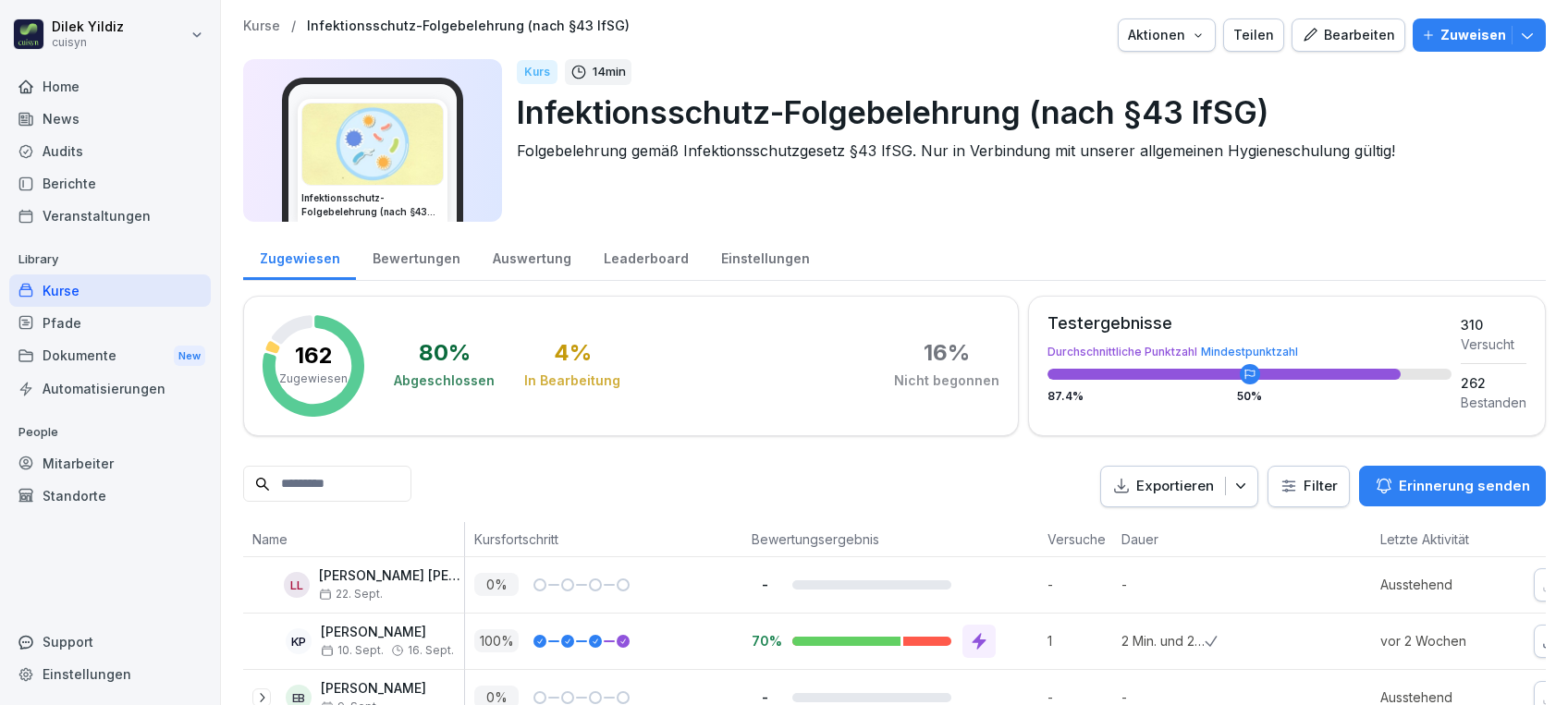
click at [1443, 31] on p "Zuweisen" at bounding box center [1472, 34] width 65 height 20
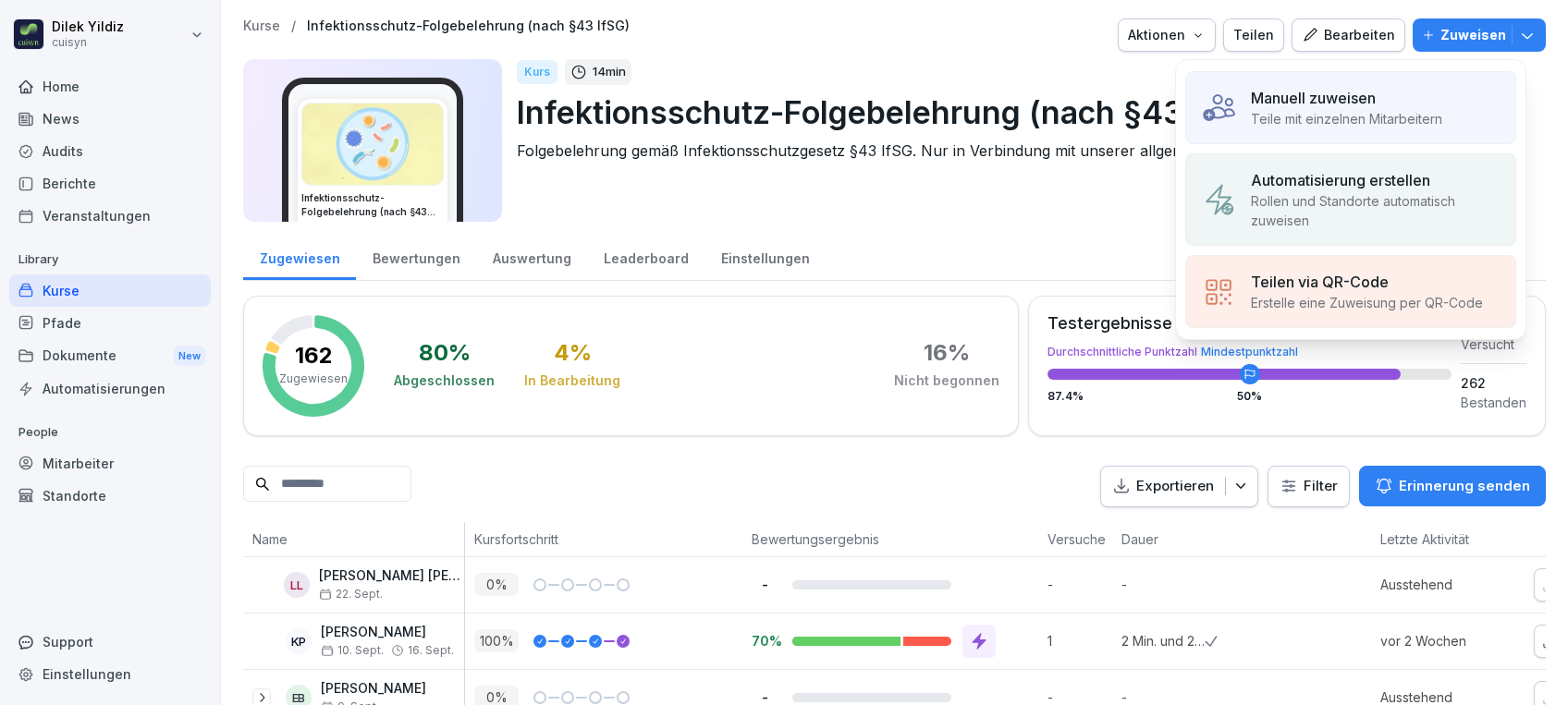
click at [1290, 95] on p "Manuell zuweisen" at bounding box center [1313, 97] width 125 height 22
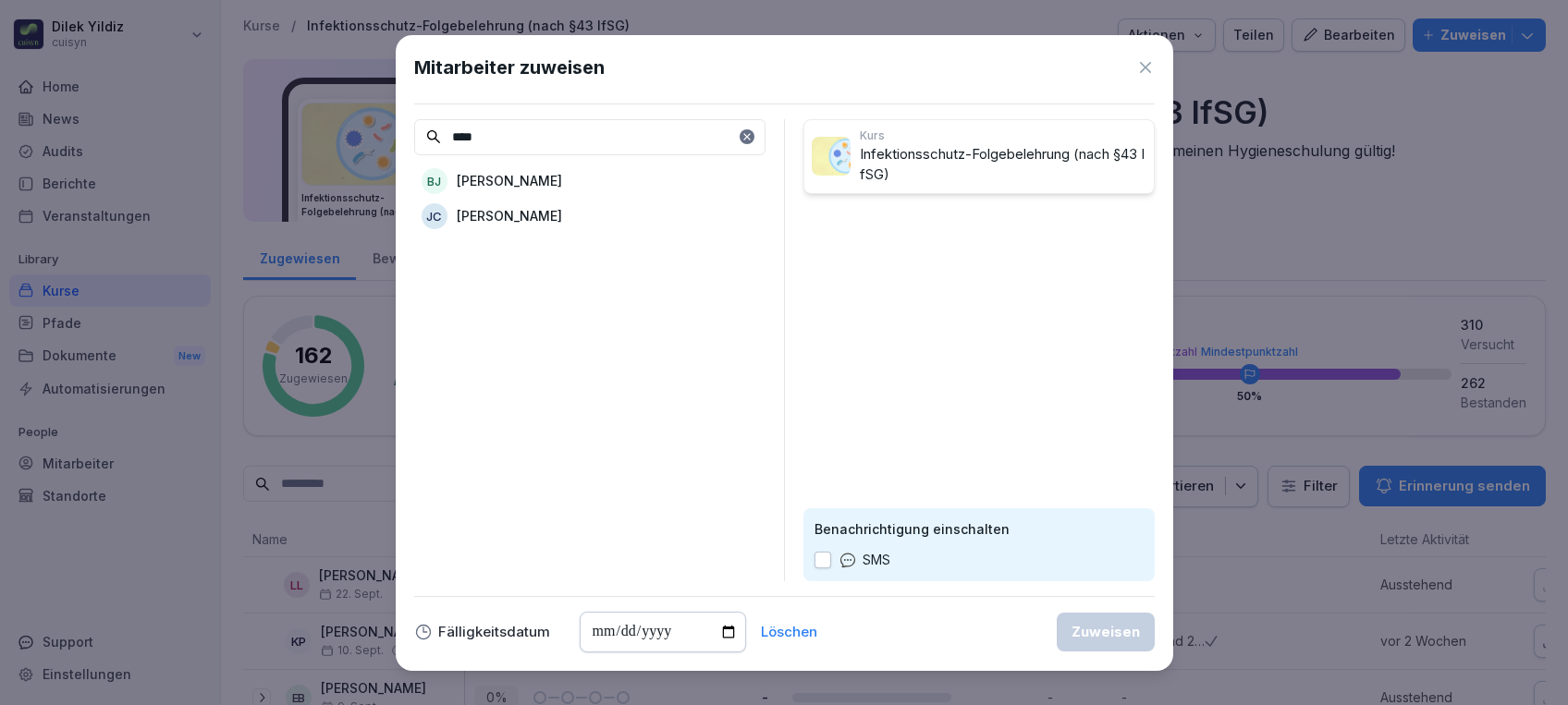
type input "****"
click at [582, 221] on div "JC Jana Camber" at bounding box center [590, 216] width 351 height 33
click at [724, 627] on input "date" at bounding box center [662, 632] width 167 height 41
type input "**********"
click at [818, 559] on button "button" at bounding box center [823, 560] width 17 height 17
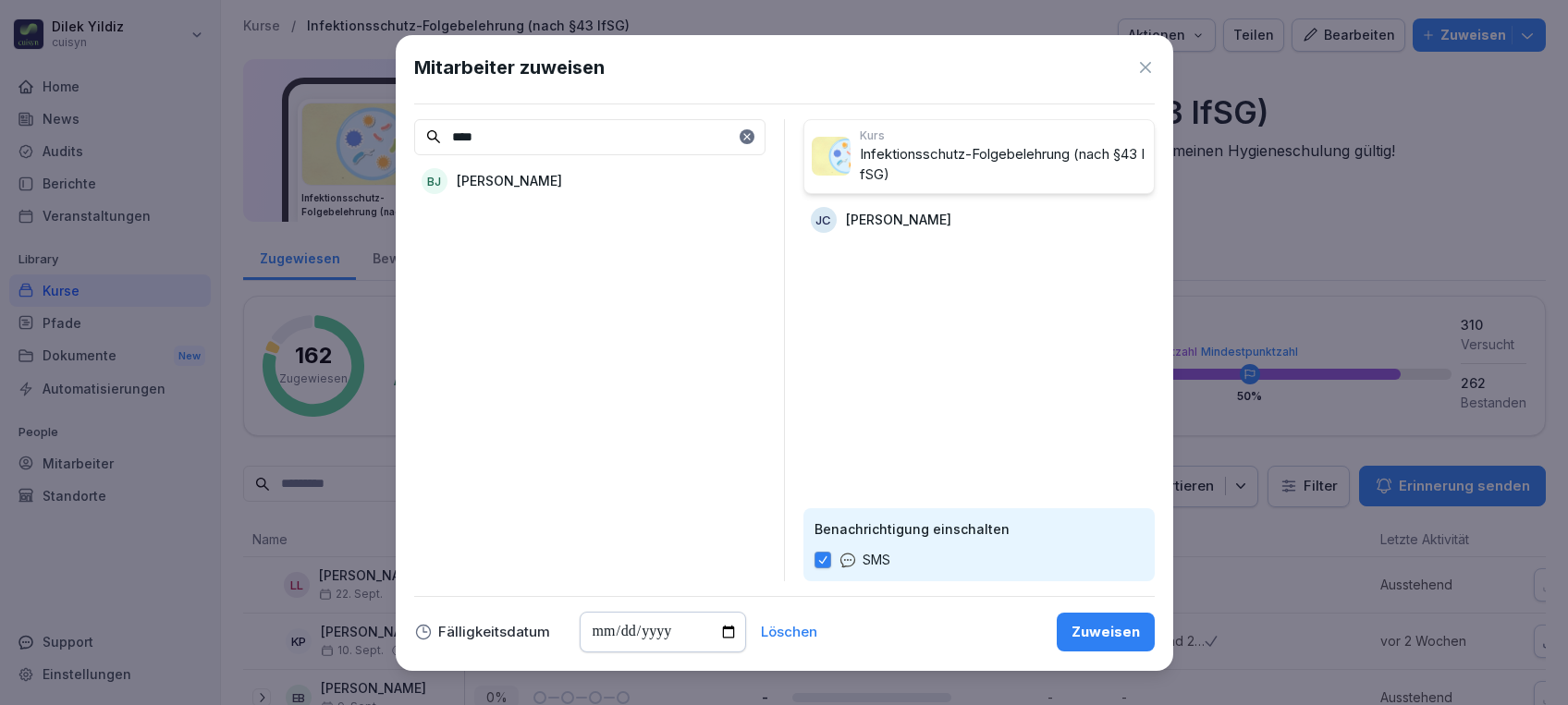
click at [1094, 631] on div "Zuweisen" at bounding box center [1105, 631] width 68 height 20
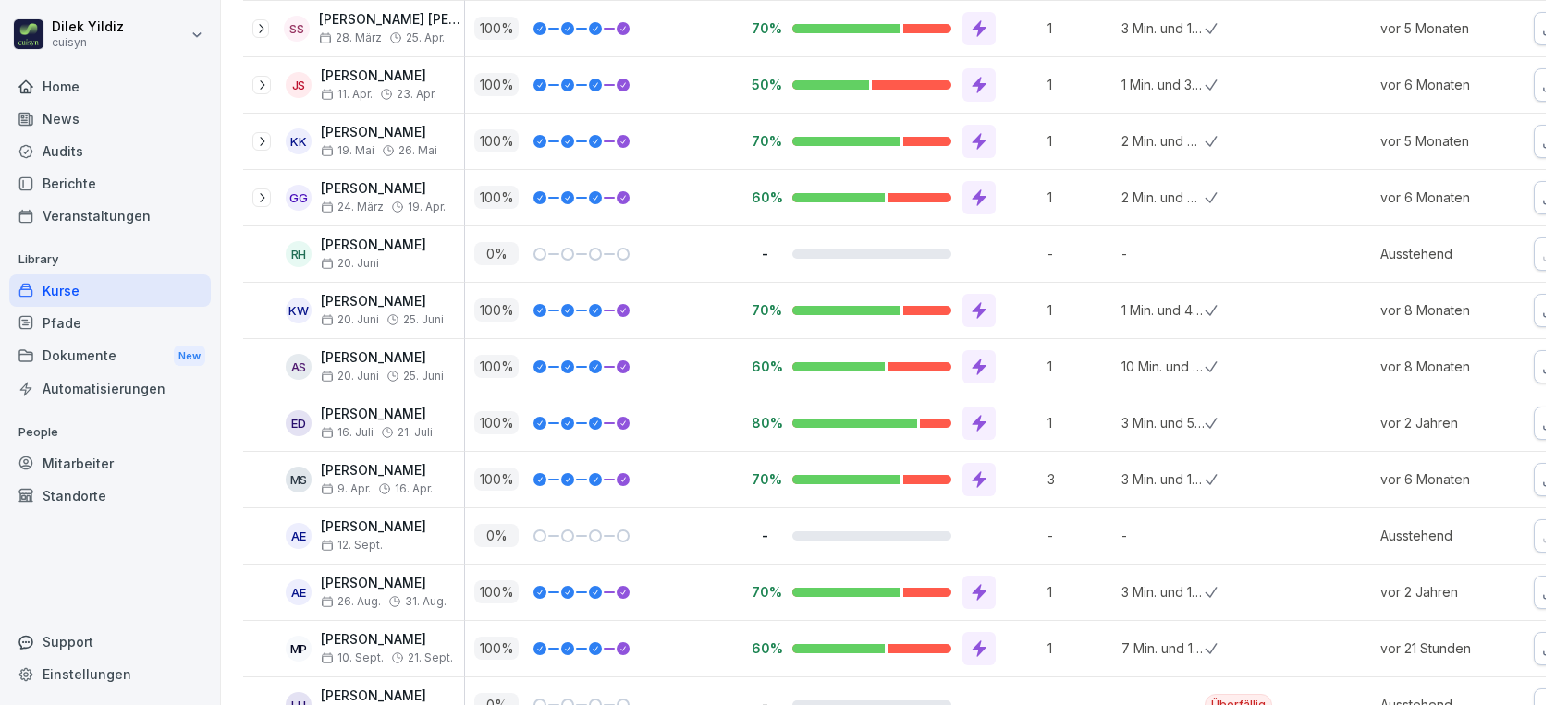
scroll to position [3627, 0]
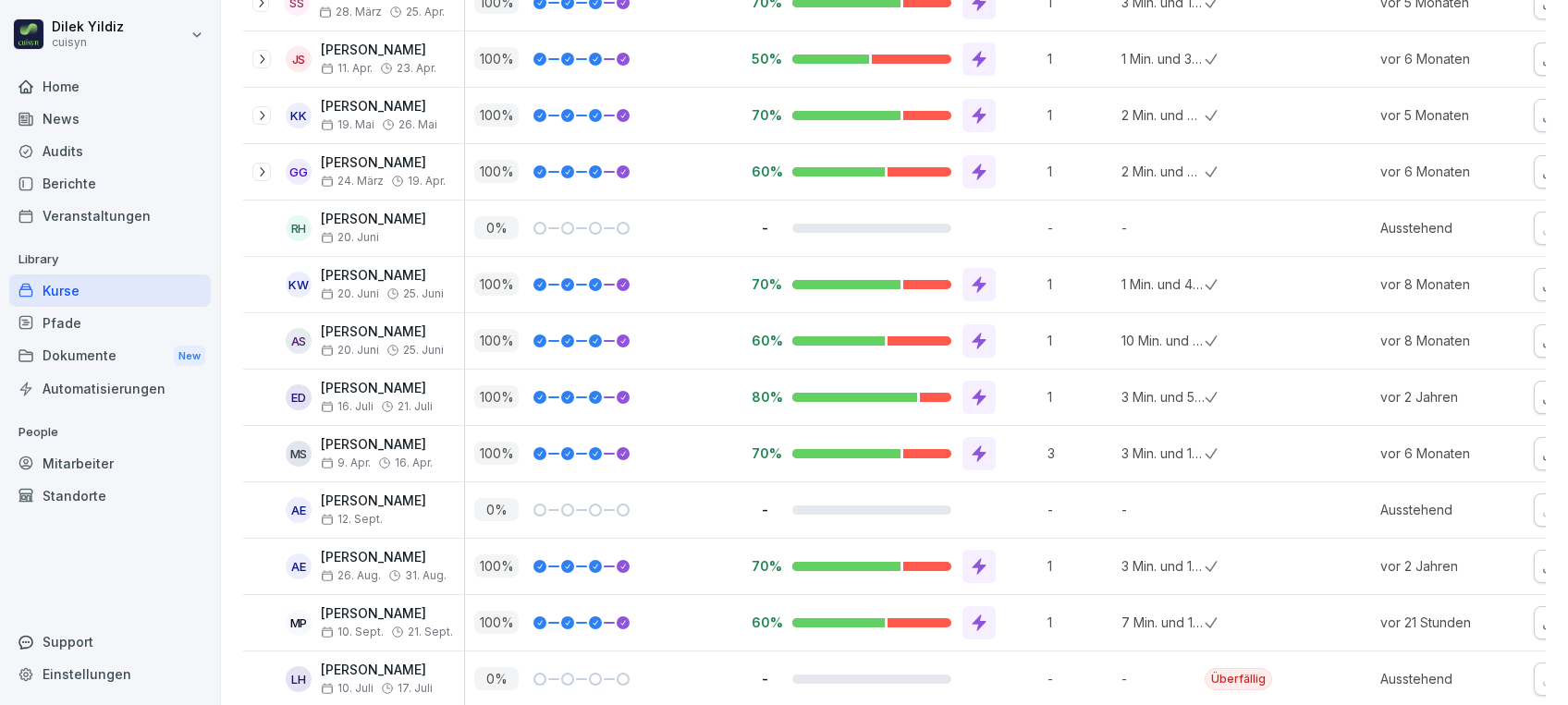
click at [90, 464] on div "Mitarbeiter" at bounding box center [110, 464] width 202 height 32
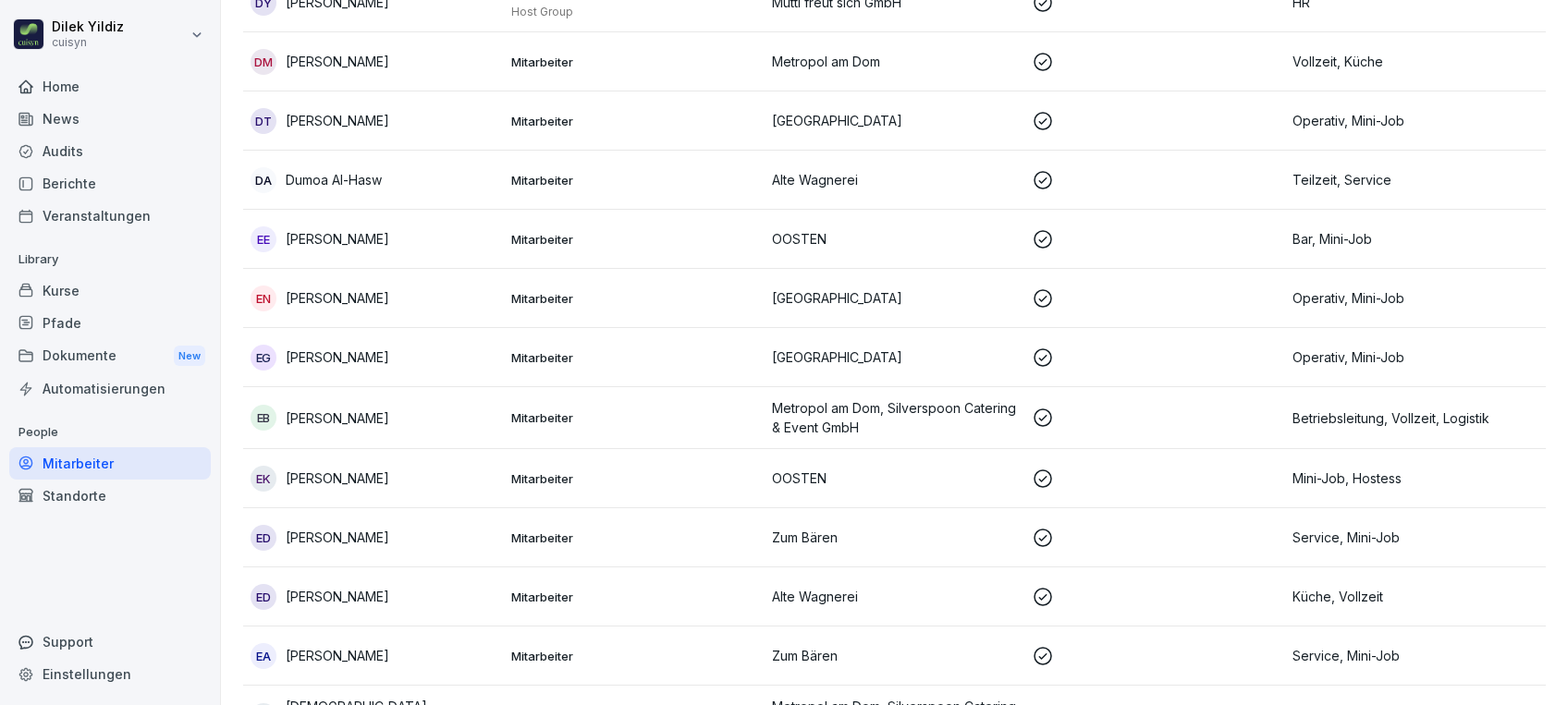
scroll to position [19, 0]
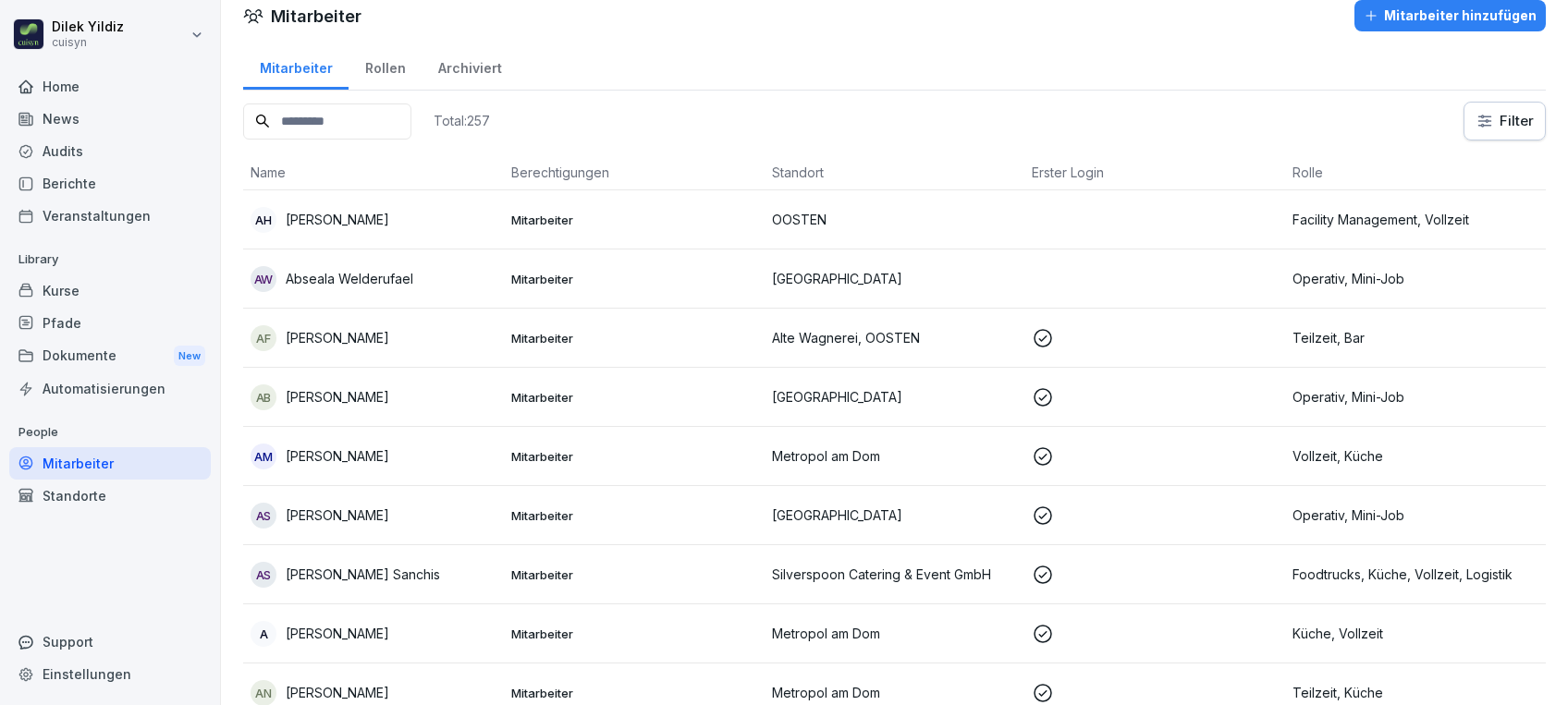
click at [363, 126] on input at bounding box center [327, 121] width 168 height 36
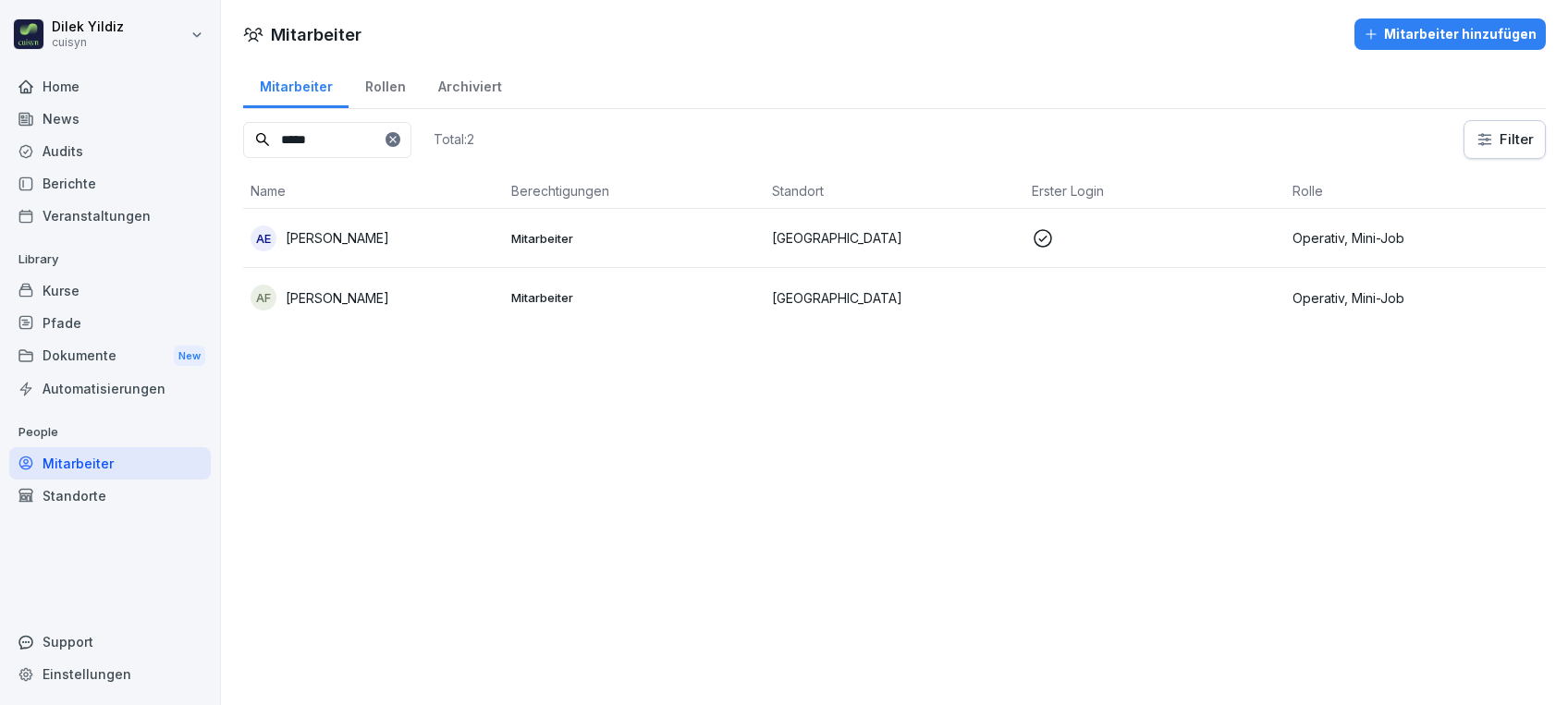
type input "*****"
click at [378, 243] on div "AE Anita Erjawez" at bounding box center [374, 238] width 246 height 26
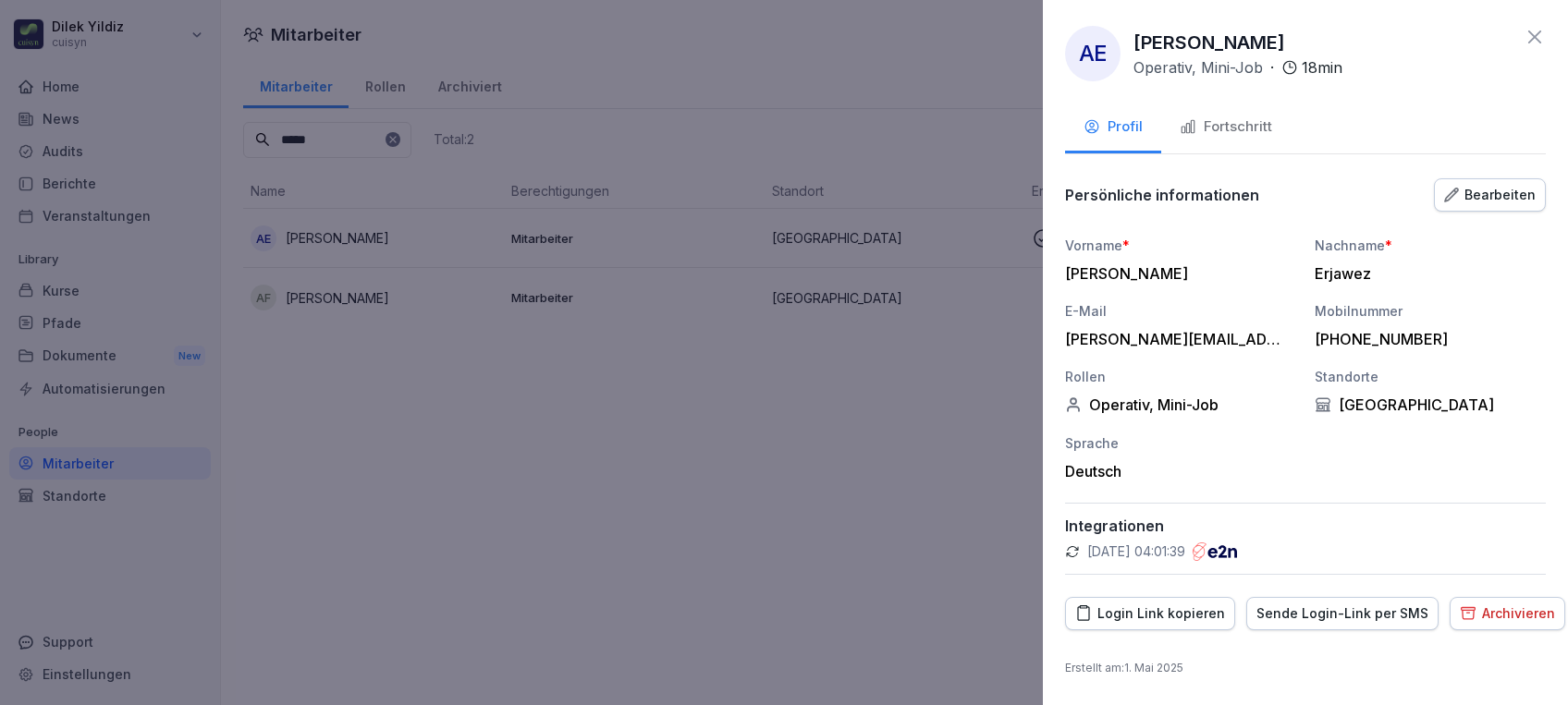
click at [1224, 116] on div "Fortschritt" at bounding box center [1225, 127] width 93 height 21
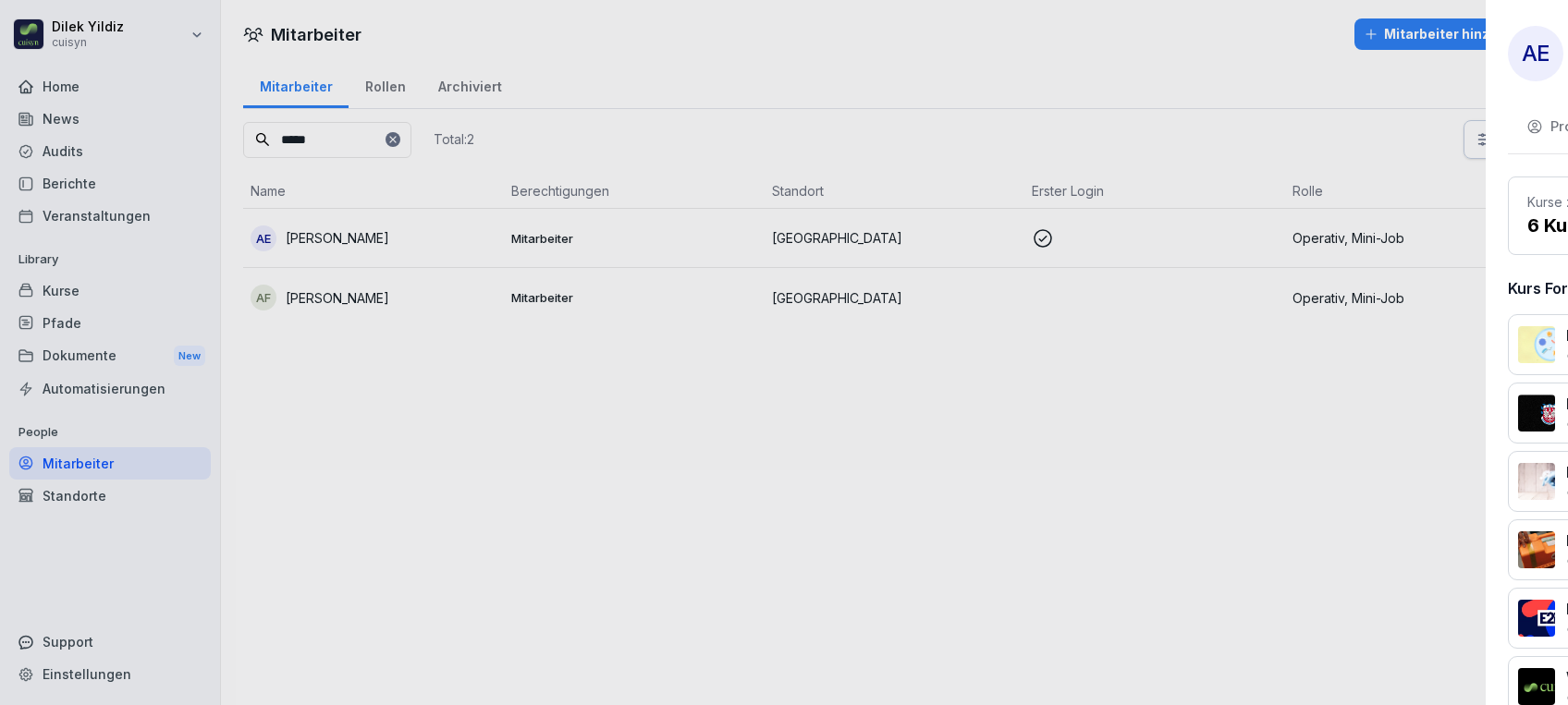
click at [770, 471] on div at bounding box center [784, 352] width 1568 height 705
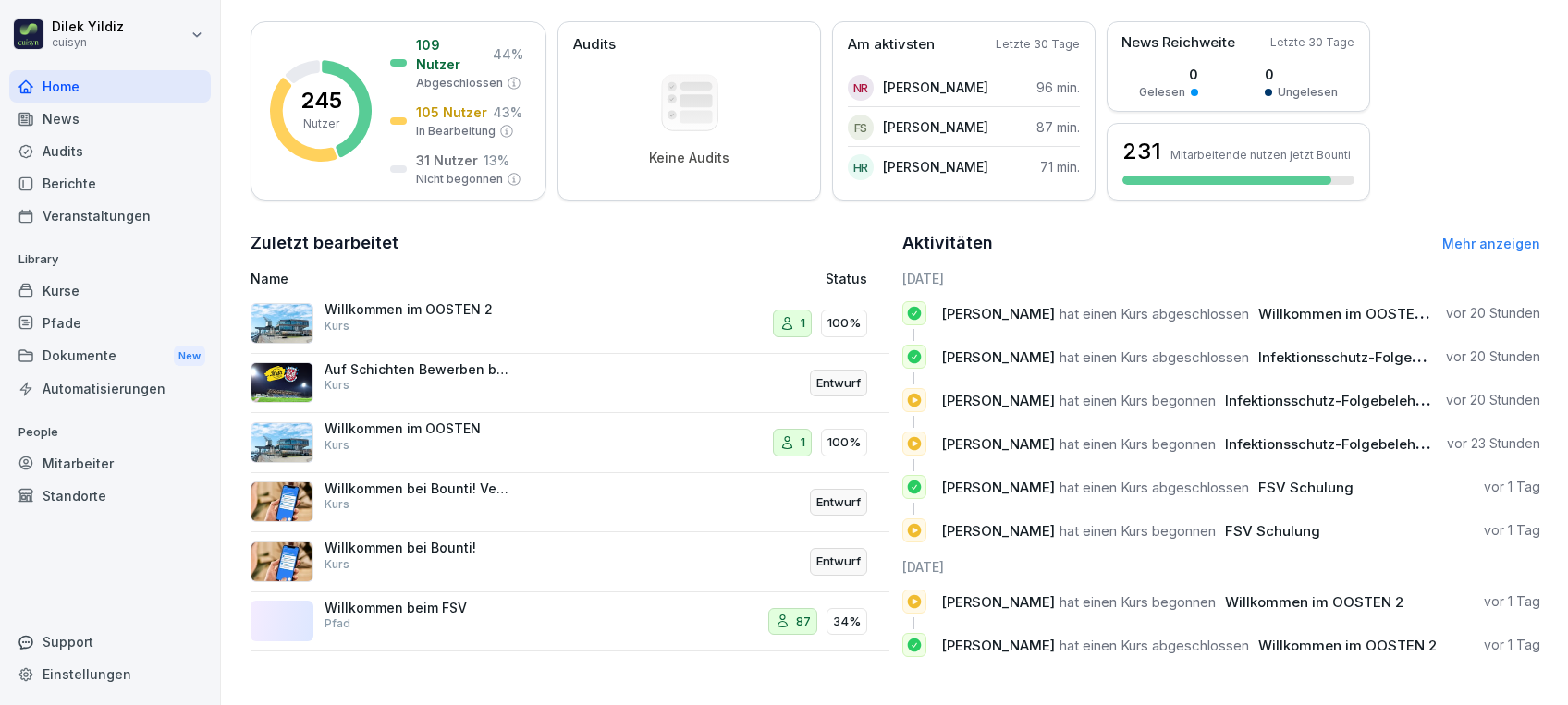
scroll to position [273, 0]
